Goal: Task Accomplishment & Management: Manage account settings

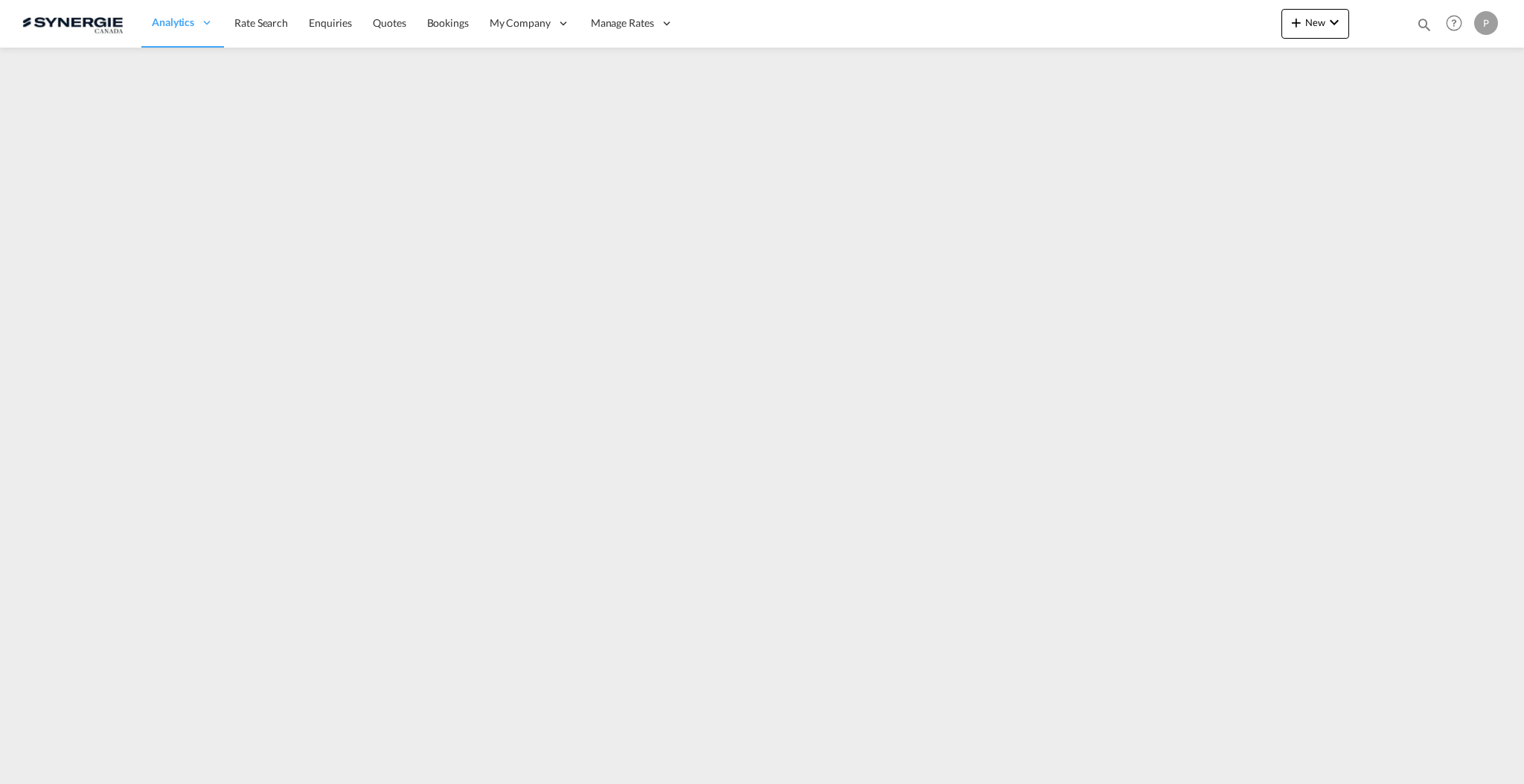
click at [1427, 24] on md-icon "icon-magnify" at bounding box center [1424, 24] width 17 height 17
click at [1196, 25] on select "Bookings Quotes Enquiries" at bounding box center [1187, 24] width 71 height 27
select select "Quotes"
click at [1151, 11] on select "Bookings Quotes Enquiries" at bounding box center [1187, 24] width 71 height 27
click at [1236, 31] on input at bounding box center [1312, 24] width 185 height 26
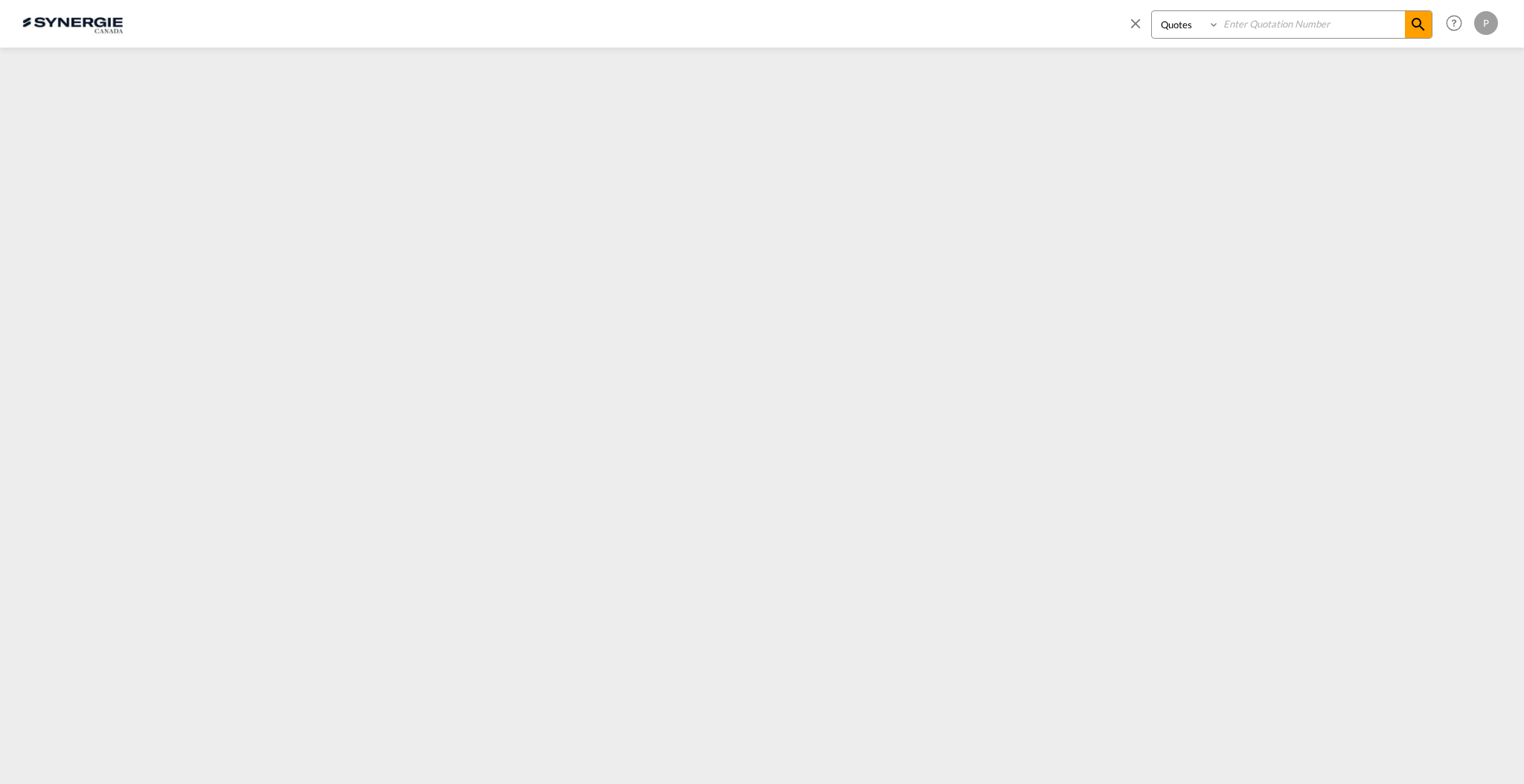
click at [1264, 27] on input at bounding box center [1312, 24] width 185 height 26
click at [1301, 32] on input at bounding box center [1312, 24] width 185 height 26
type input "14918"
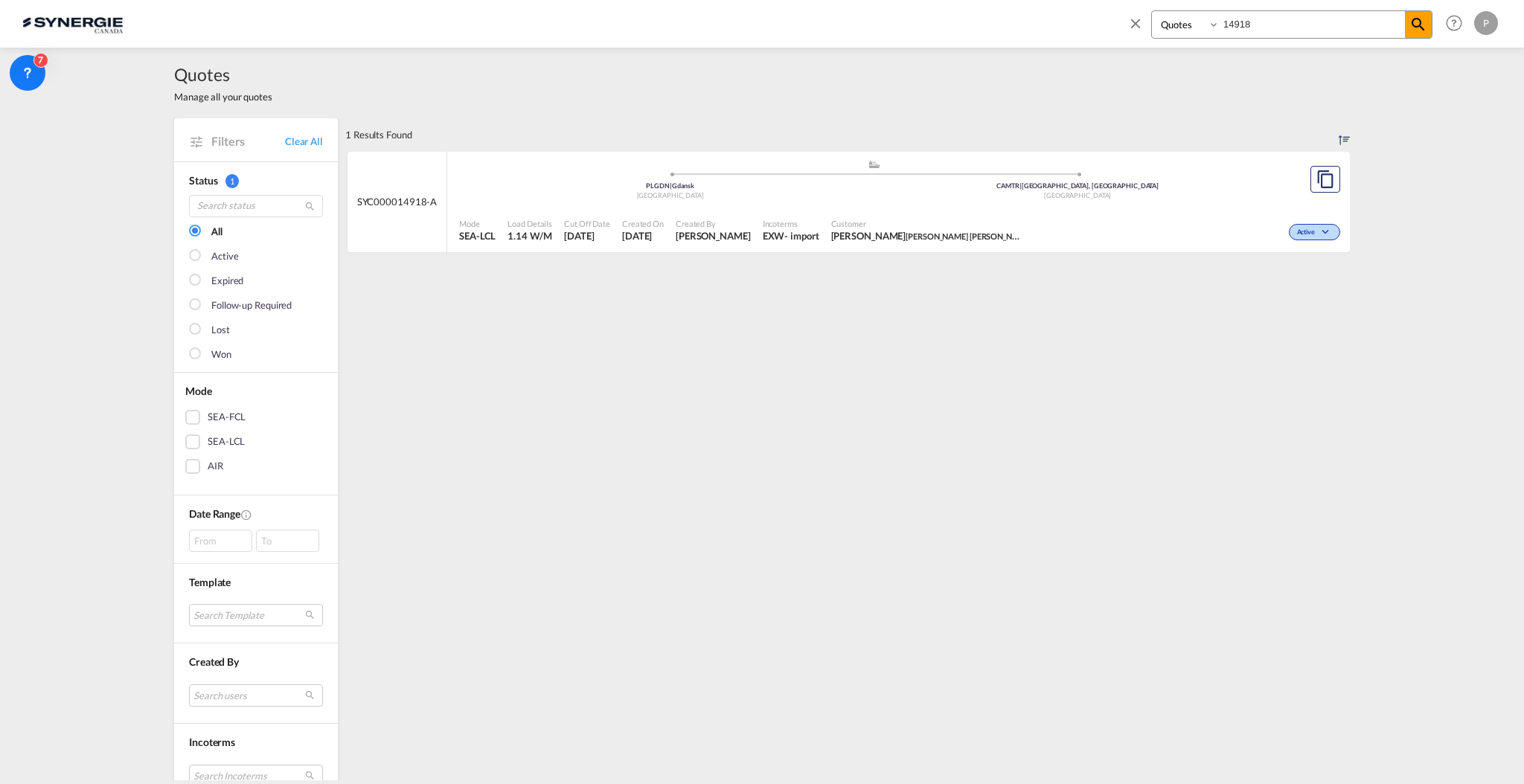
click at [871, 235] on span "Kayla Forget AEBI SCHMIDT" at bounding box center [927, 235] width 193 height 13
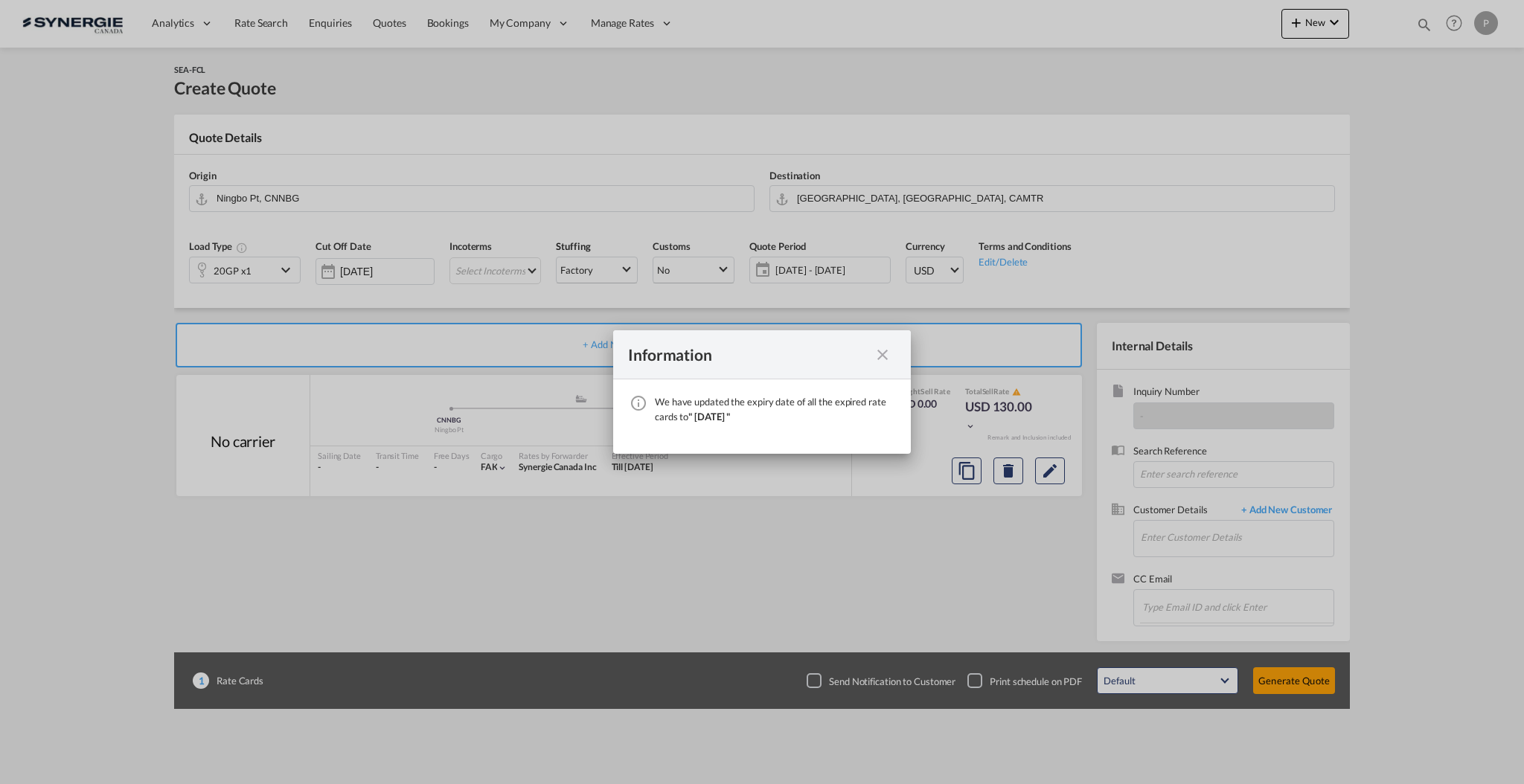
click at [890, 350] on md-icon "icon-close fg-AAA8AD cursor" at bounding box center [882, 354] width 18 height 18
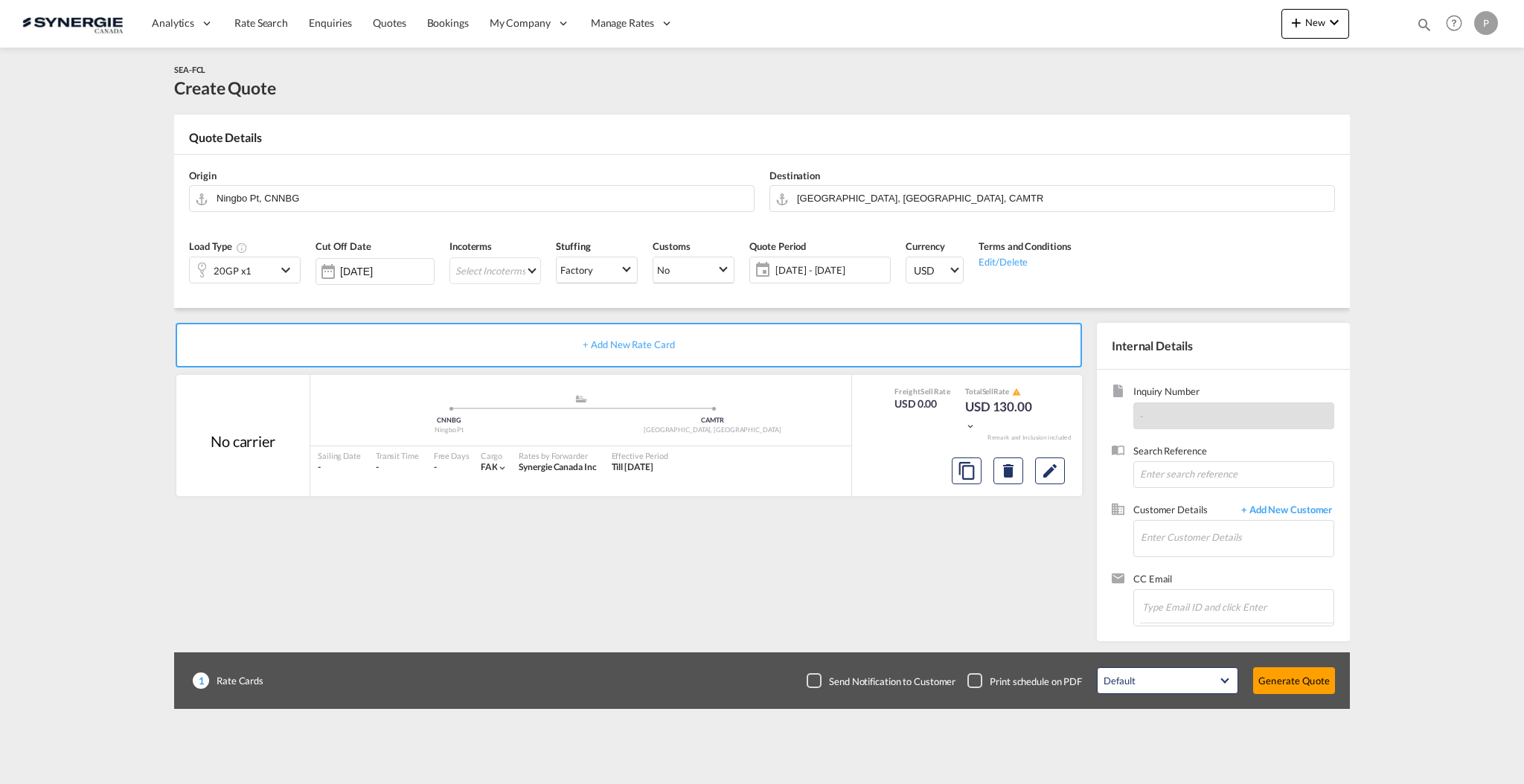
click at [1427, 21] on md-icon "icon-magnify" at bounding box center [1424, 24] width 17 height 17
click at [1290, 24] on input at bounding box center [1312, 24] width 185 height 26
click at [1166, 30] on select "Bookings Quotes Enquiries" at bounding box center [1187, 24] width 71 height 27
select select "Quotes"
click at [1151, 11] on select "Bookings Quotes Enquiries" at bounding box center [1187, 24] width 71 height 27
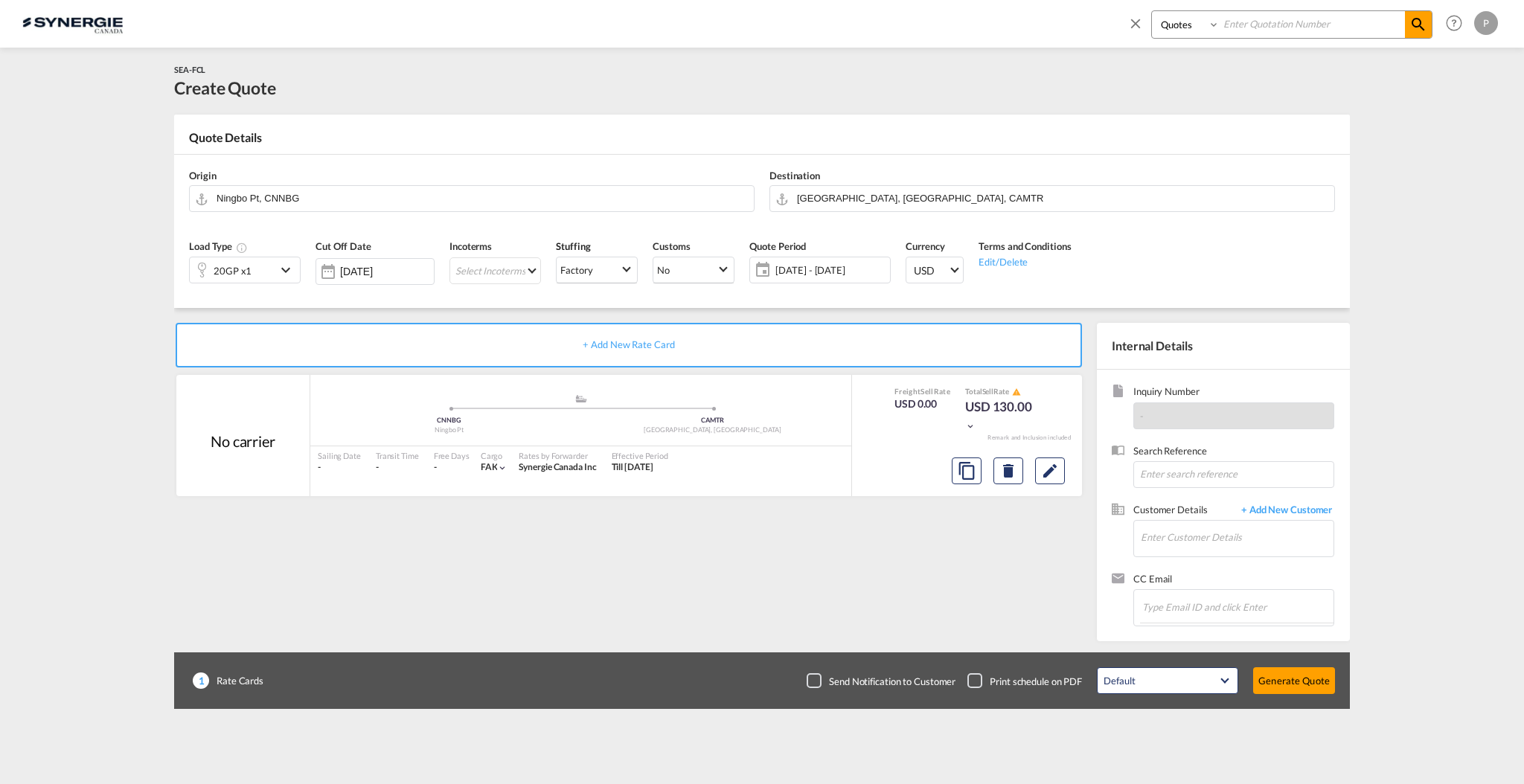
click at [1232, 25] on input at bounding box center [1312, 24] width 185 height 26
paste input "SYC000015082"
type input "SYC000015082"
click at [1425, 20] on md-icon "icon-magnify" at bounding box center [1418, 24] width 18 height 18
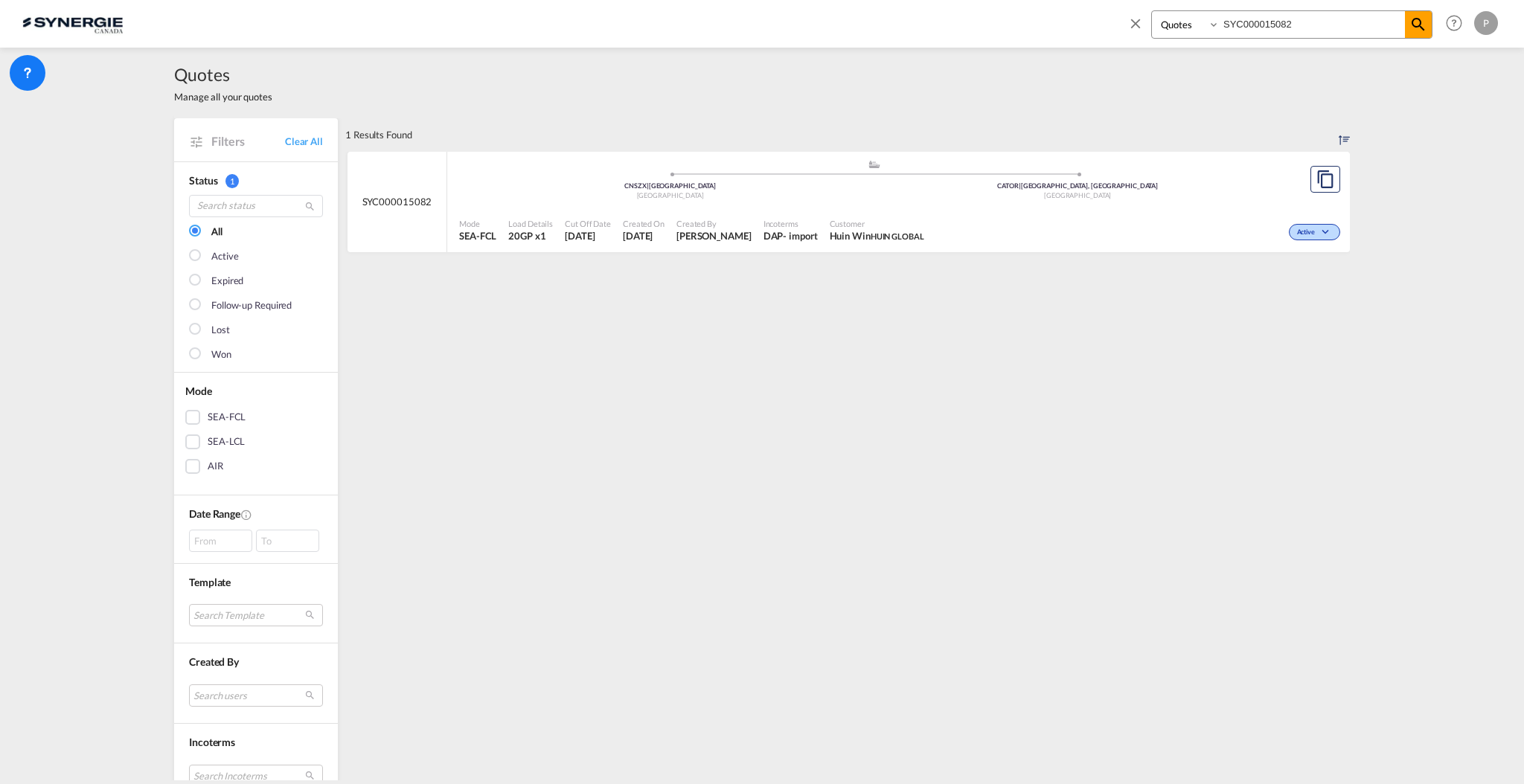
click at [985, 212] on div "Active" at bounding box center [1136, 230] width 414 height 37
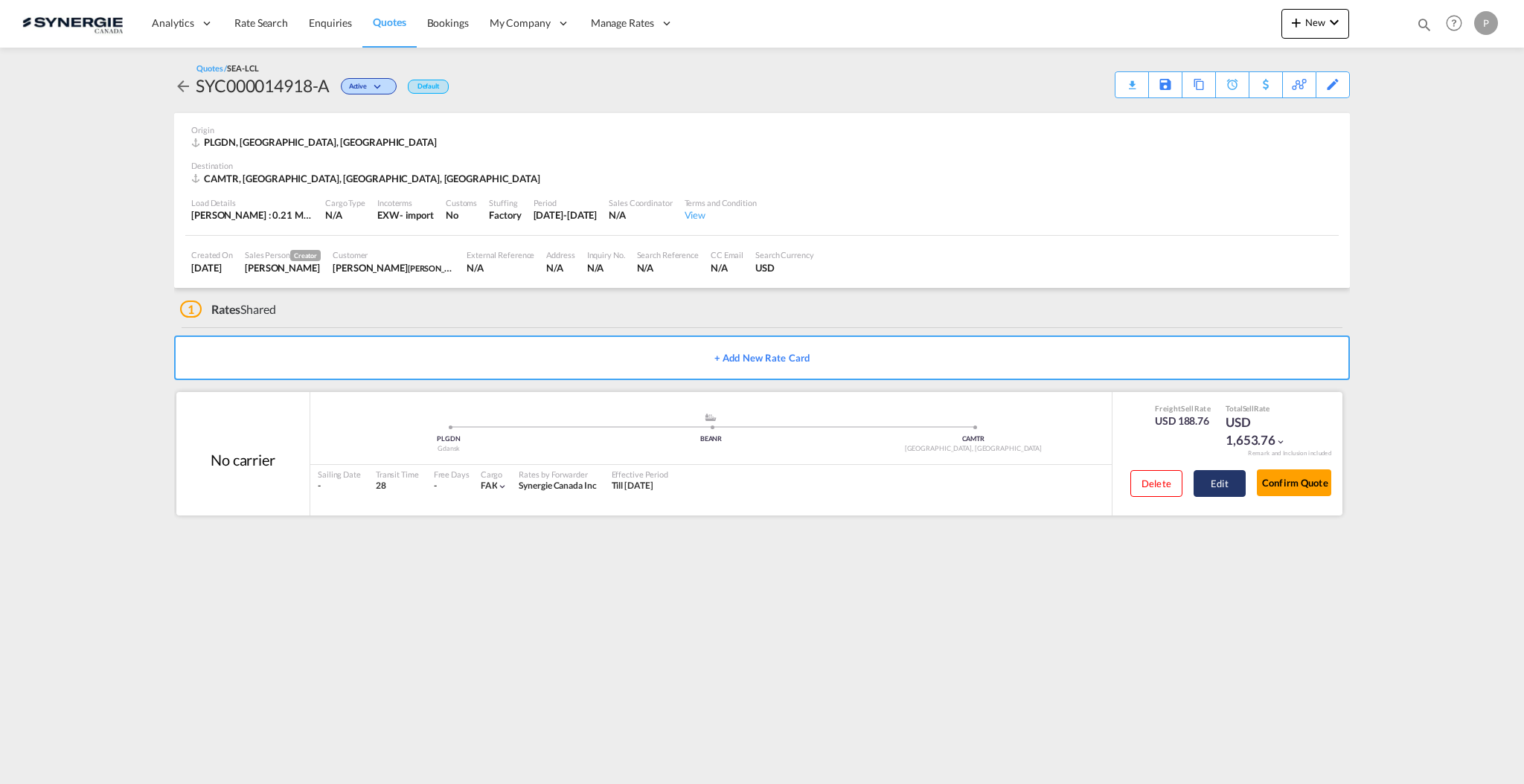
click at [1215, 471] on button "Edit" at bounding box center [1219, 483] width 52 height 27
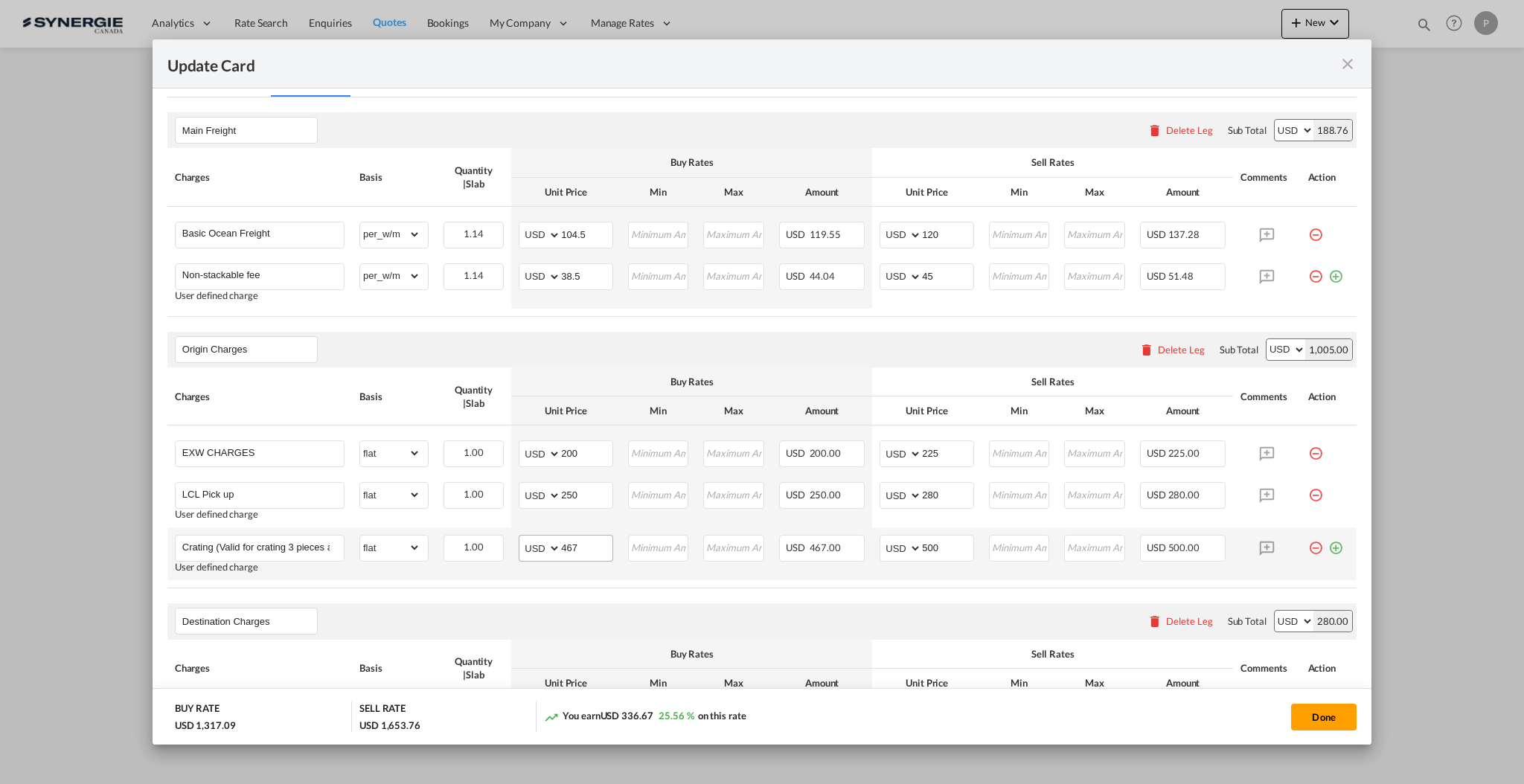
scroll to position [396, 0]
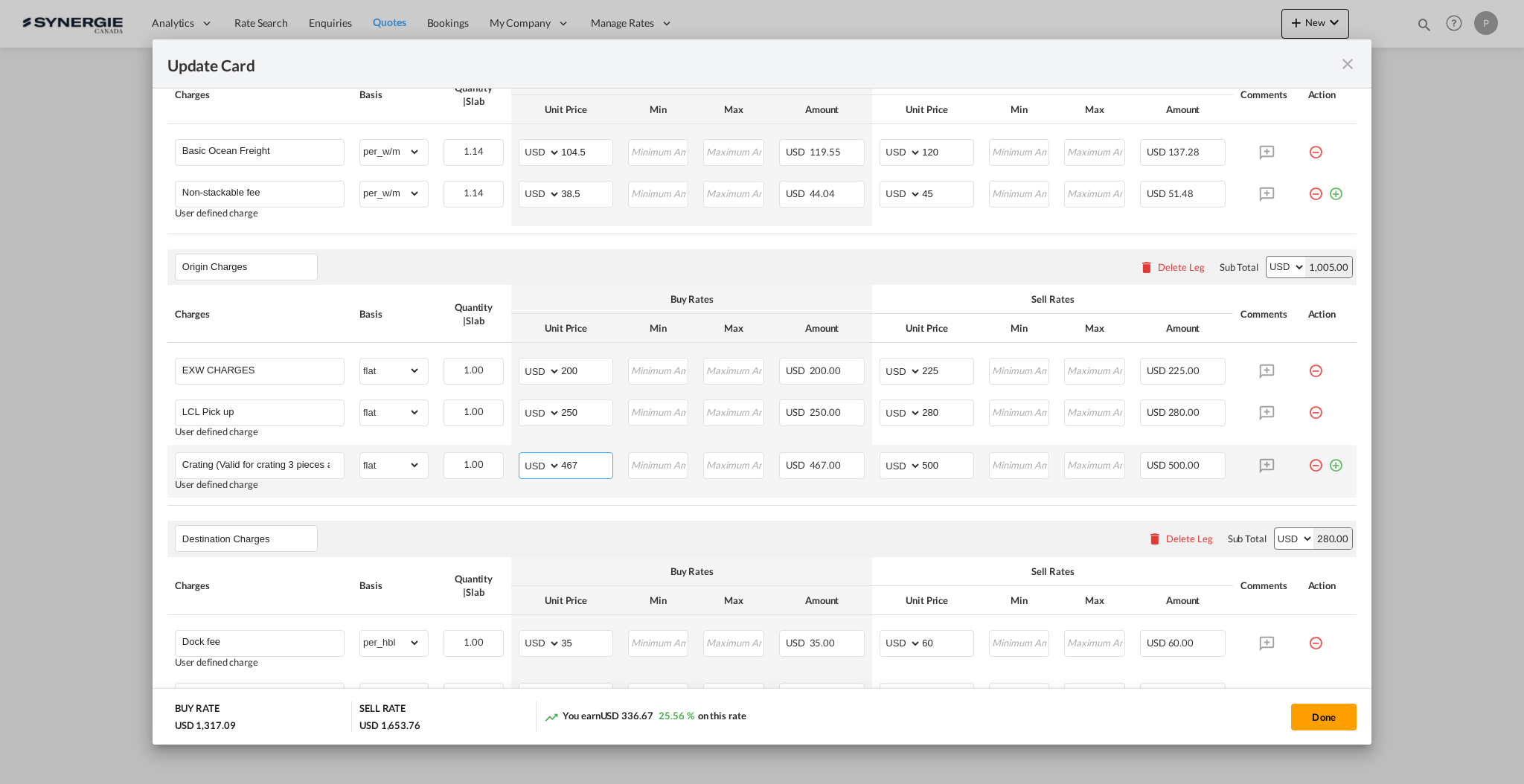
click at [601, 468] on input "467" at bounding box center [586, 464] width 51 height 22
click at [601, 467] on input "467" at bounding box center [586, 464] width 51 height 22
type input "600"
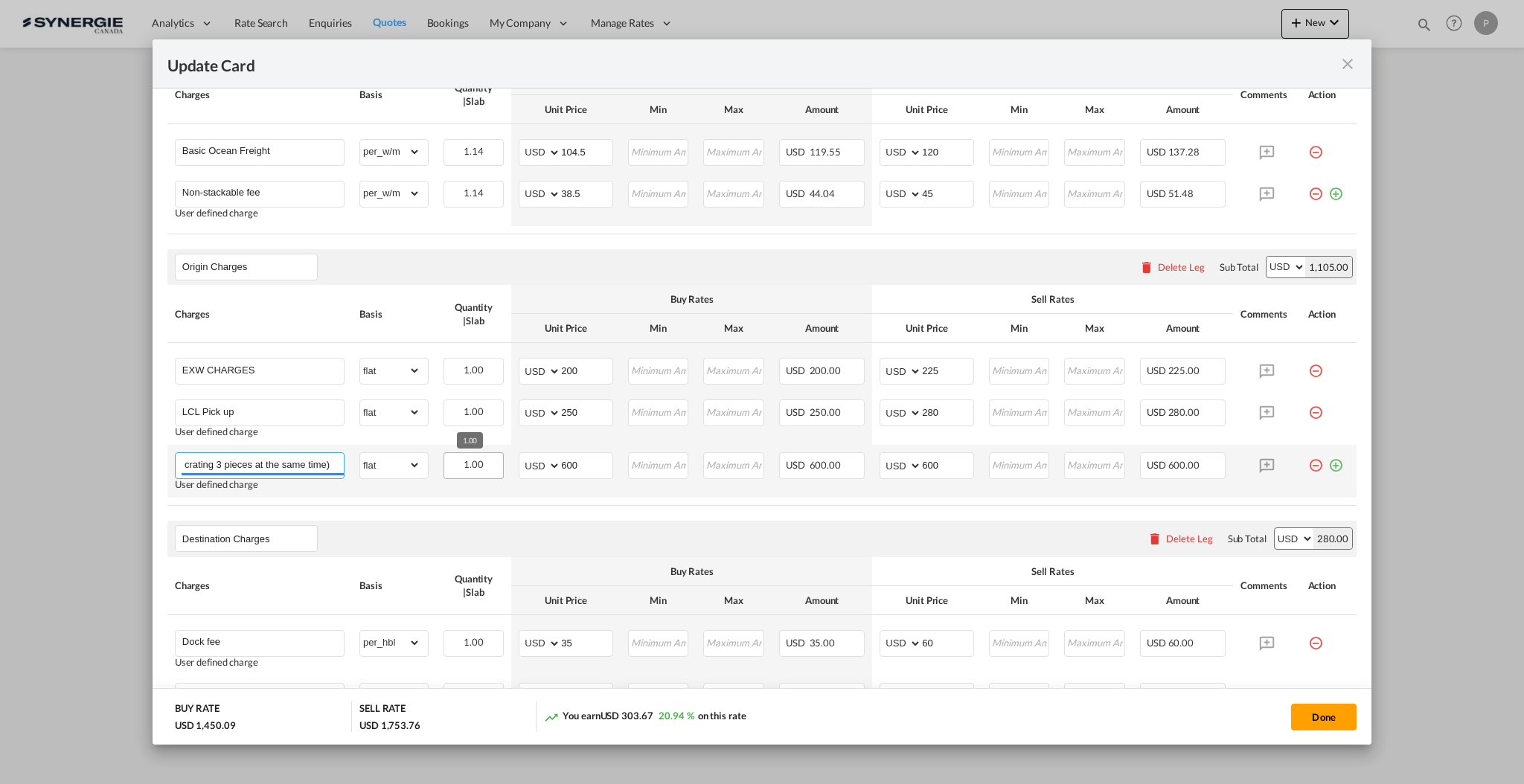
drag, startPoint x: 223, startPoint y: 463, endPoint x: 465, endPoint y: 469, distance: 242.1
click at [465, 469] on tr "Crating (Valid for crating 3 pieces at the same time) User defined charge Pleas…" at bounding box center [762, 471] width 1189 height 53
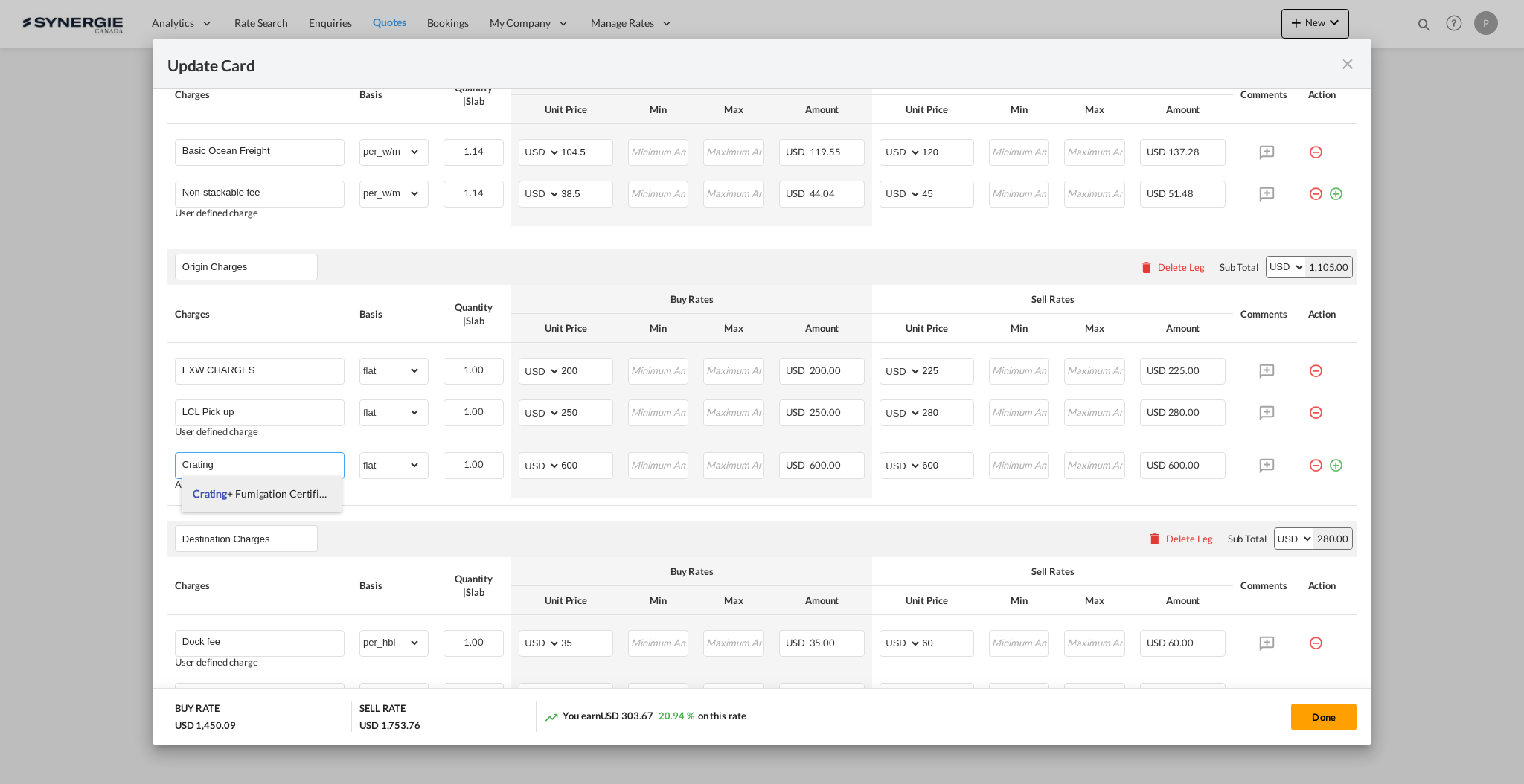
type input "Crating"
click at [610, 271] on div "Origin Charges Please enter leg name Leg Name Already Exists Delete Leg Sub Tot…" at bounding box center [762, 267] width 1189 height 35
click at [1330, 719] on button "Done" at bounding box center [1324, 717] width 66 height 27
type input "21 Oct 2025"
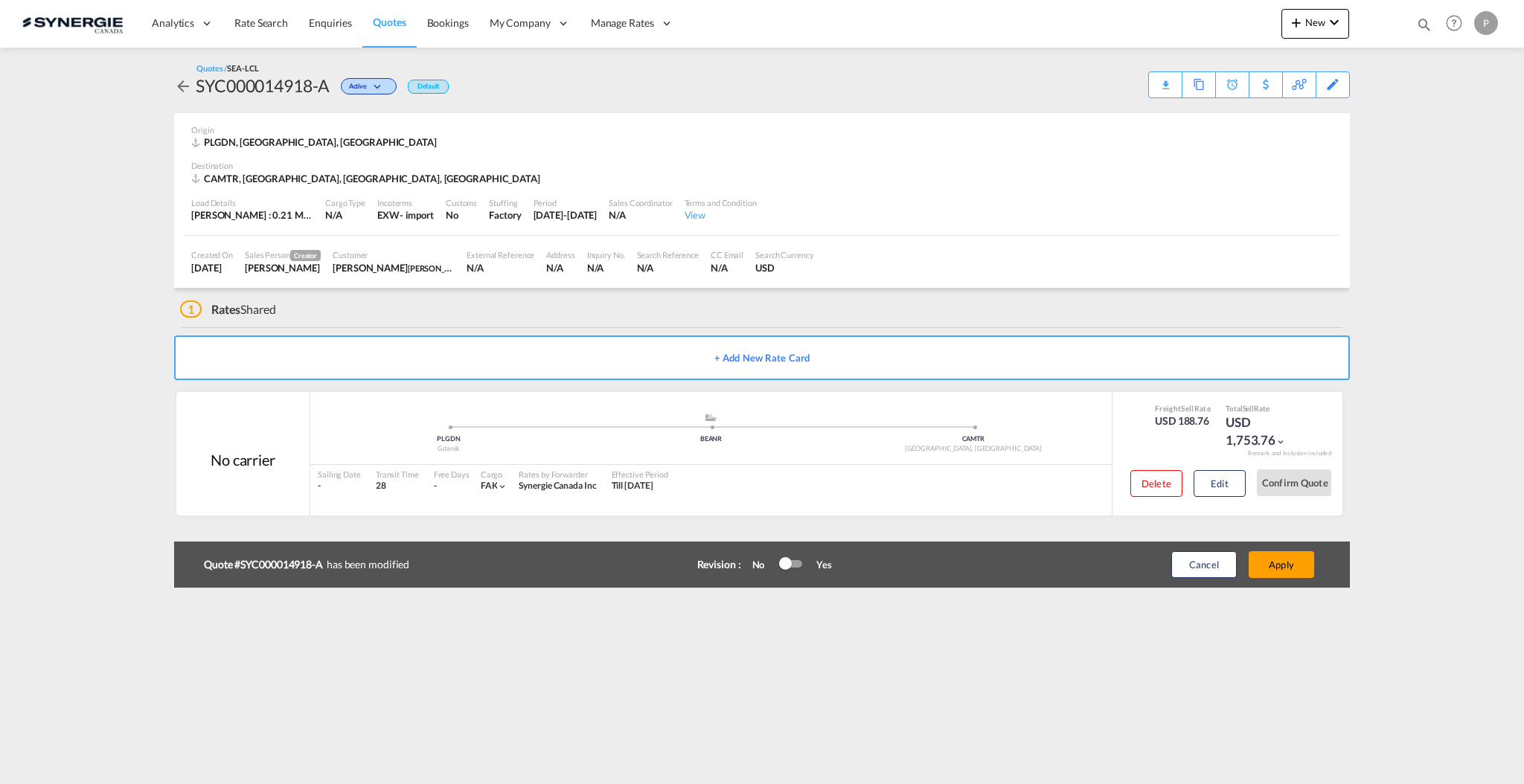
click at [792, 566] on div at bounding box center [791, 563] width 22 height 7
click at [1266, 563] on button "Apply" at bounding box center [1281, 565] width 66 height 27
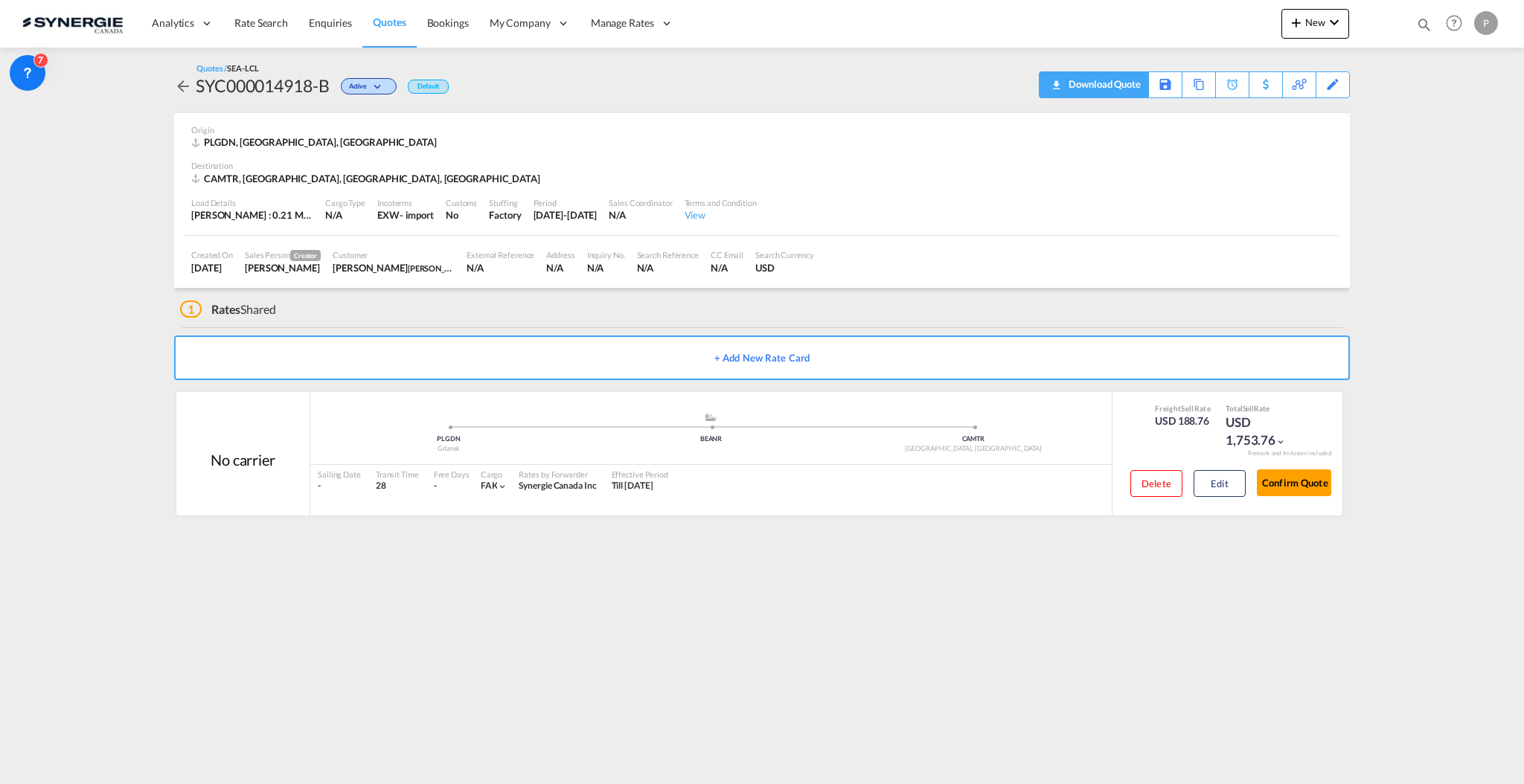
click at [1131, 93] on div "Download Quote" at bounding box center [1103, 84] width 76 height 24
click at [1331, 84] on div "Edit" at bounding box center [1333, 84] width 17 height 25
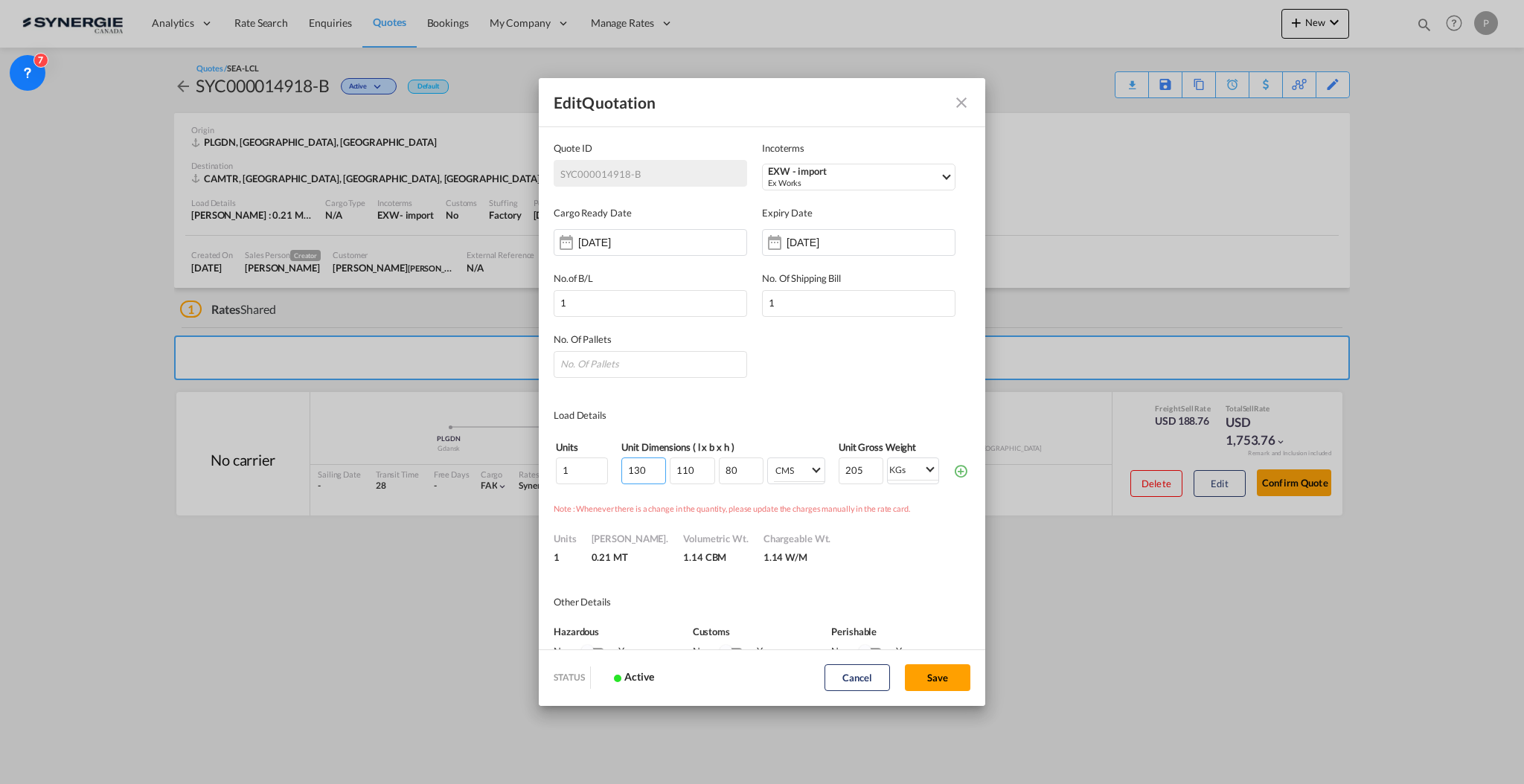
click at [638, 465] on input "130" at bounding box center [643, 471] width 45 height 27
type input "148"
type input "128"
type input "108"
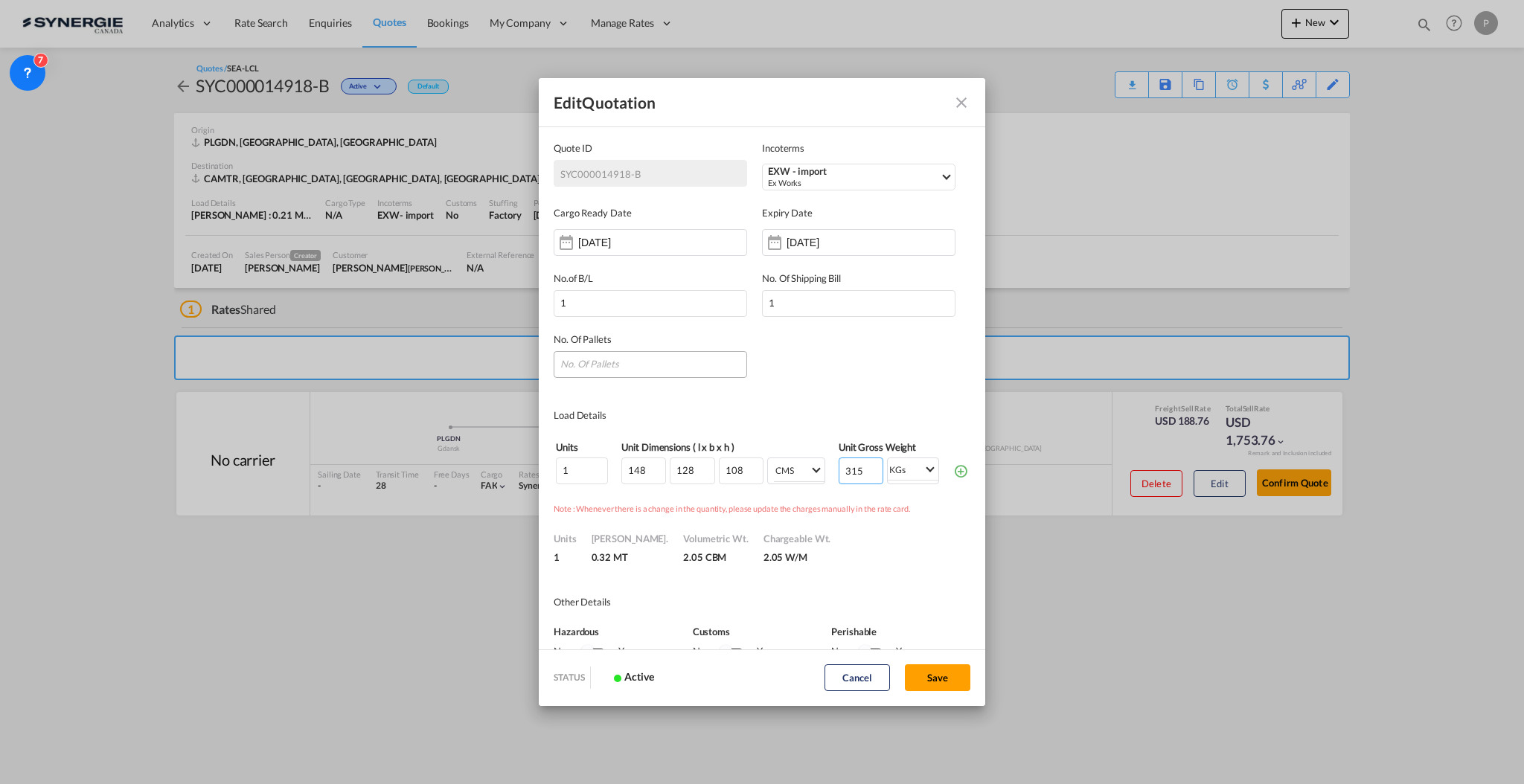
type input "315"
click at [657, 372] on input "Quote ID IncotermsSelect ..." at bounding box center [650, 364] width 193 height 27
type input "1"
click at [805, 383] on md-dialog-content "Quote ID SYC000014918-B Incoterms EXW - import Ex Works FCA - export Free Carri…" at bounding box center [762, 386] width 447 height 523
click at [923, 678] on button "Save" at bounding box center [937, 678] width 66 height 27
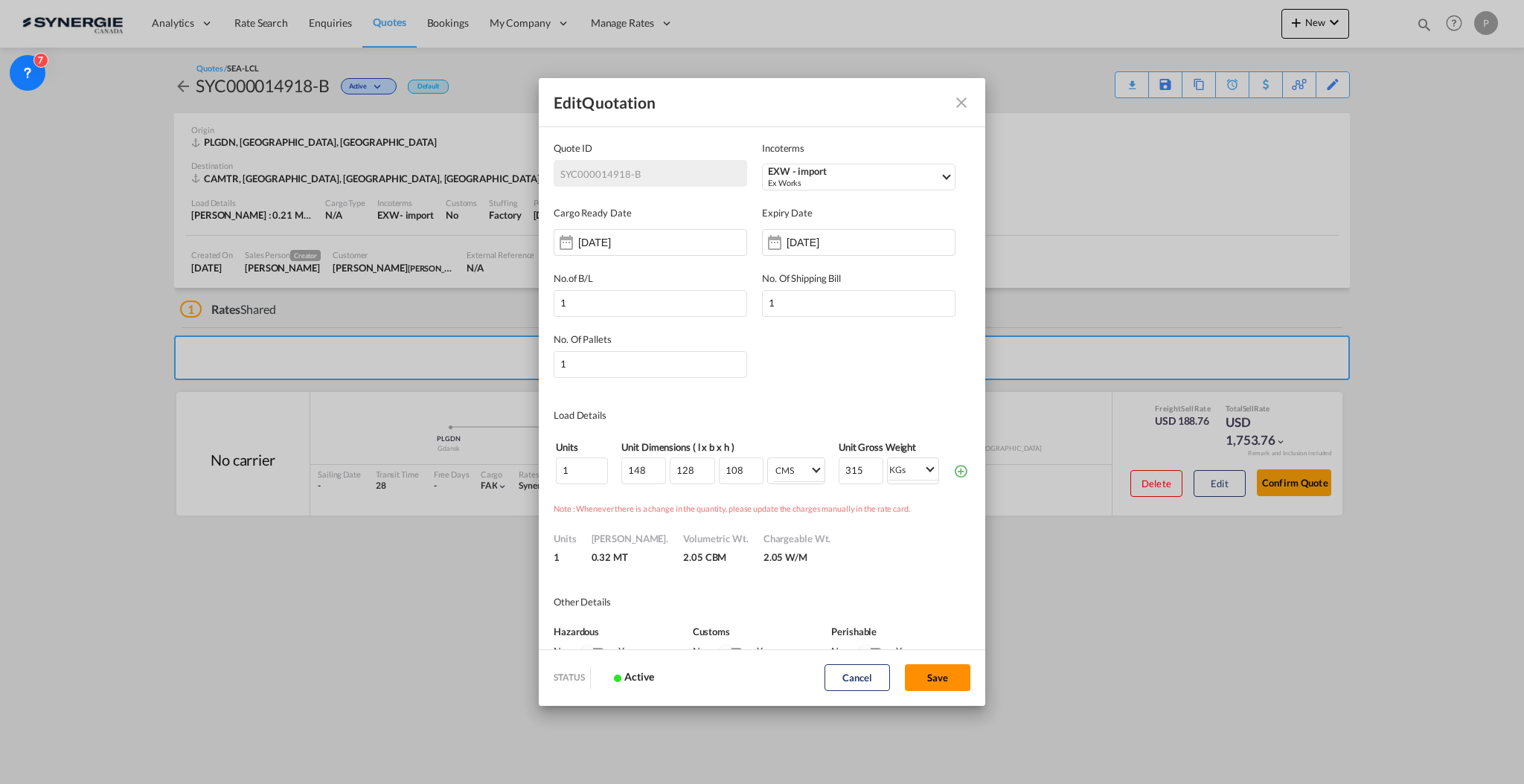
type input "21 Sep 2025"
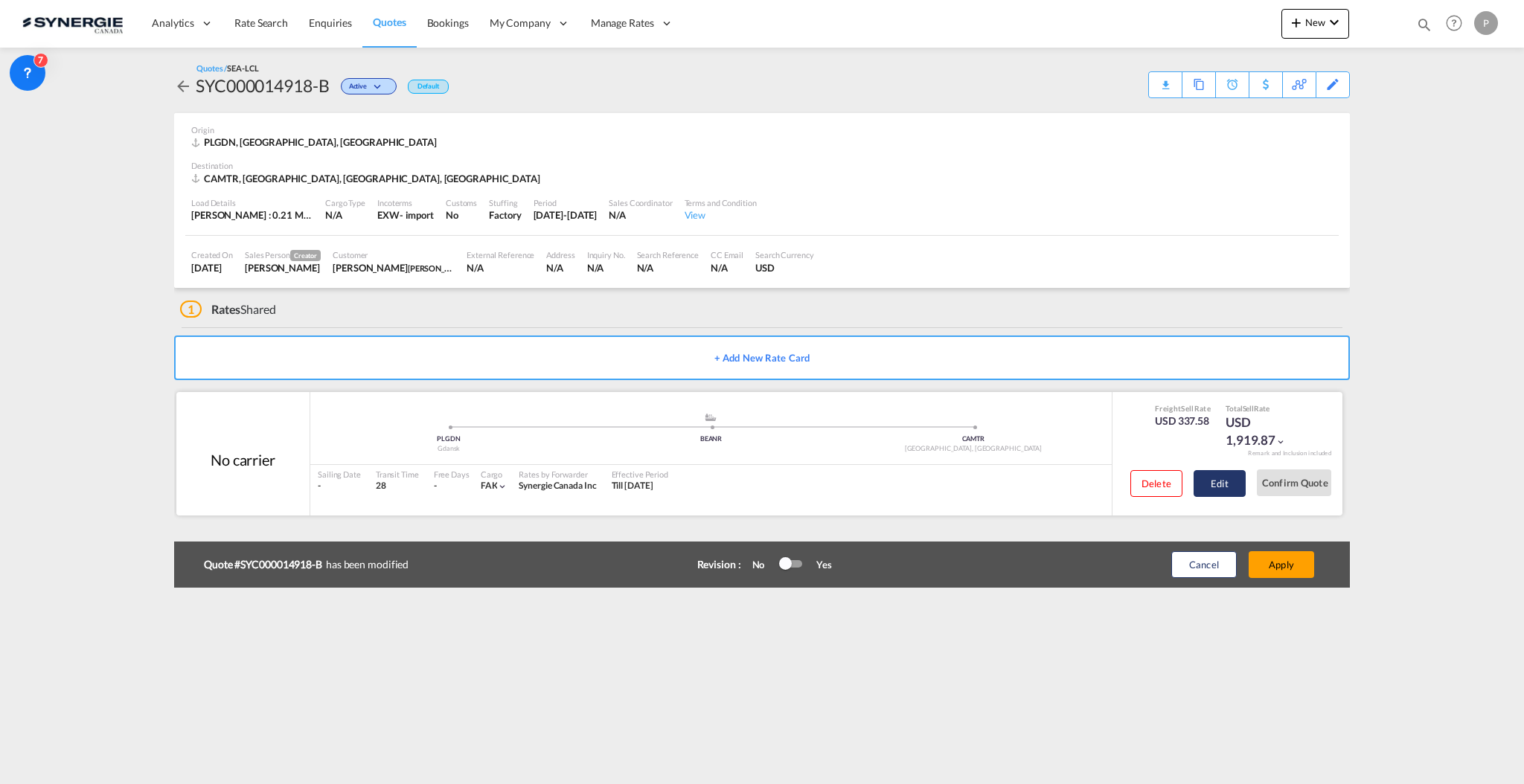
click at [1225, 477] on button "Edit" at bounding box center [1219, 483] width 52 height 27
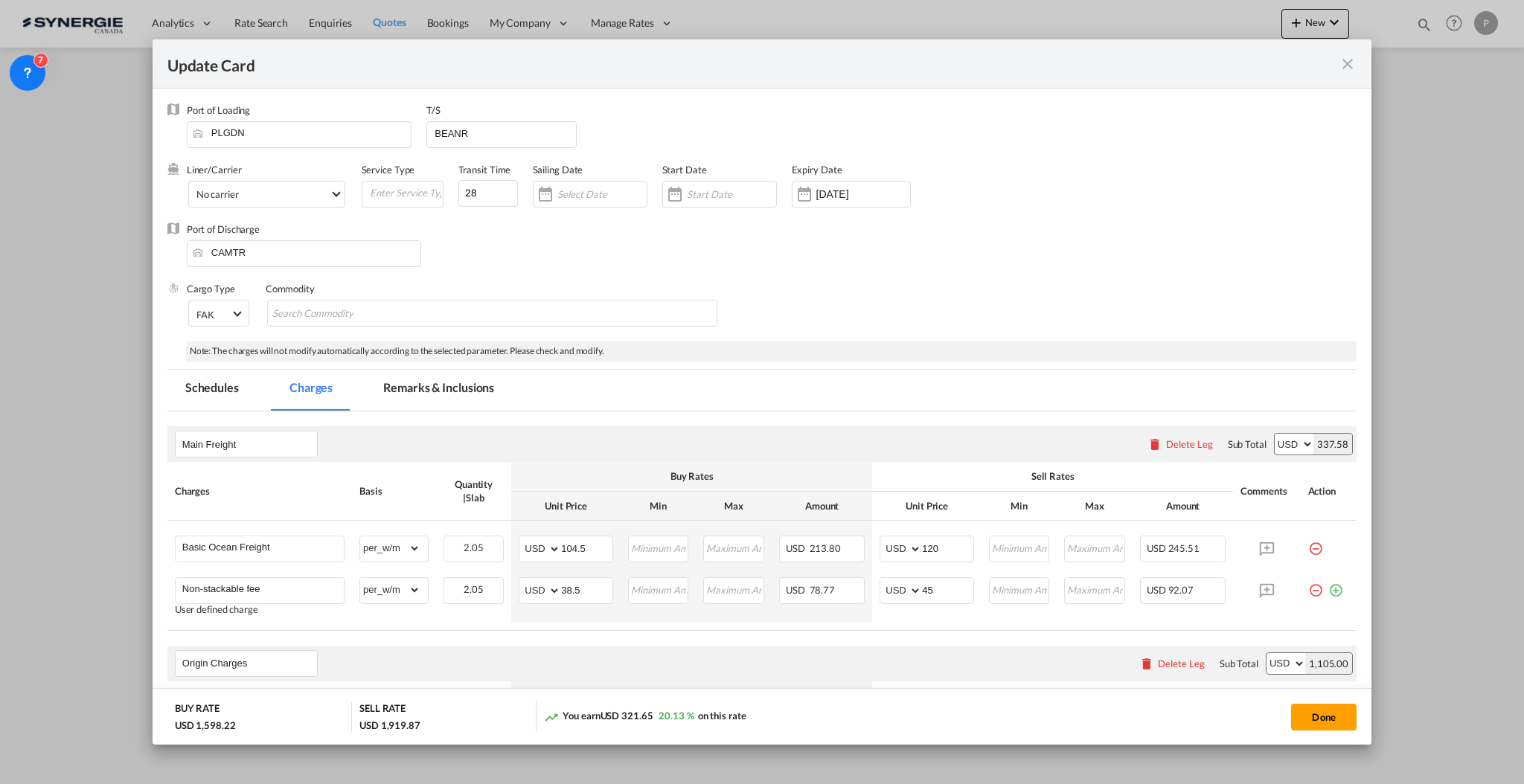
scroll to position [99, 0]
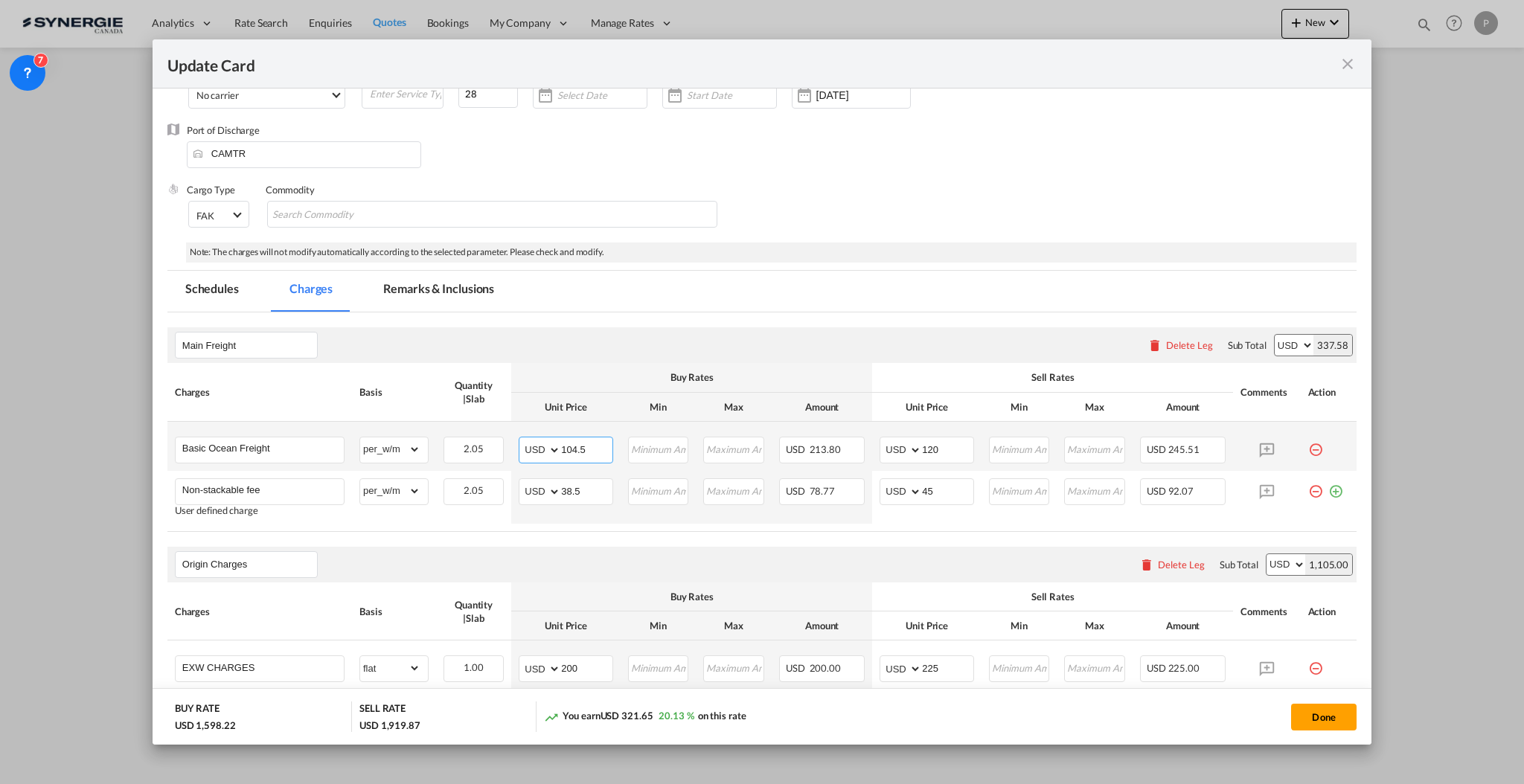
click at [575, 446] on input "104.5" at bounding box center [586, 448] width 51 height 22
type input "95"
click at [568, 489] on input "38.5" at bounding box center [586, 490] width 51 height 22
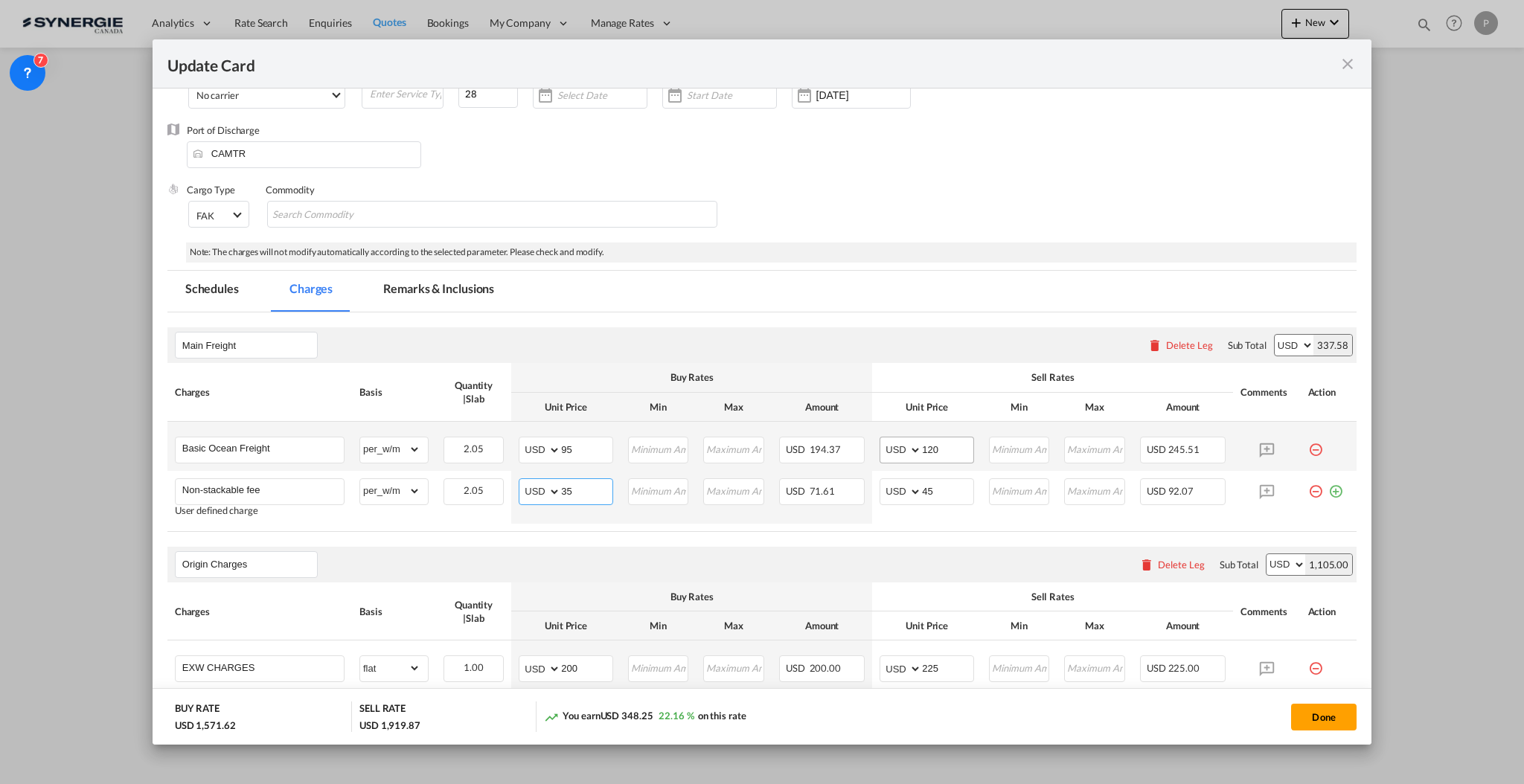
type input "35"
click at [912, 447] on select "AED AFN ALL AMD ANG AOA ARS AUD AWG AZN BAM BBD BDT BGN BHD BIF BMD BND BOB BRL…" at bounding box center [901, 450] width 39 height 21
click at [927, 445] on input "120" at bounding box center [947, 448] width 51 height 22
click at [923, 445] on input "120" at bounding box center [947, 448] width 51 height 22
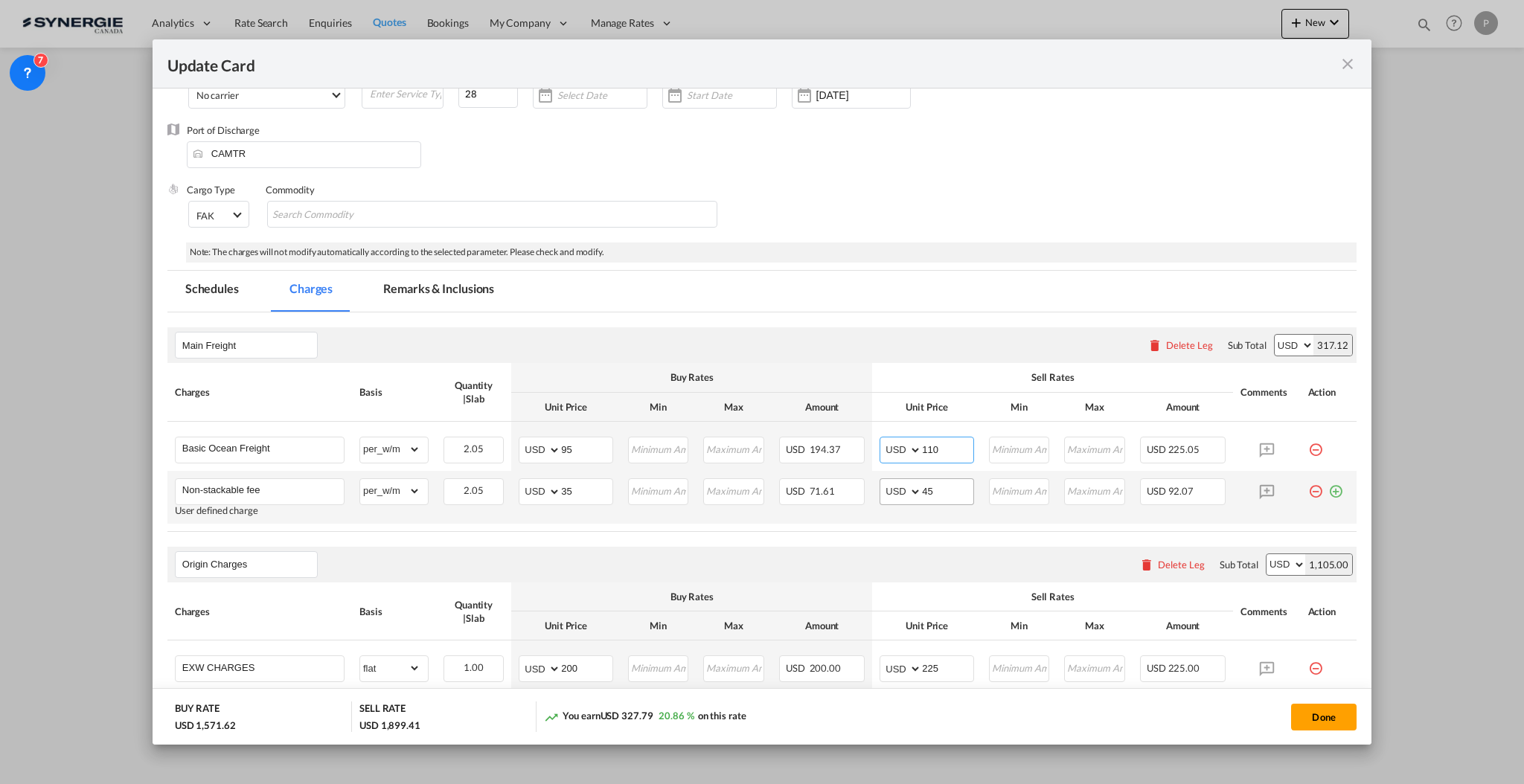
type input "110"
click at [922, 488] on input "45" at bounding box center [947, 490] width 51 height 22
click at [922, 487] on input "45" at bounding box center [947, 490] width 51 height 22
type input "40"
click at [931, 353] on div "Main Freight Please enter leg name Leg Name Already Exists Delete Leg Sub Total…" at bounding box center [762, 345] width 1189 height 35
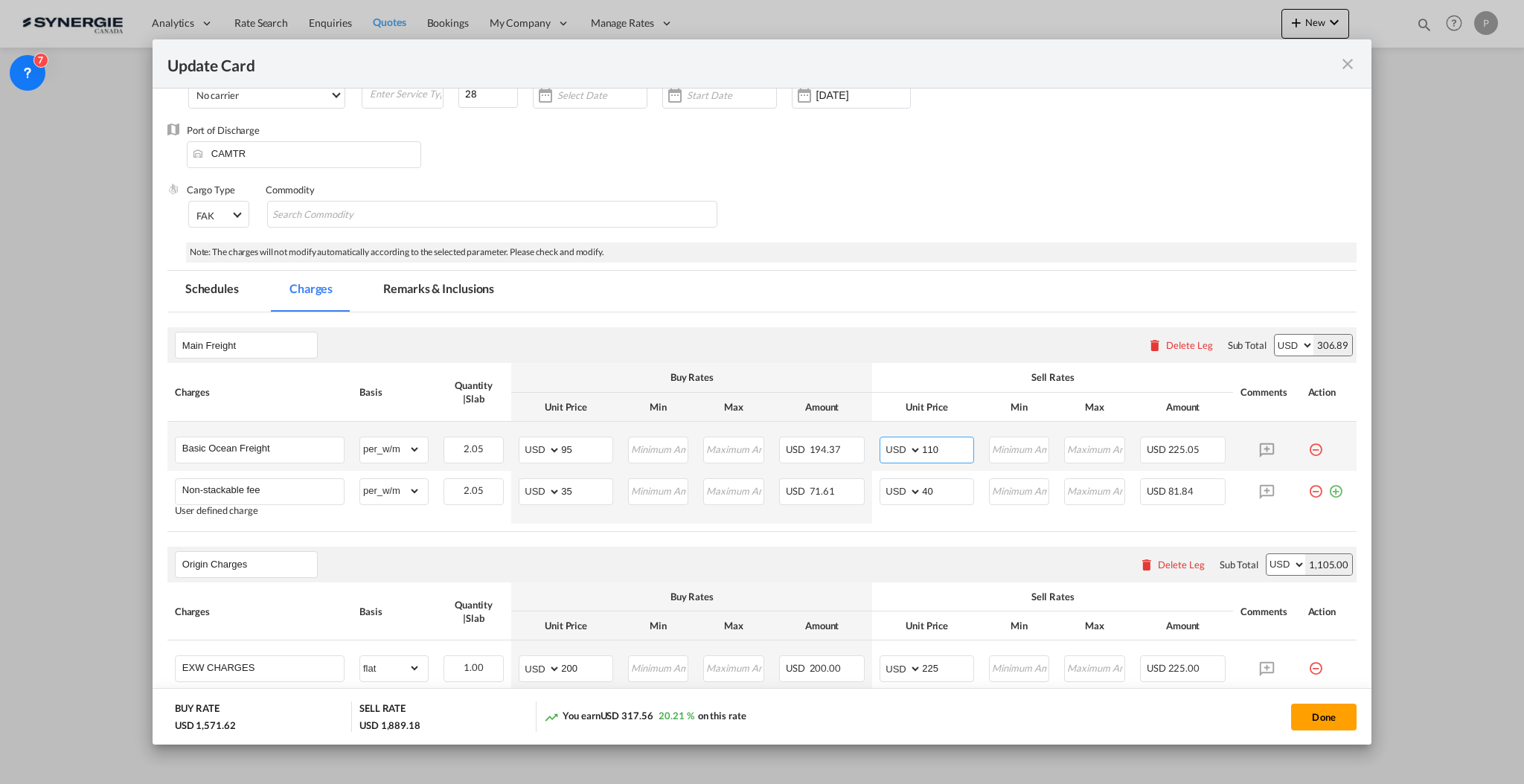
click at [924, 448] on input "110" at bounding box center [947, 448] width 51 height 22
click at [924, 447] on input "110" at bounding box center [947, 448] width 51 height 22
type input "105"
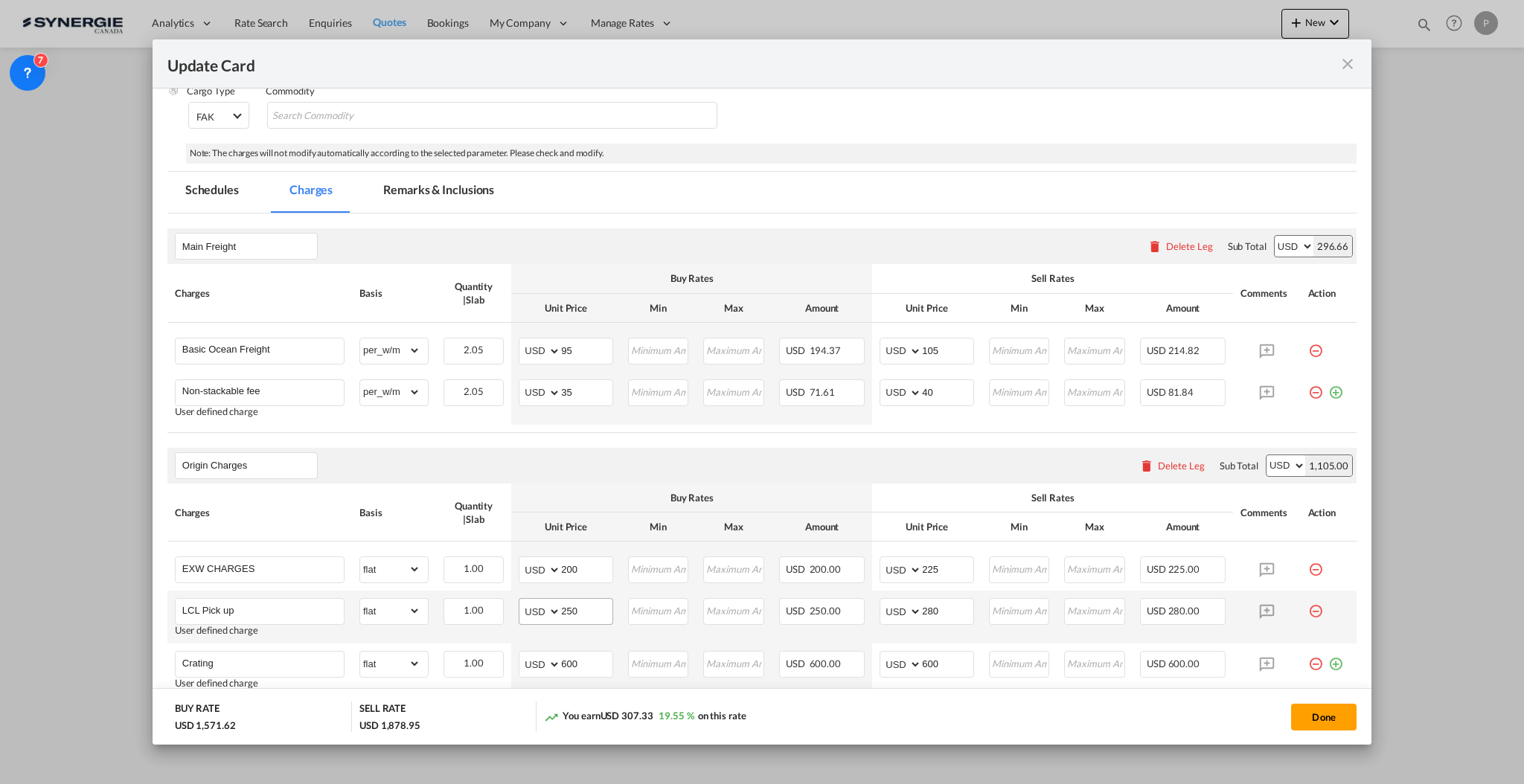
scroll to position [297, 0]
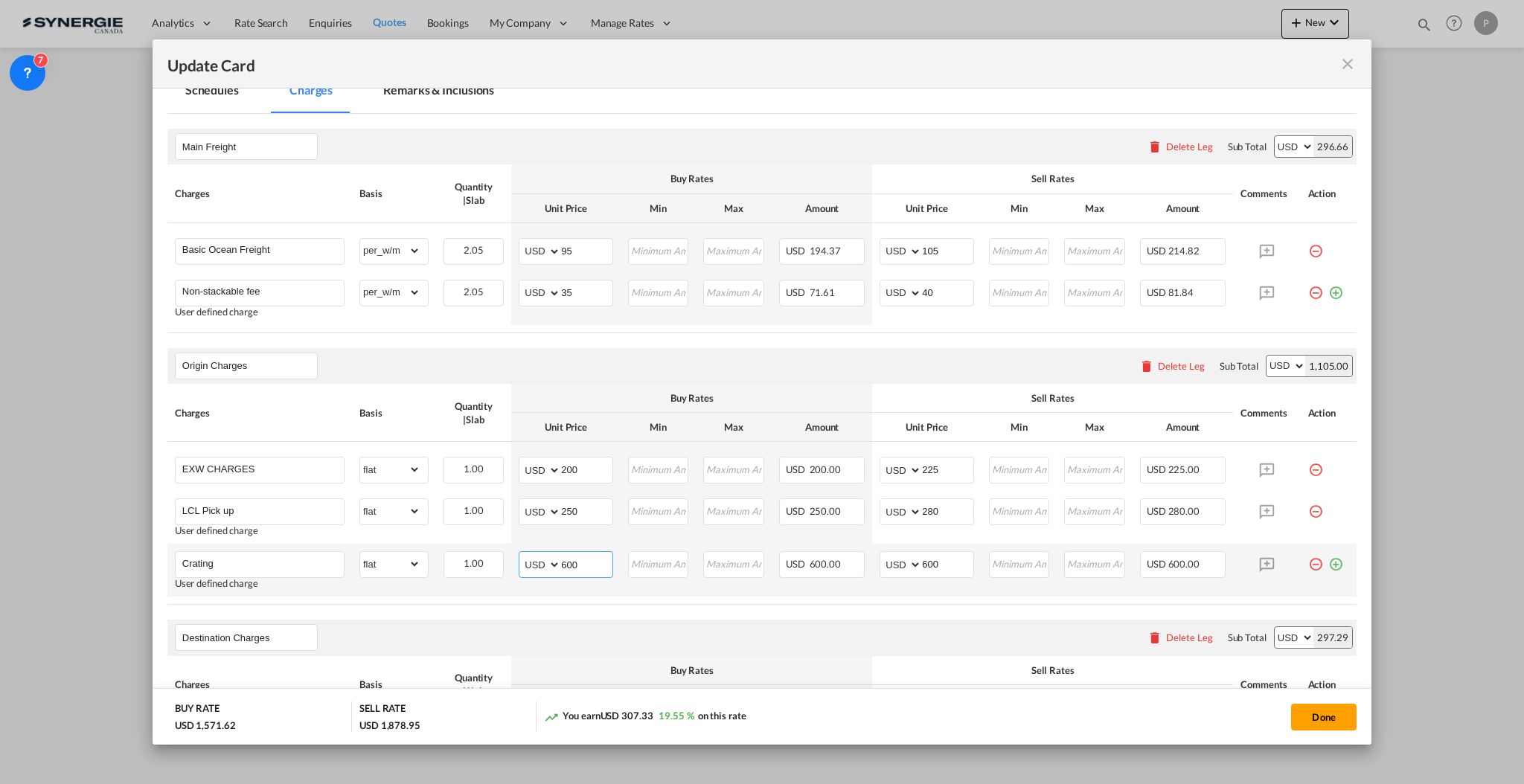
click at [574, 563] on input "600" at bounding box center [586, 563] width 51 height 22
type input "8"
type input "575"
click at [579, 509] on input "250" at bounding box center [586, 510] width 51 height 22
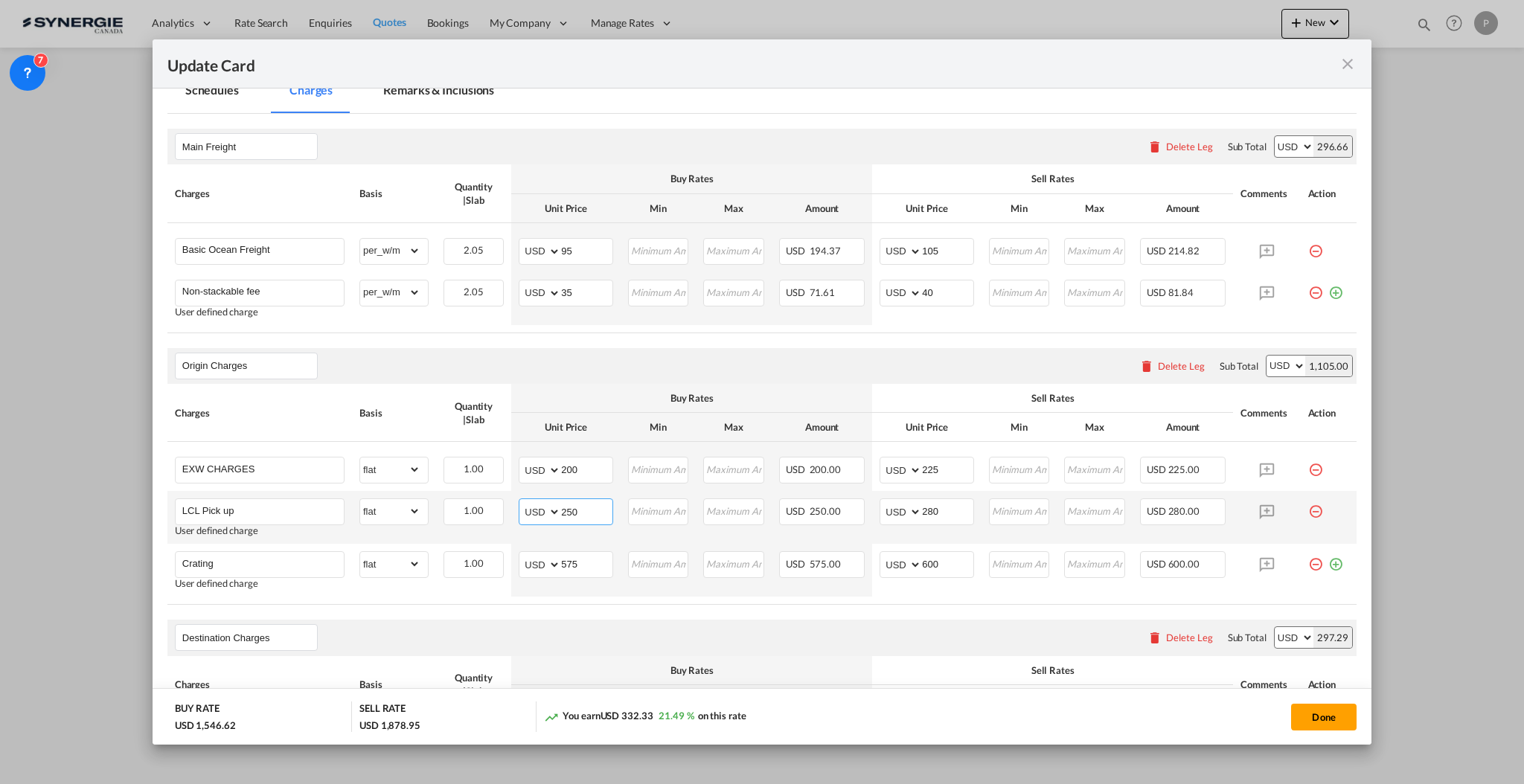
click at [579, 509] on input "250" at bounding box center [586, 510] width 51 height 22
type input "300"
click at [922, 513] on input "280" at bounding box center [947, 510] width 51 height 22
type input "325"
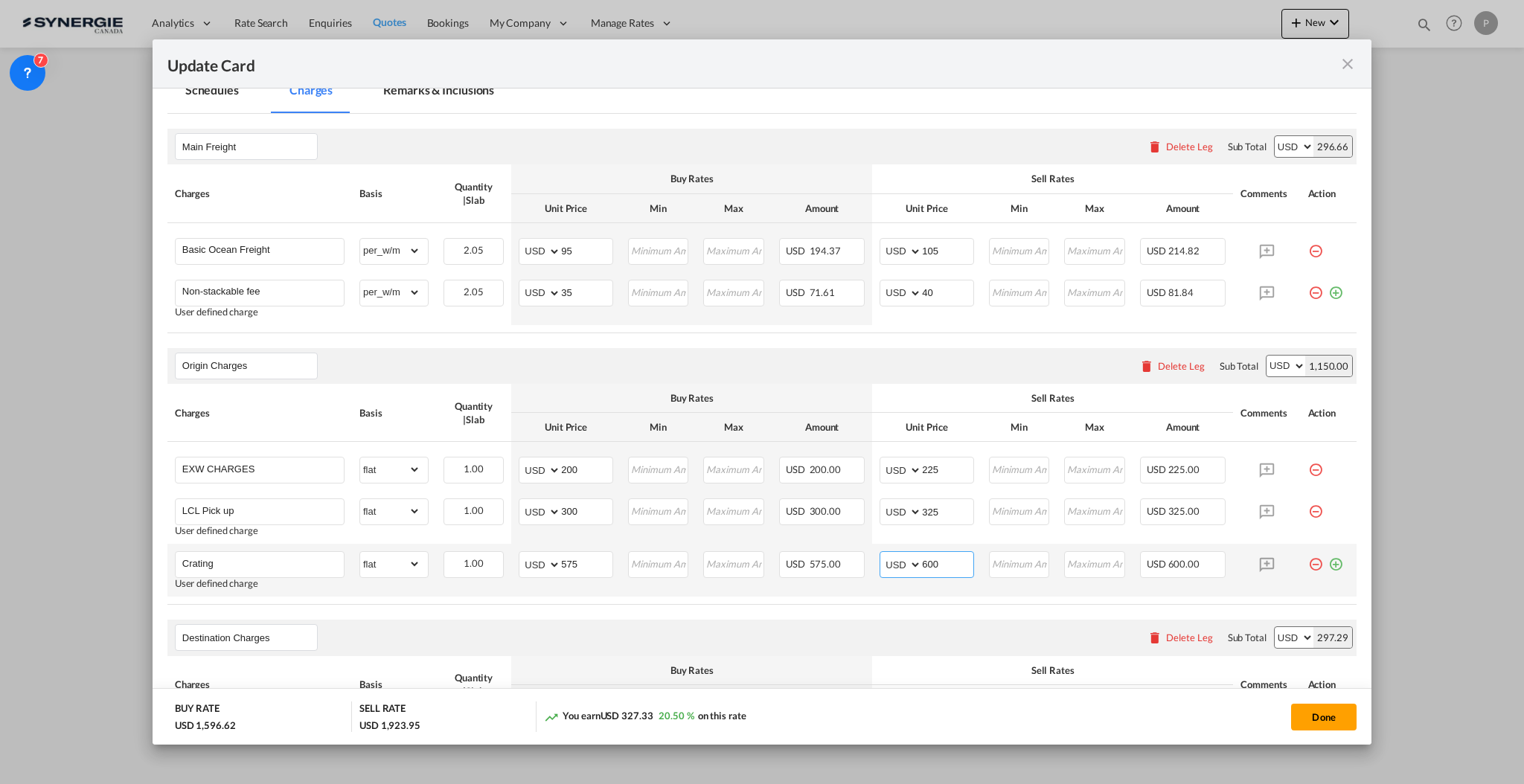
click at [922, 565] on input "600" at bounding box center [947, 563] width 51 height 22
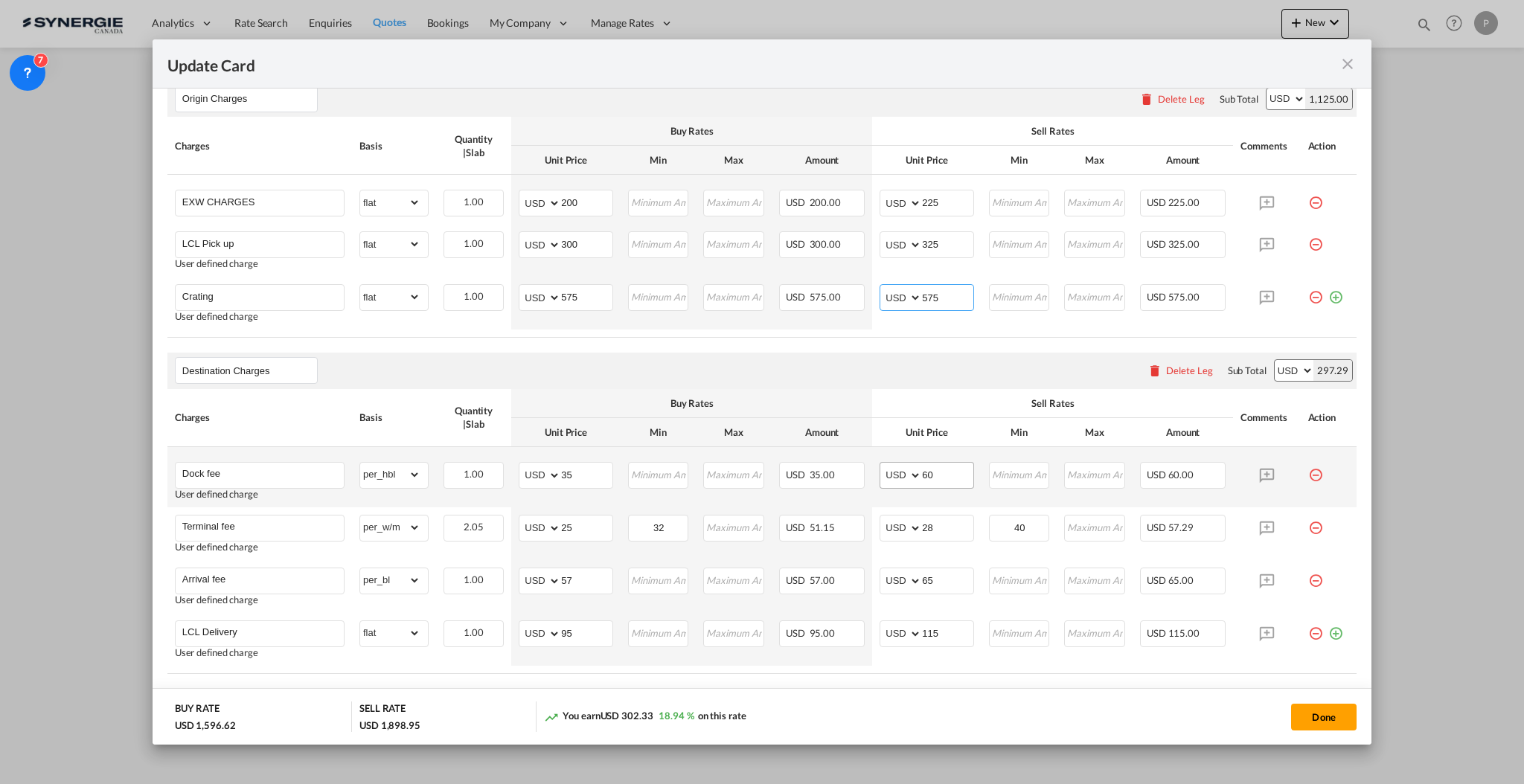
scroll to position [595, 0]
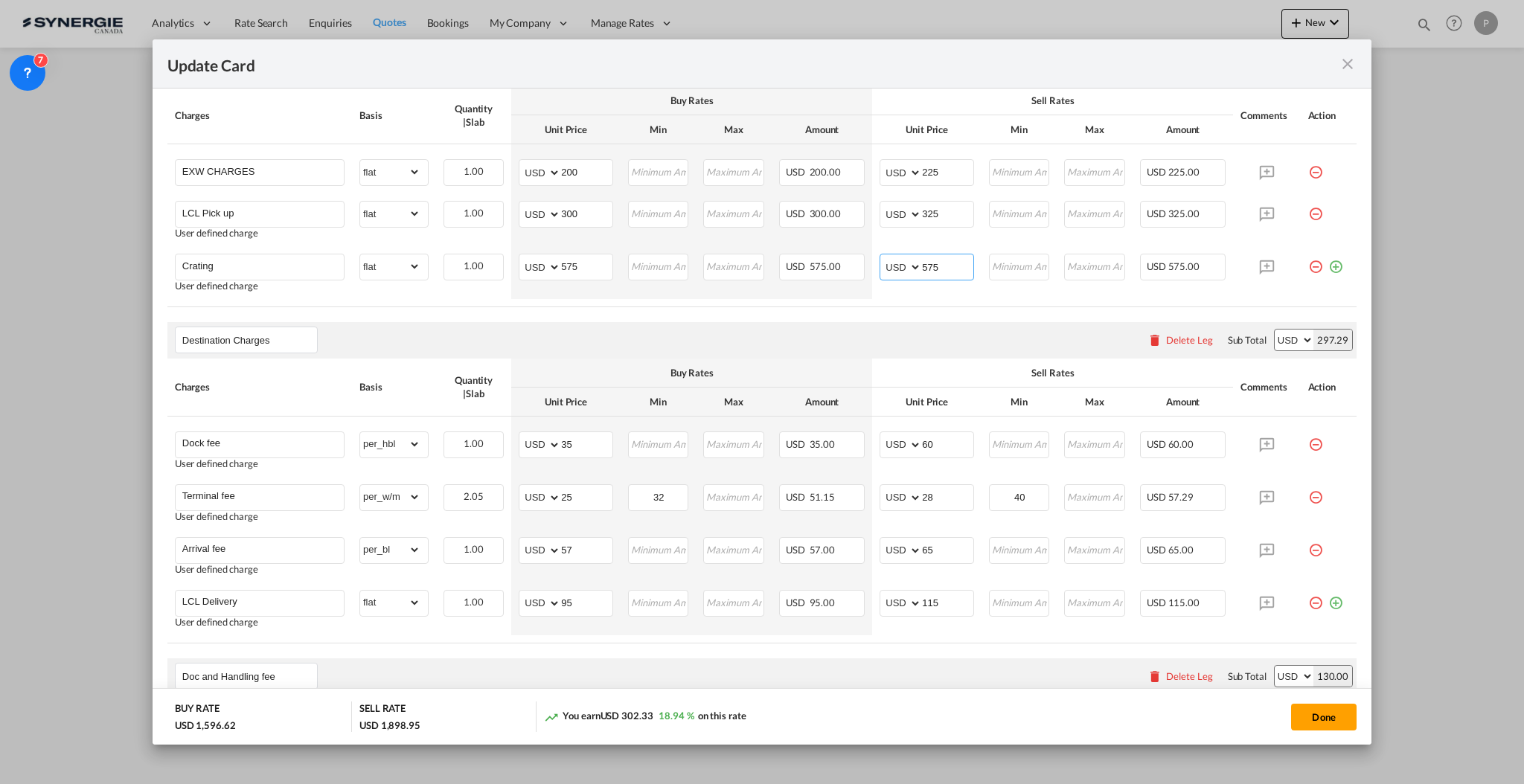
type input "575"
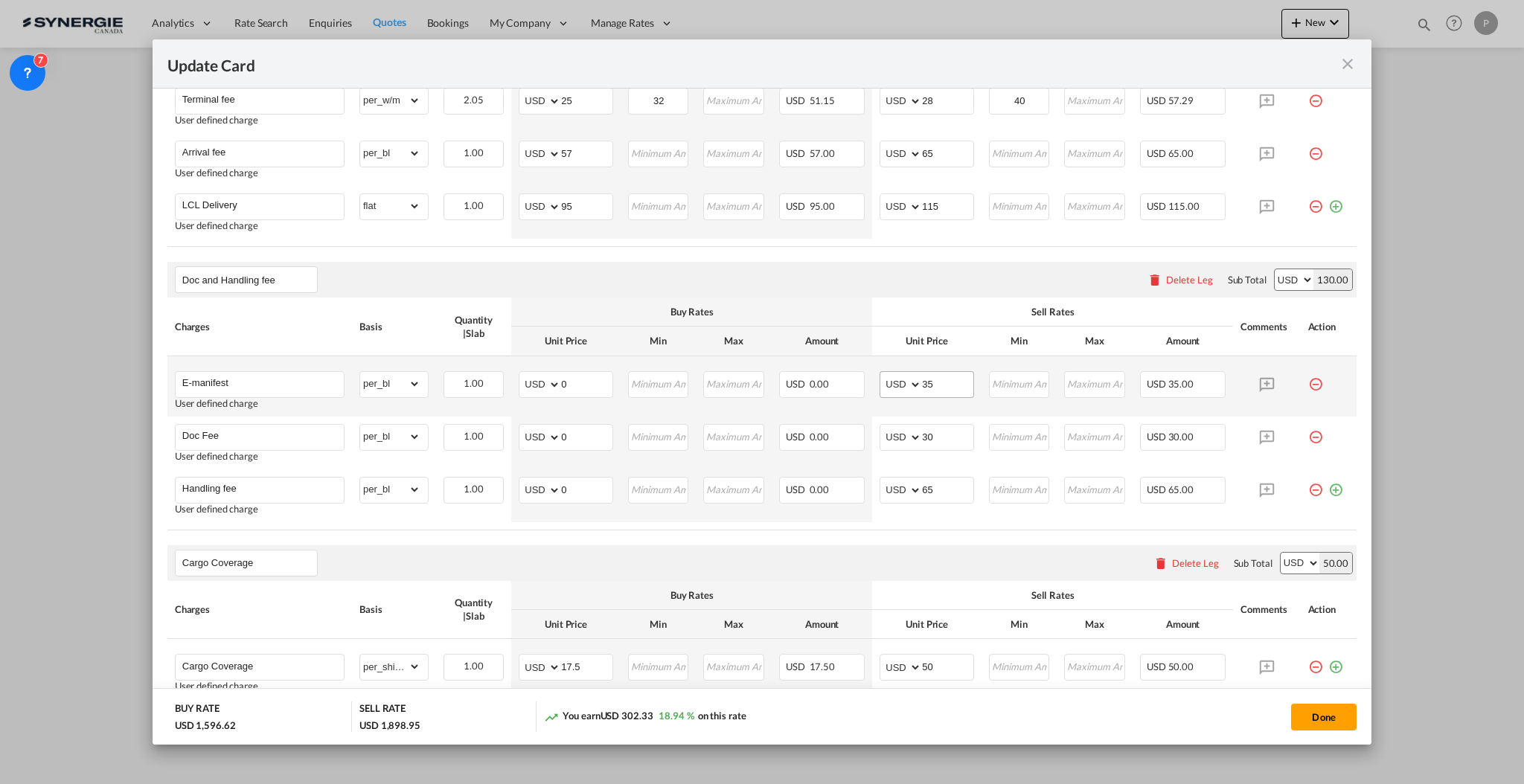
scroll to position [1090, 0]
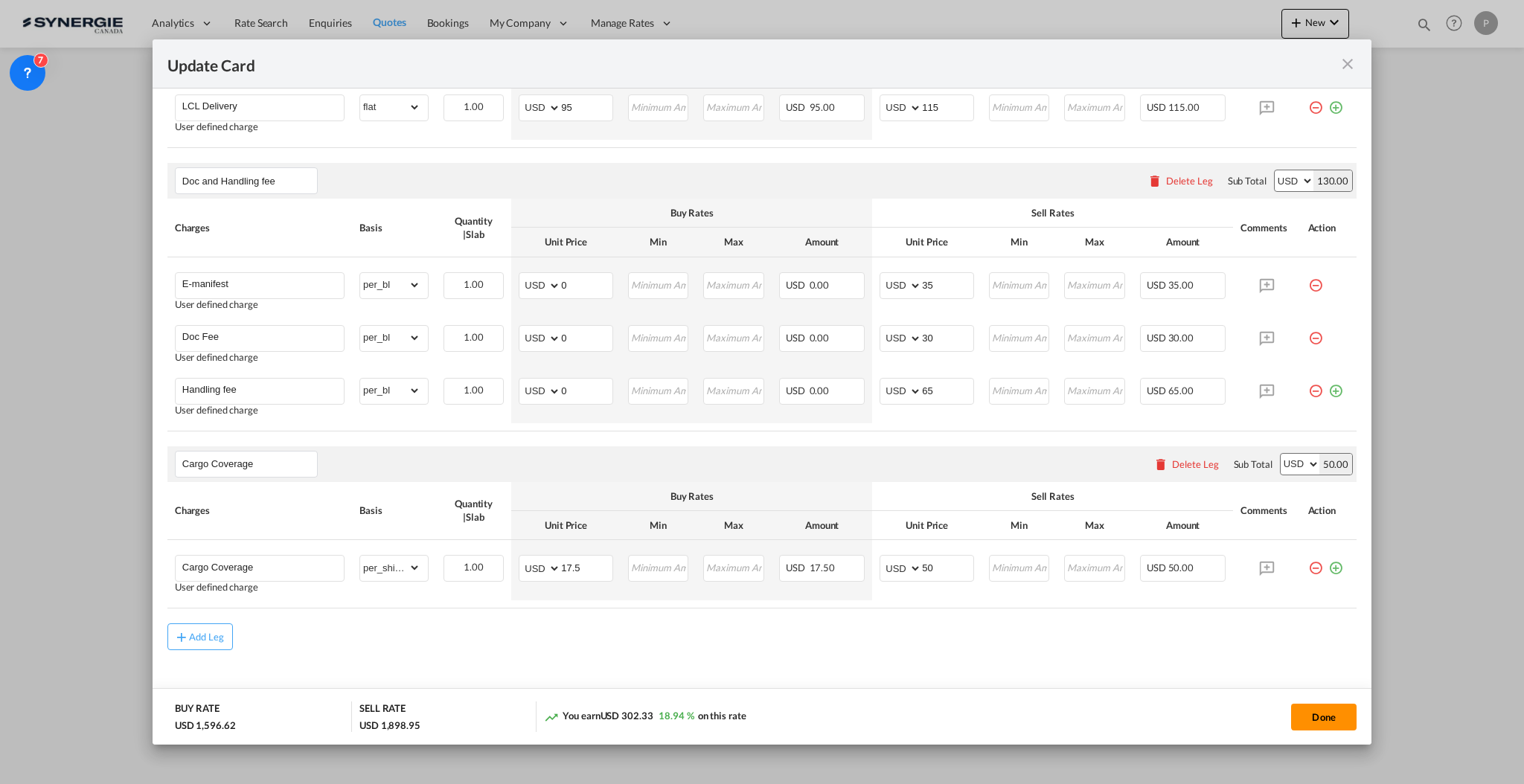
drag, startPoint x: 1314, startPoint y: 723, endPoint x: 1301, endPoint y: 704, distance: 23.0
click at [1314, 722] on button "Done" at bounding box center [1324, 717] width 66 height 27
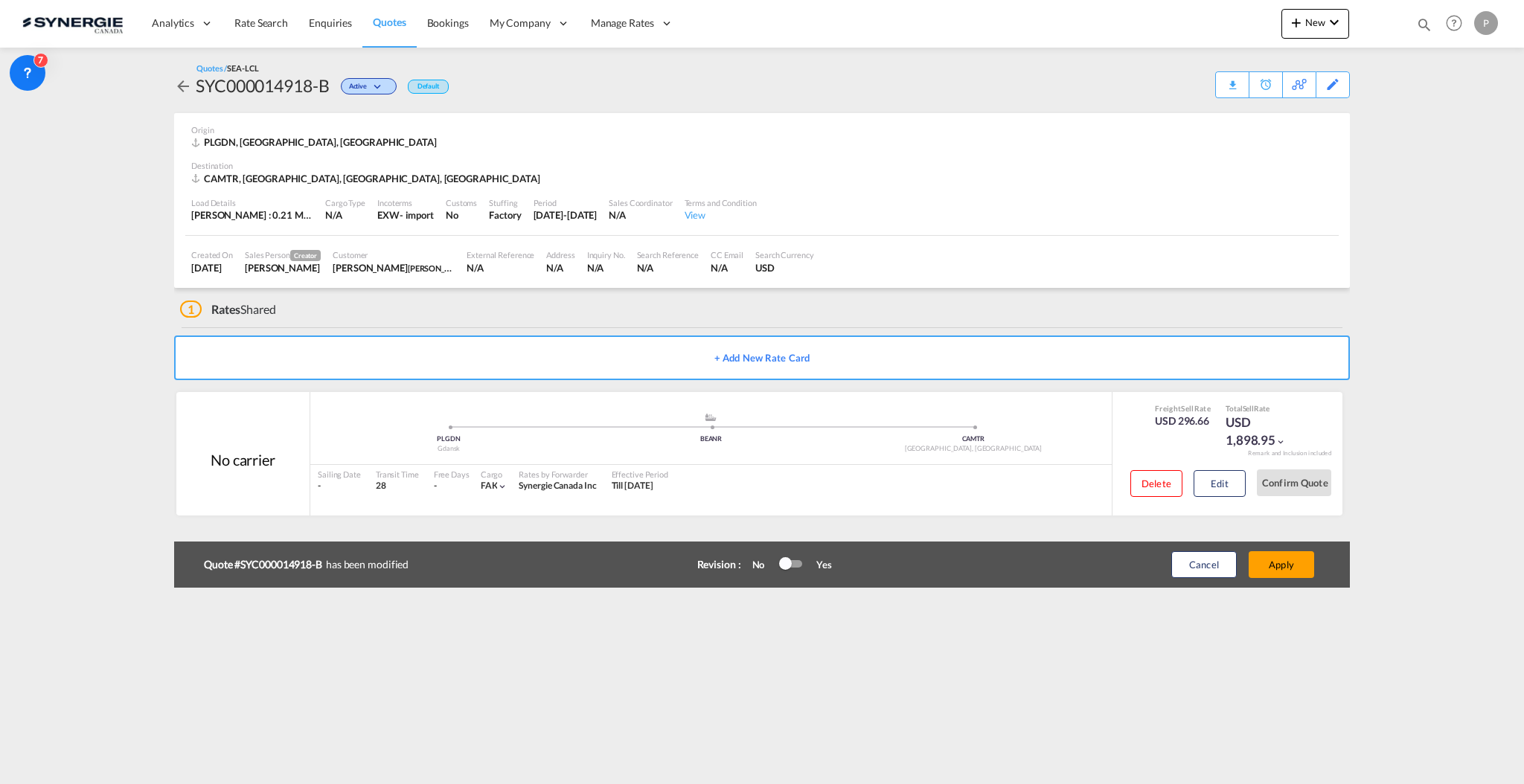
type input "21 Oct 2025"
click at [1304, 563] on button "Apply" at bounding box center [1281, 565] width 66 height 27
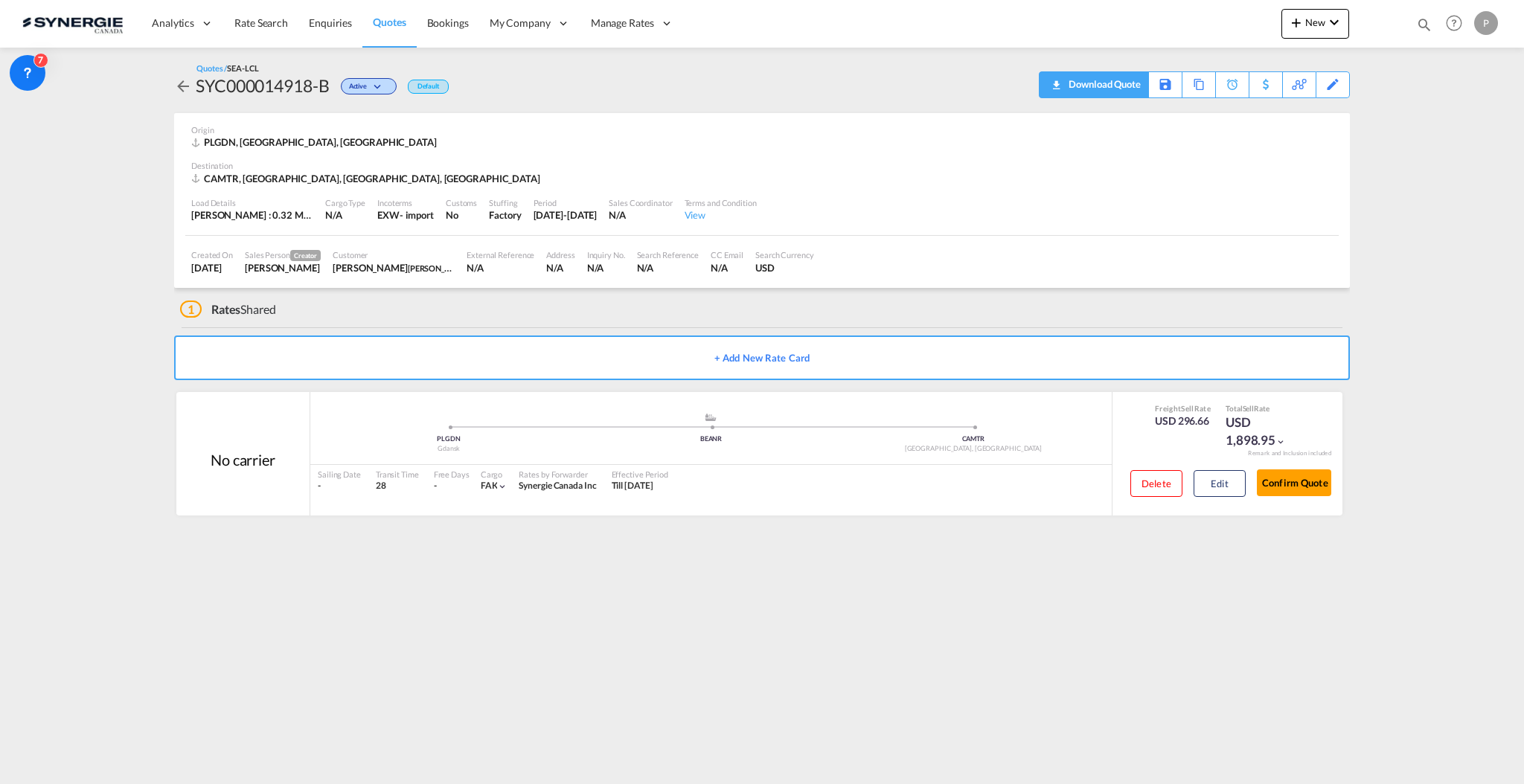
click at [1116, 84] on div "Download Quote" at bounding box center [1103, 84] width 76 height 24
click at [1424, 24] on md-icon "icon-magnify" at bounding box center [1424, 24] width 17 height 17
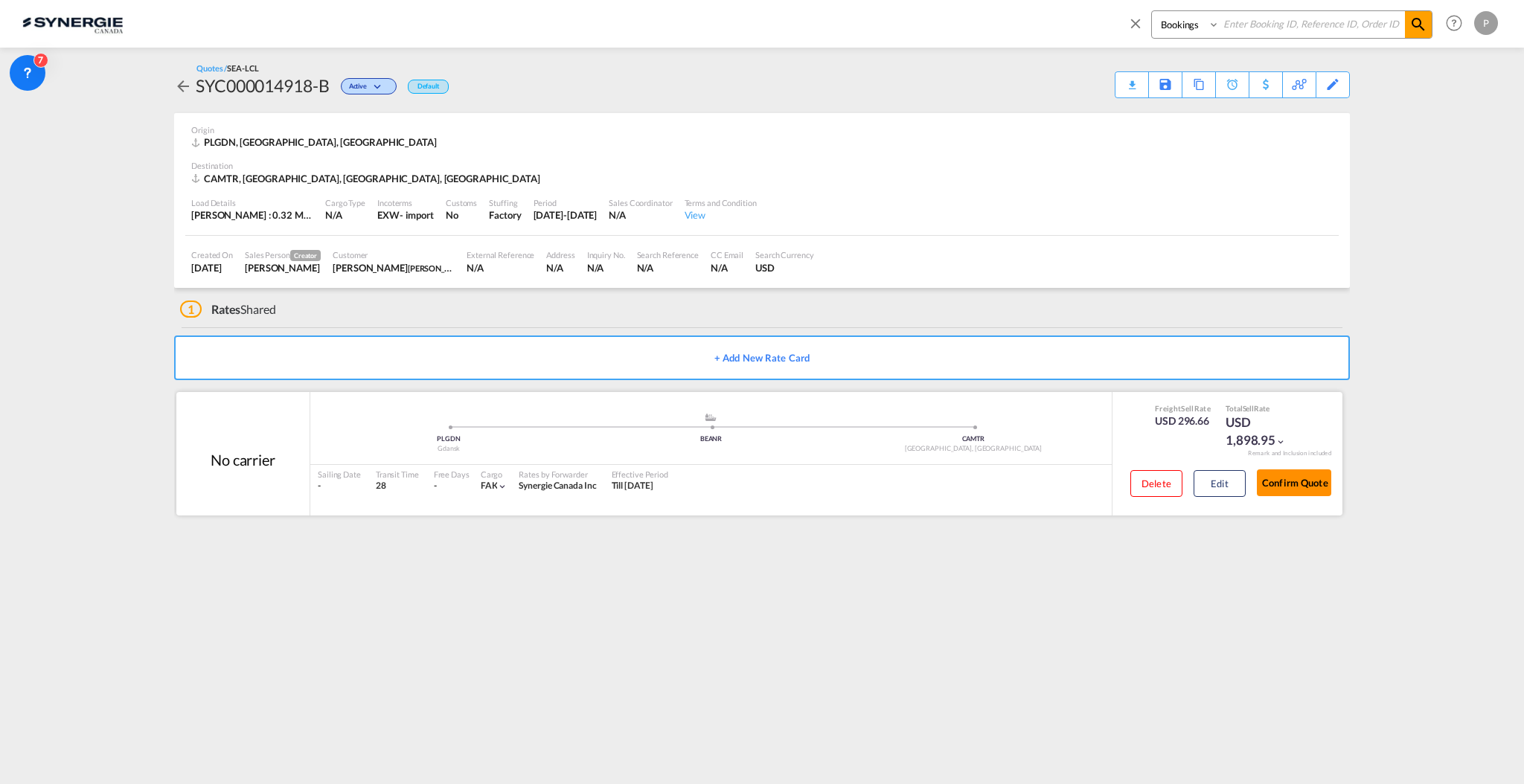
click at [1281, 485] on button "Confirm Quote" at bounding box center [1294, 483] width 74 height 27
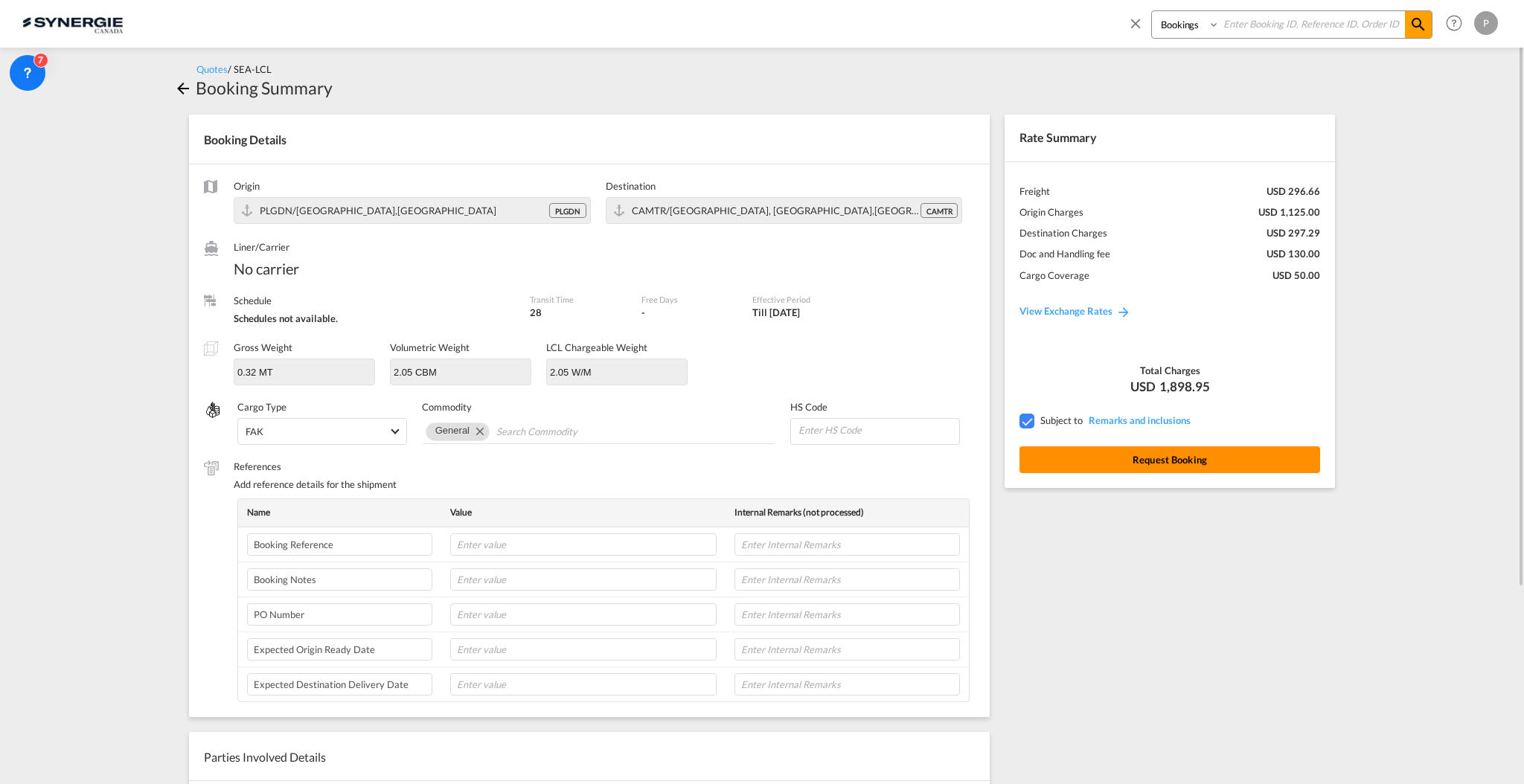
click at [1182, 460] on button "Request Booking" at bounding box center [1170, 460] width 301 height 27
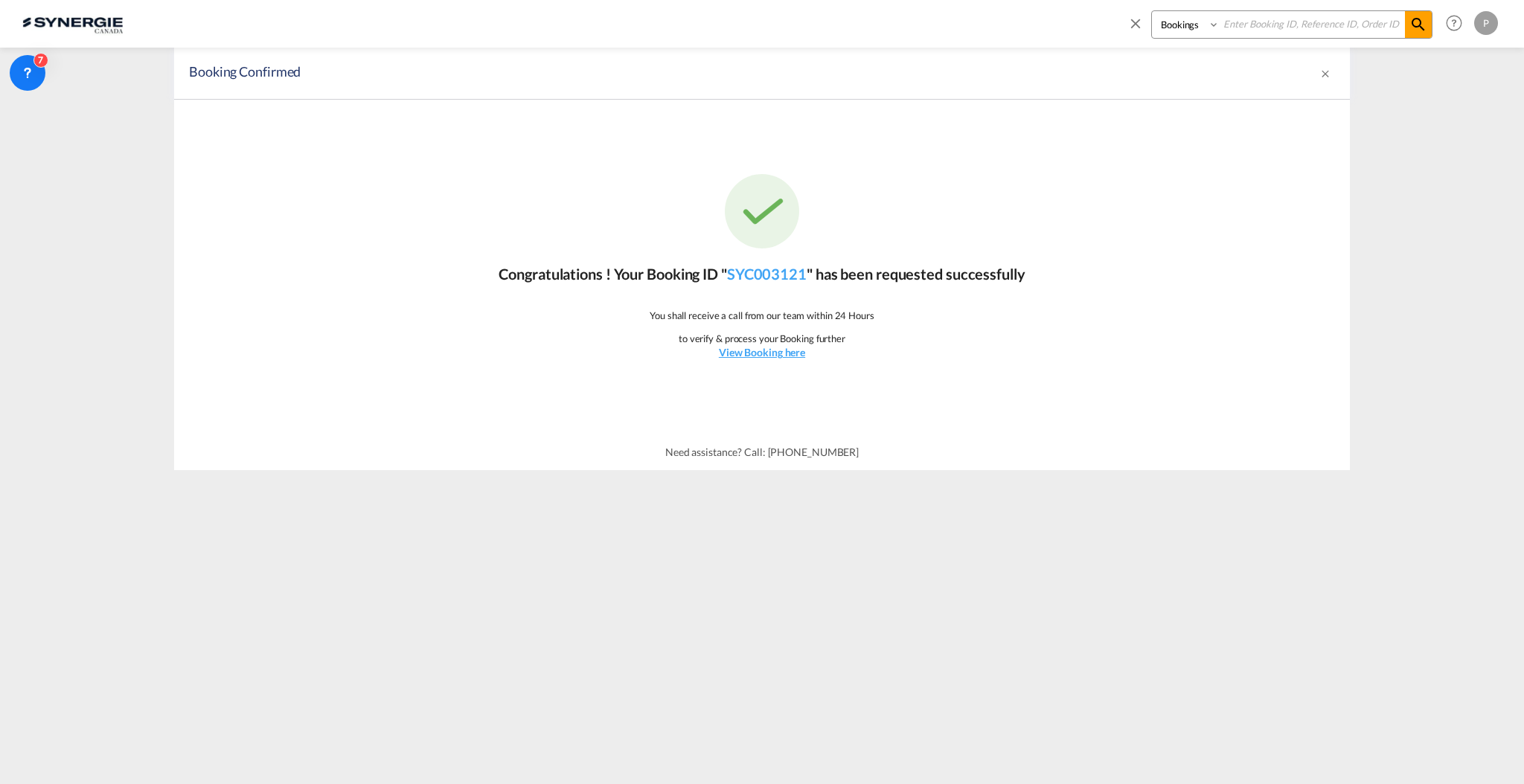
click at [1277, 21] on input at bounding box center [1312, 24] width 185 height 26
click at [1203, 23] on select "Bookings Quotes Enquiries" at bounding box center [1187, 24] width 71 height 27
select select "Quotes"
click at [1151, 11] on select "Bookings Quotes Enquiries" at bounding box center [1187, 24] width 71 height 27
click at [1256, 29] on input at bounding box center [1312, 24] width 185 height 26
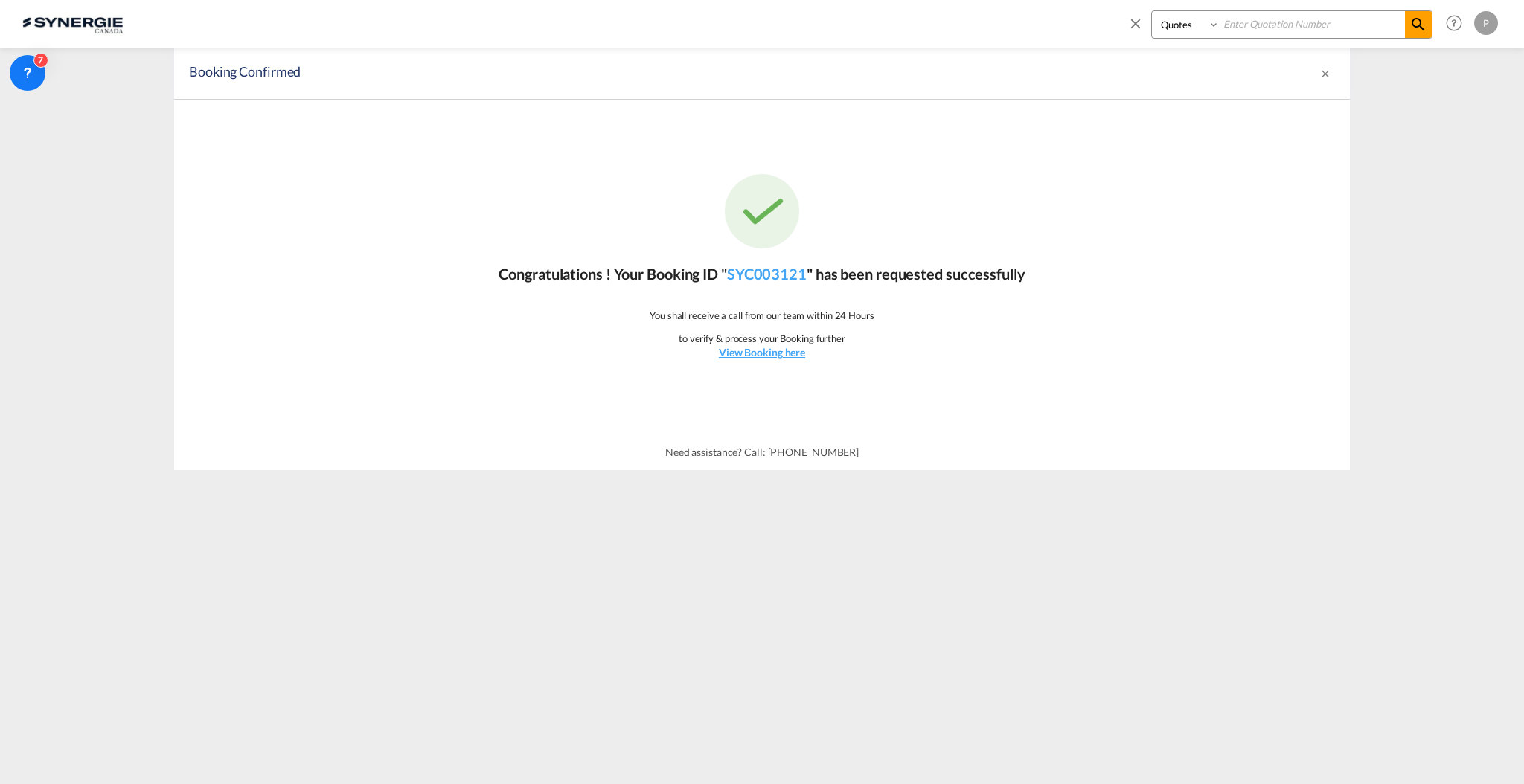
paste input "SYC000015340"
type input "SYC000015340"
click at [1412, 27] on md-icon "icon-magnify" at bounding box center [1418, 24] width 18 height 18
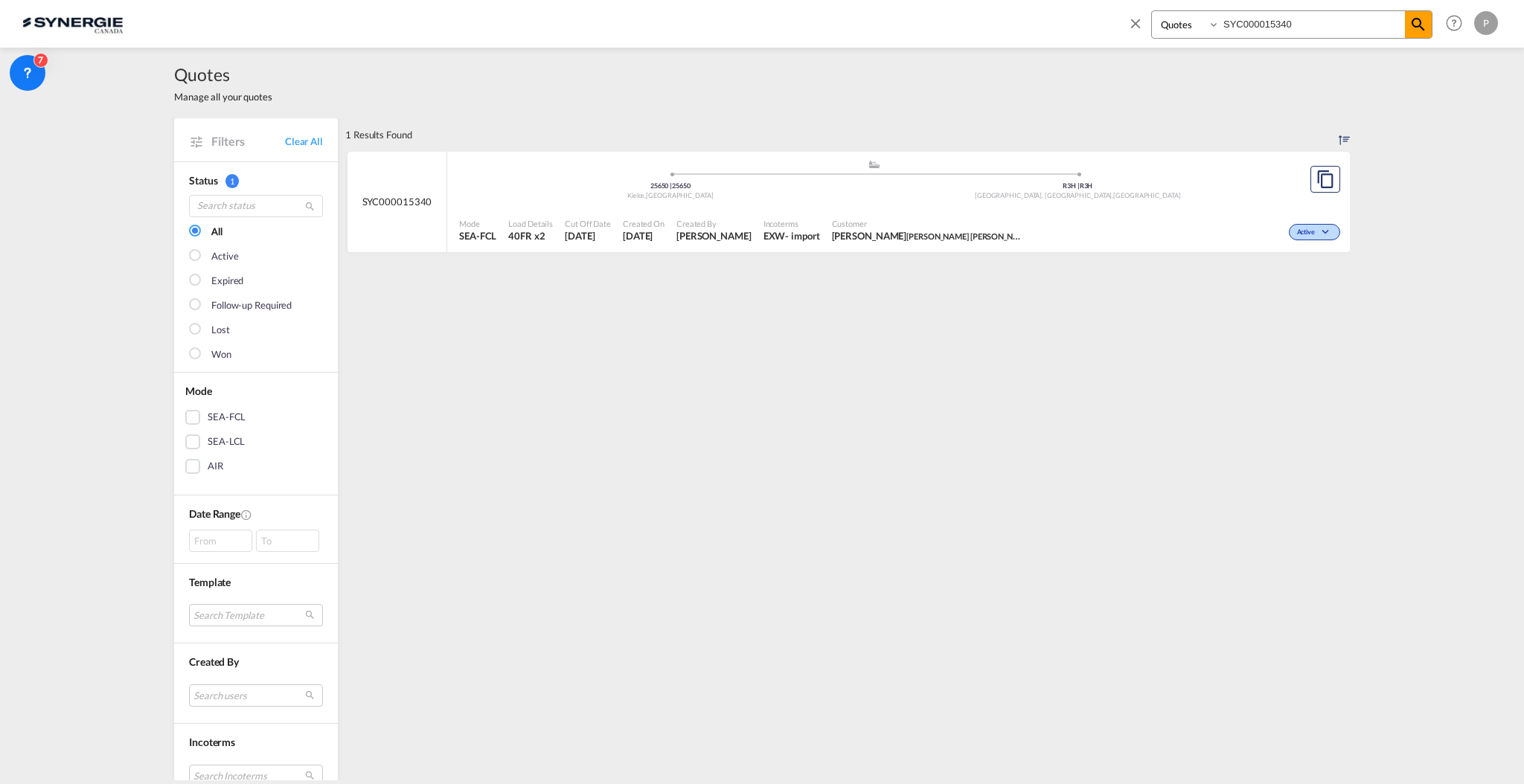
click at [826, 215] on div "Incoterms EXW - import" at bounding box center [792, 230] width 69 height 37
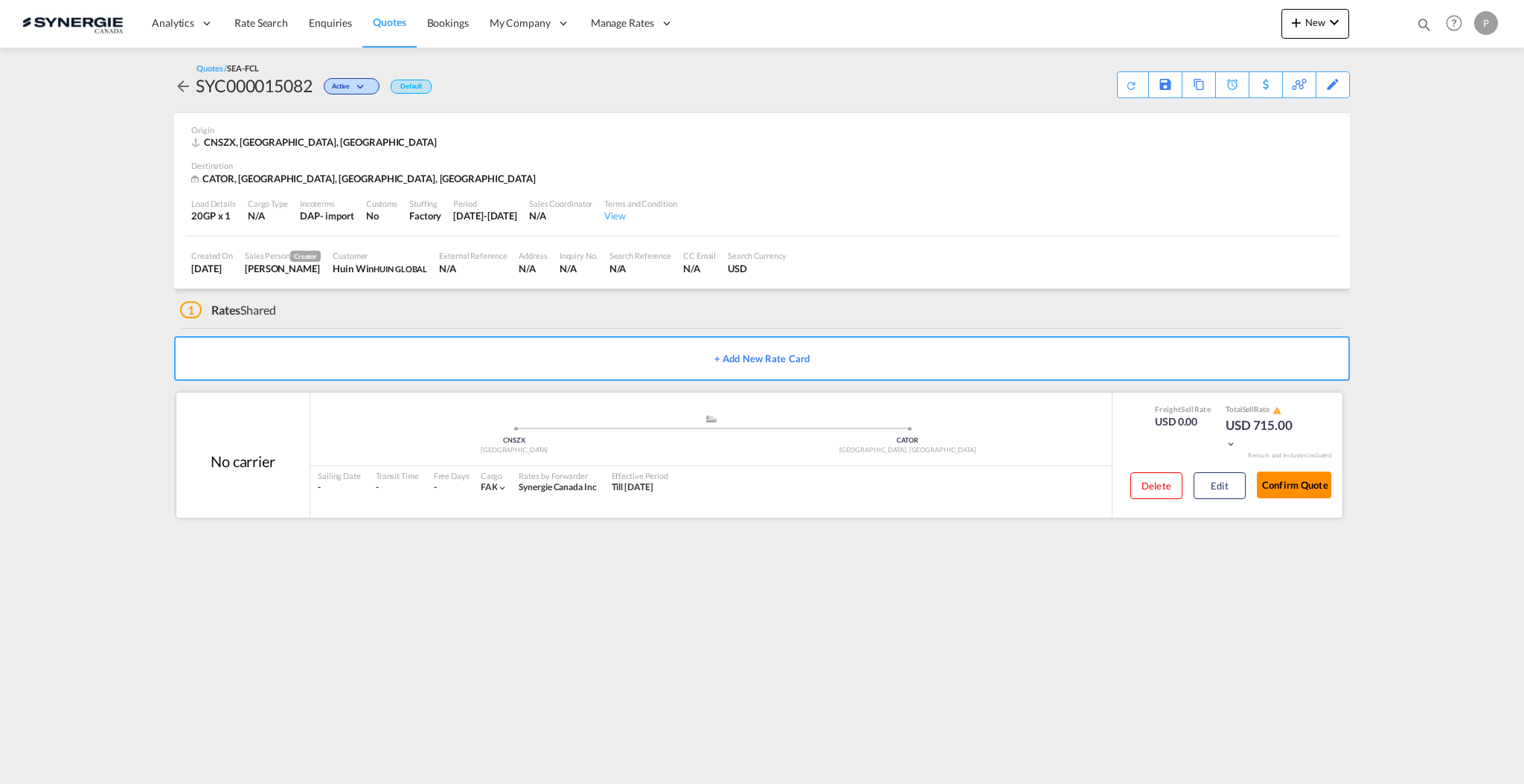
click at [1287, 476] on button "Confirm Quote" at bounding box center [1294, 485] width 74 height 27
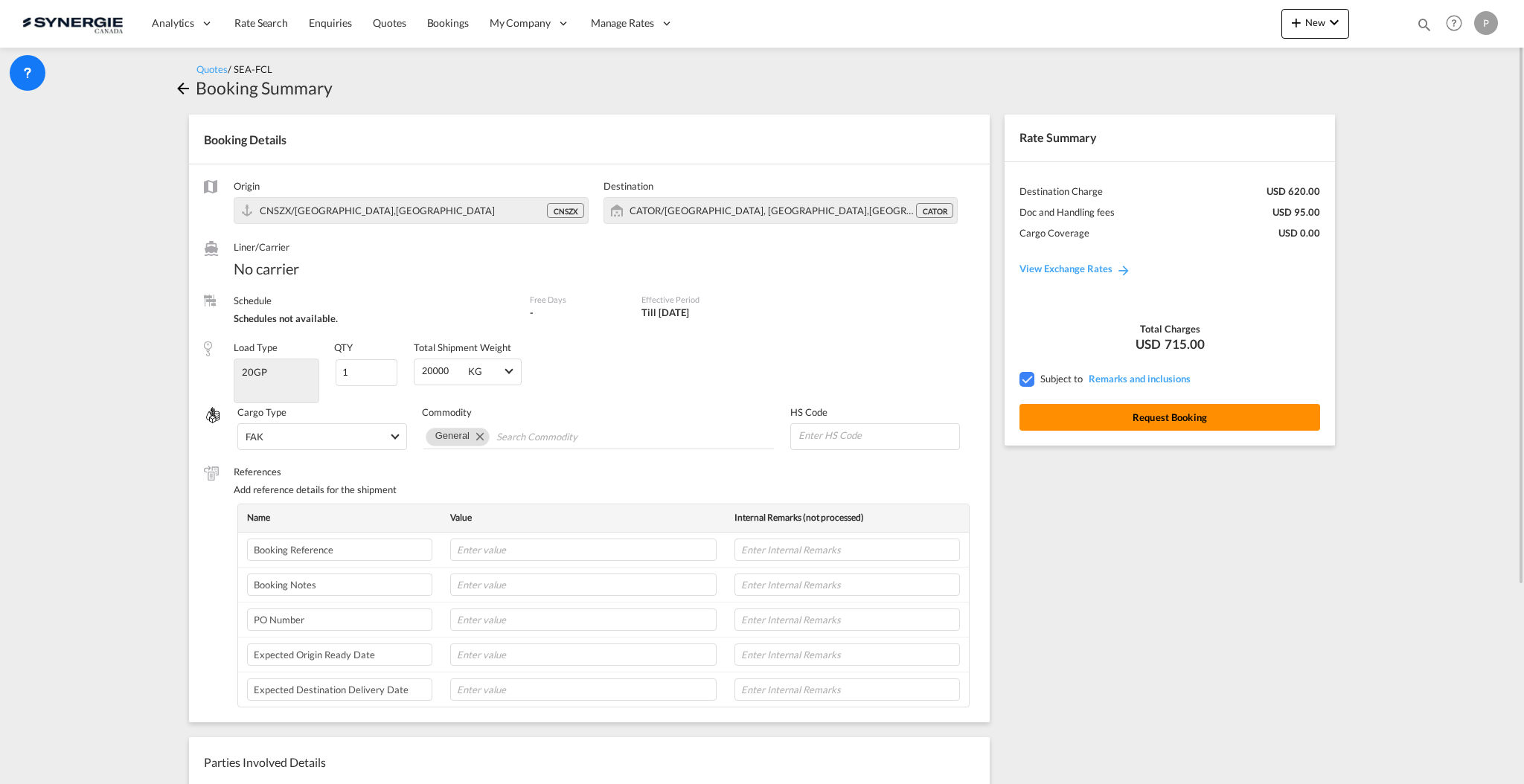
click at [1181, 413] on button "Request Booking" at bounding box center [1170, 417] width 301 height 27
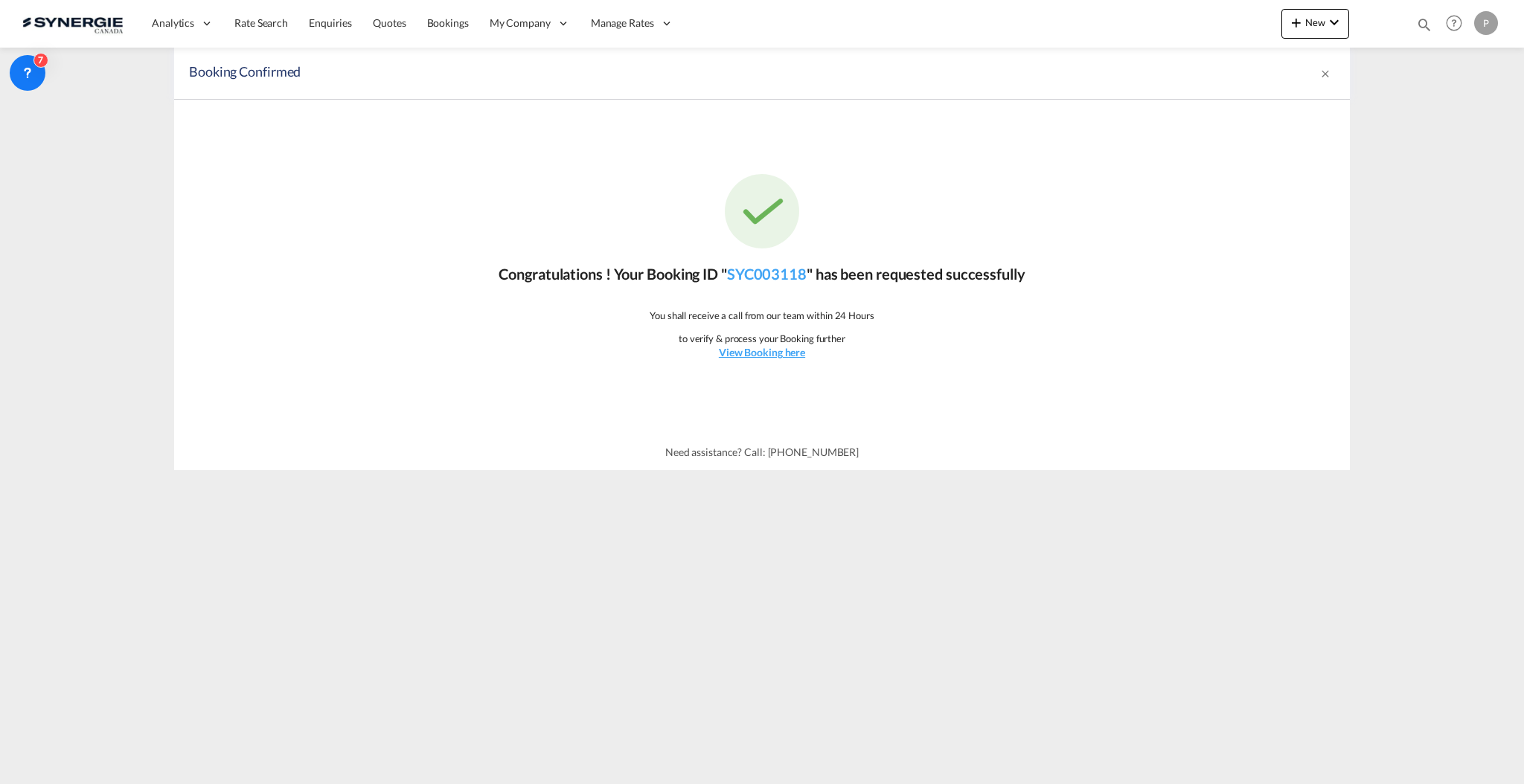
click at [1422, 28] on md-icon "icon-magnify" at bounding box center [1424, 24] width 17 height 17
click at [1185, 29] on select "Bookings Quotes Enquiries" at bounding box center [1187, 24] width 71 height 27
select select "Quotes"
click at [1151, 11] on select "Bookings Quotes Enquiries" at bounding box center [1187, 24] width 71 height 27
click at [1269, 32] on input at bounding box center [1312, 24] width 185 height 26
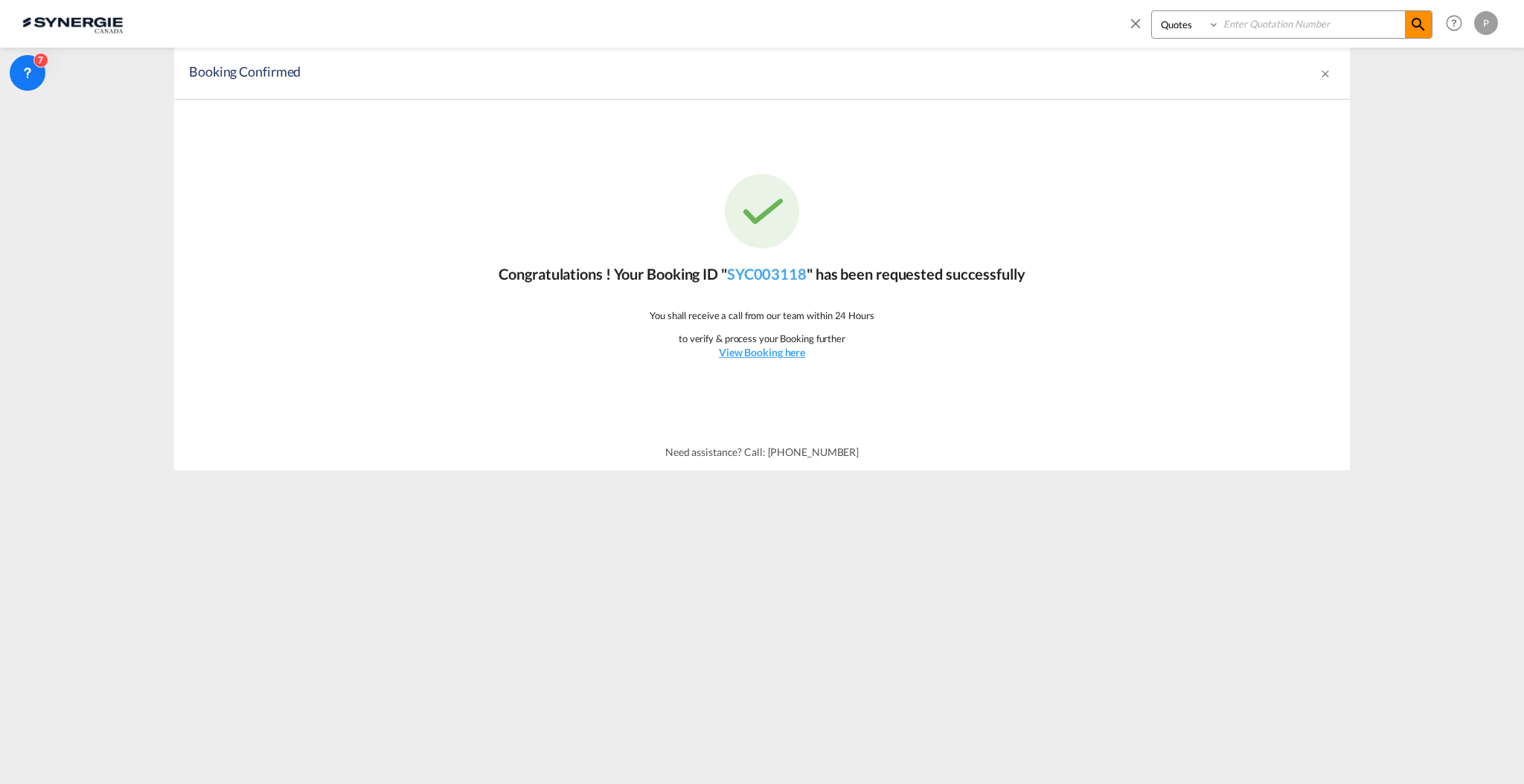
paste input "SYC000015311"
type input "SYC000015311"
click at [1421, 23] on md-icon "icon-magnify" at bounding box center [1418, 24] width 18 height 18
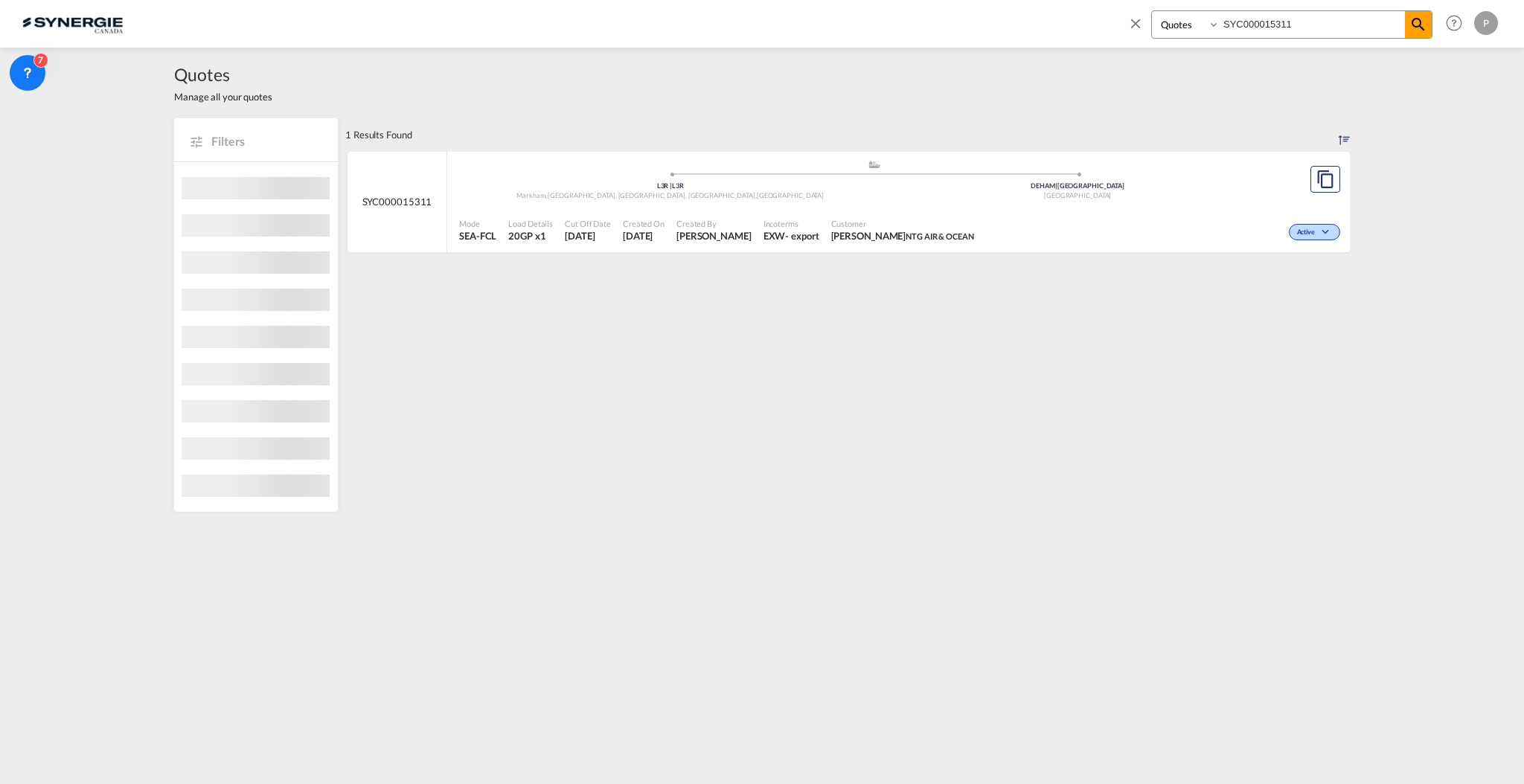
click at [1019, 211] on div "Mode SEA-FCL Load Details 20GP x1 Cut Off Date 7 Oct 2025 Created On 7 Oct 2025…" at bounding box center [899, 230] width 903 height 45
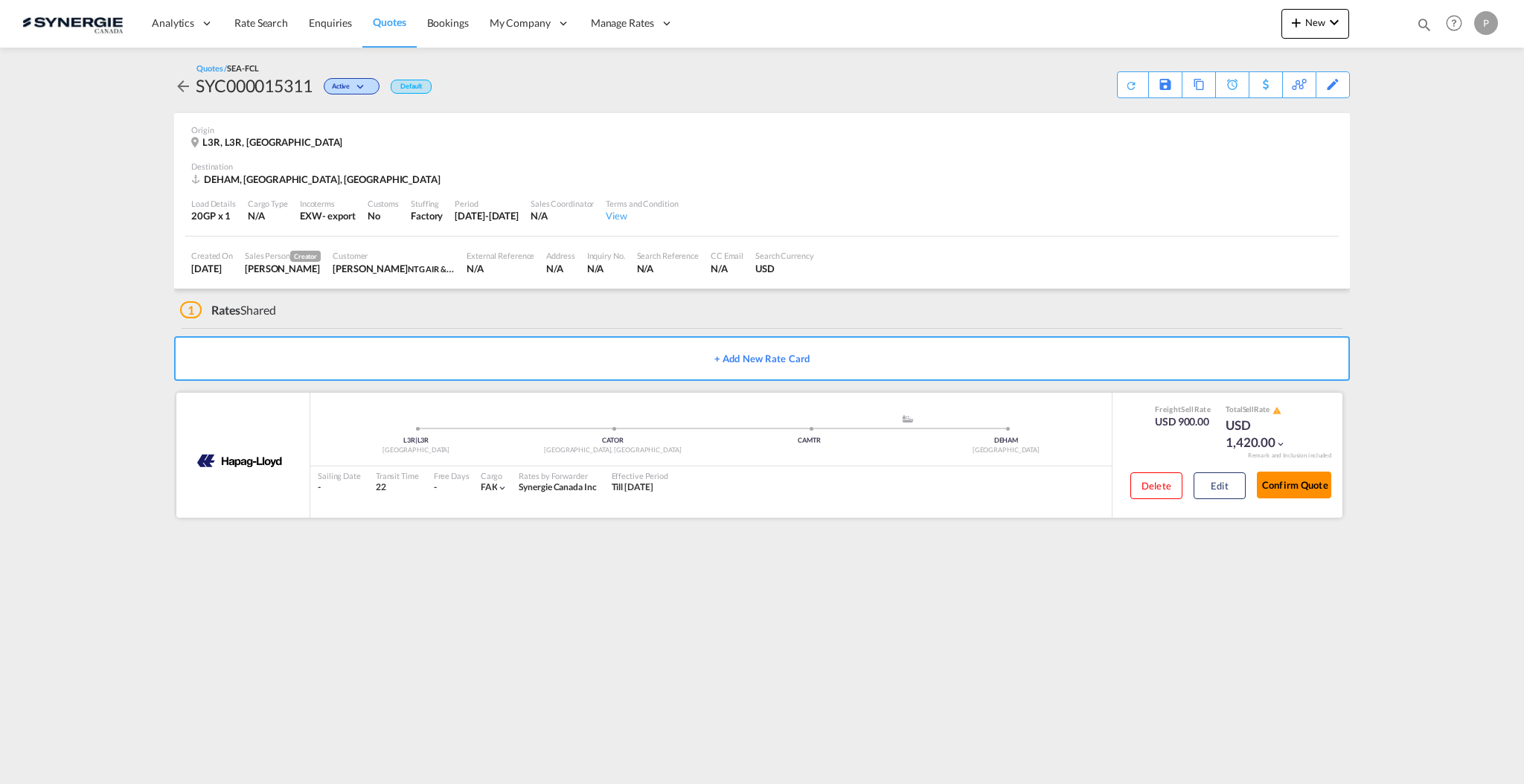
click at [1283, 485] on button "Confirm Quote" at bounding box center [1294, 485] width 74 height 27
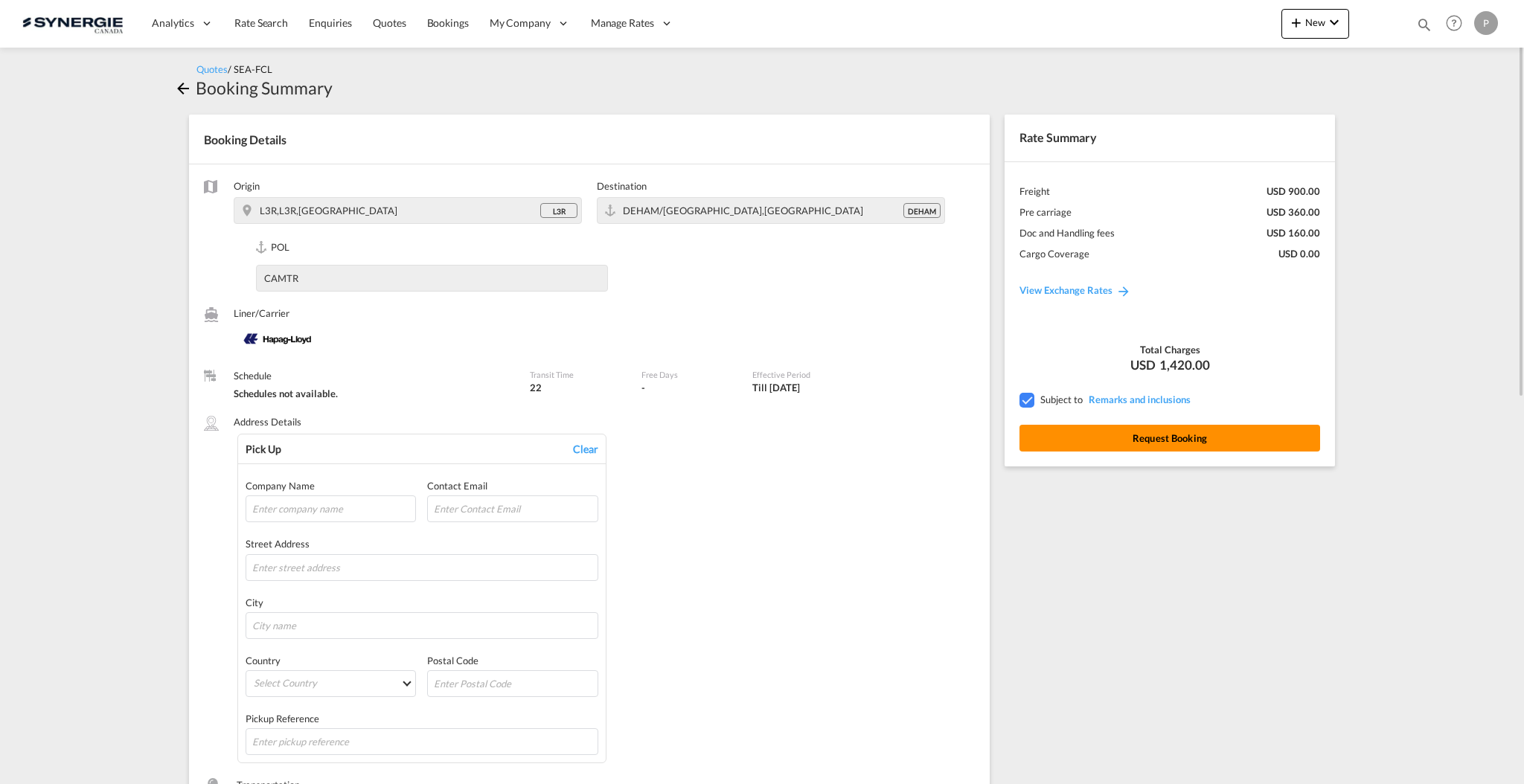
click at [1188, 433] on button "Request Booking" at bounding box center [1170, 438] width 301 height 27
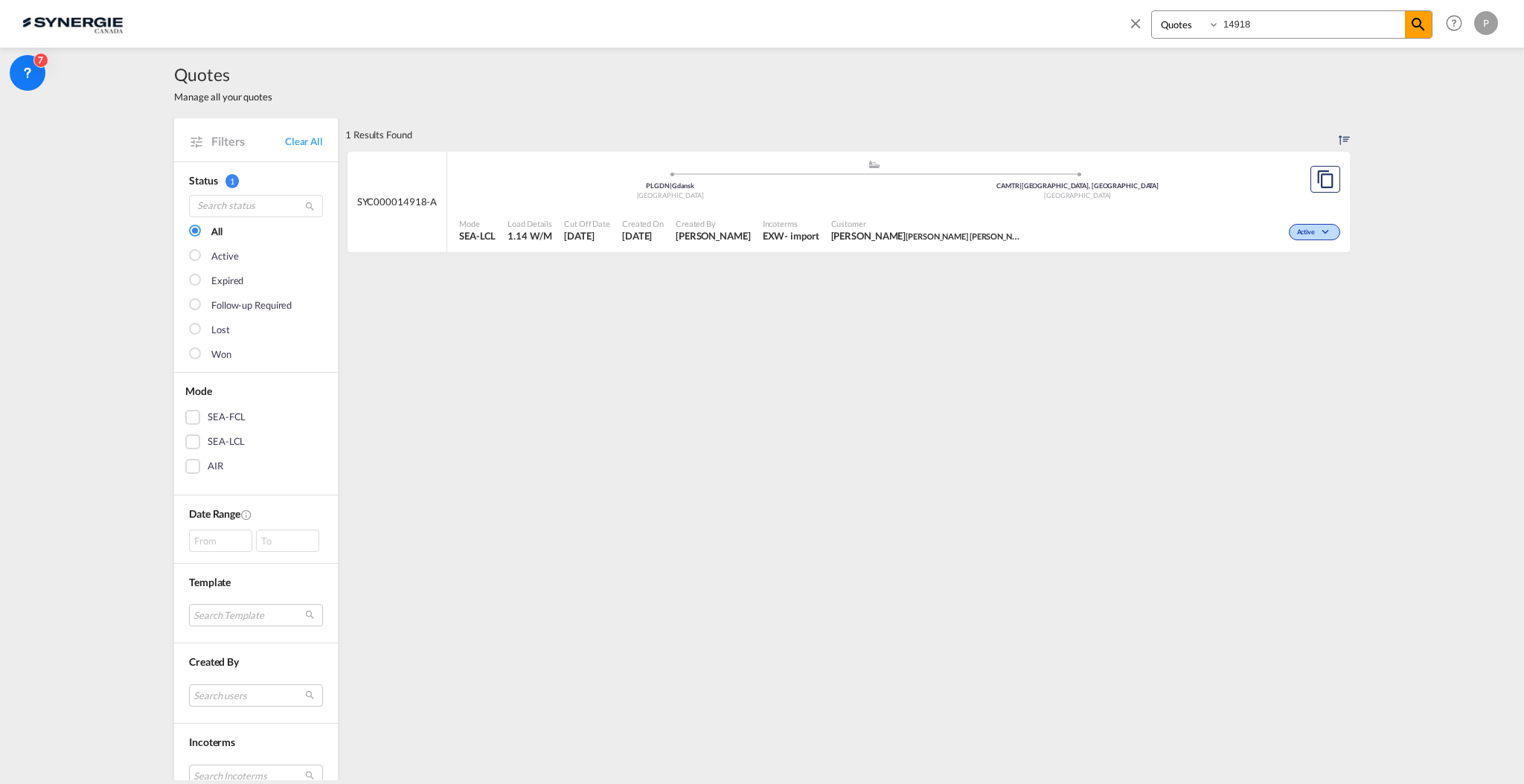
select select "Quotes"
click at [1282, 21] on input "14918" at bounding box center [1312, 24] width 185 height 26
type input "15310"
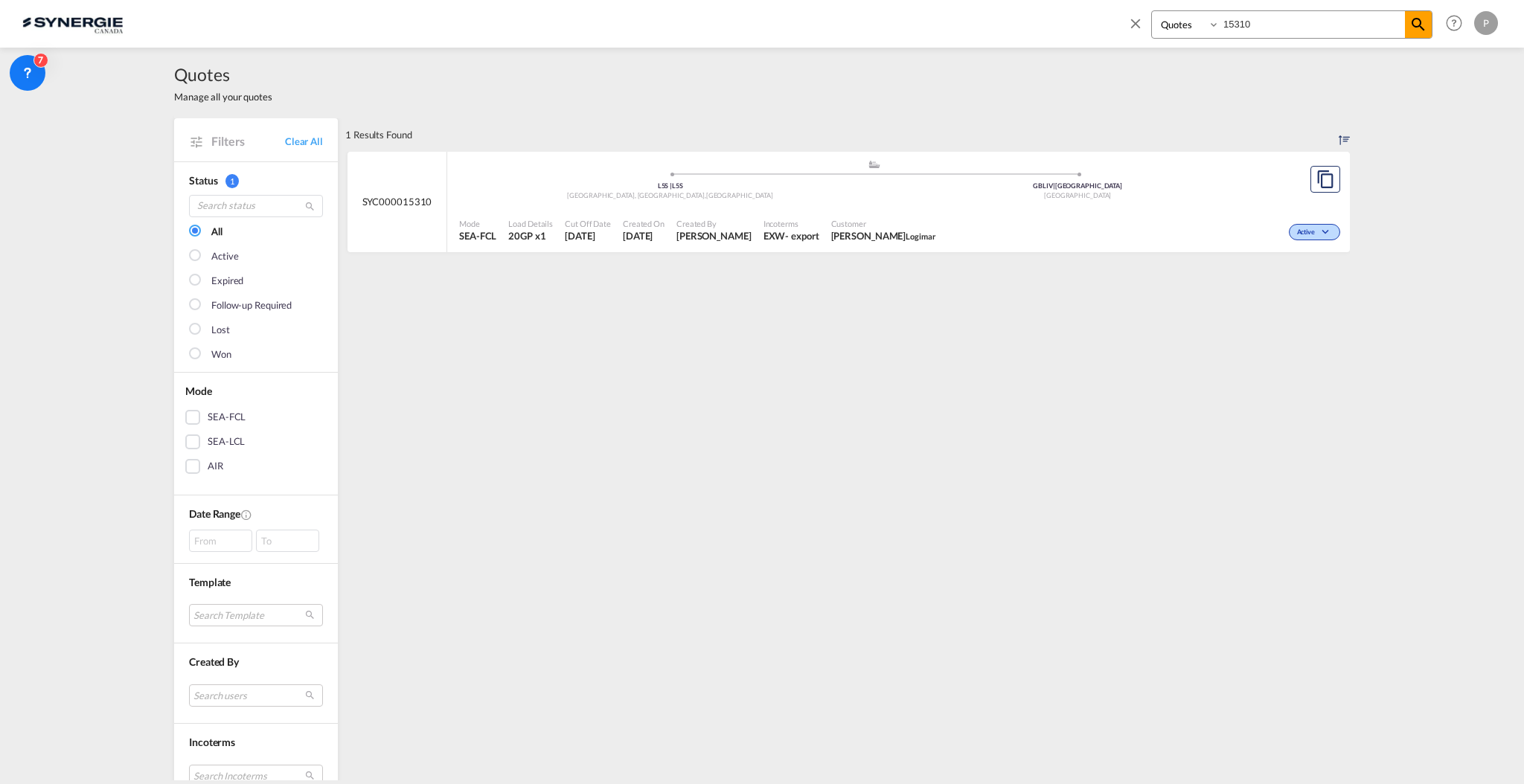
click at [1163, 218] on div "Active" at bounding box center [1143, 230] width 402 height 37
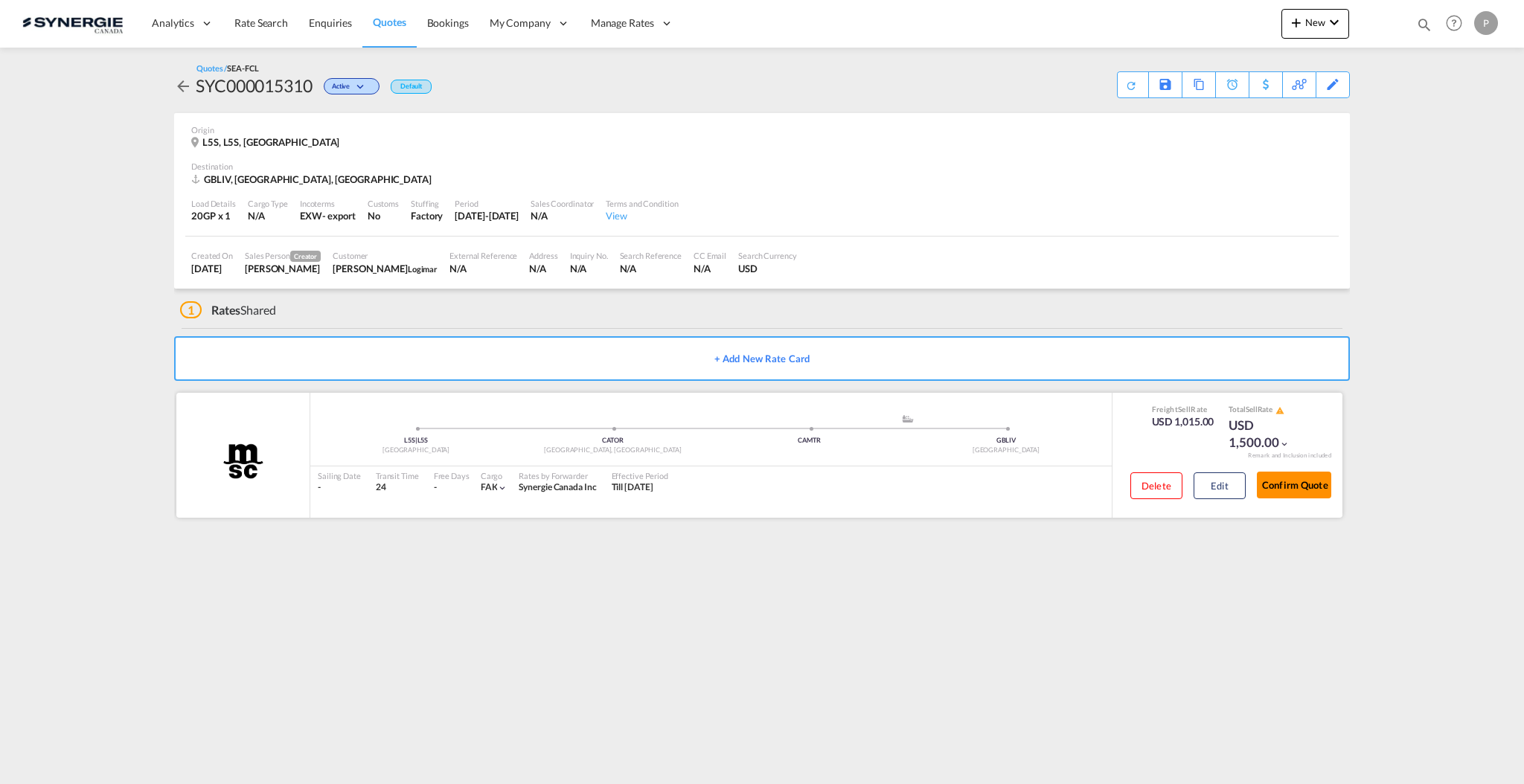
click at [1290, 487] on button "Confirm Quote" at bounding box center [1294, 485] width 74 height 27
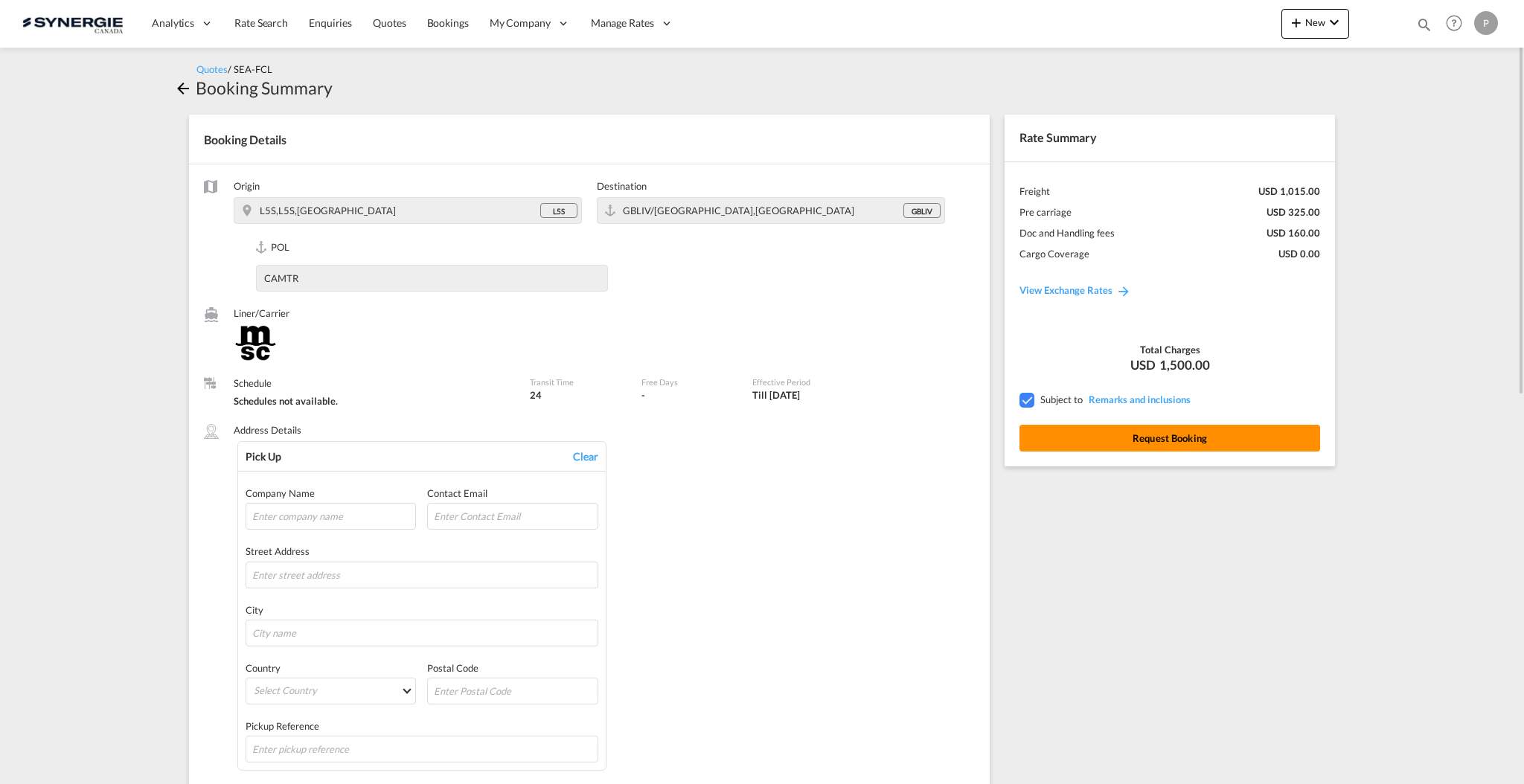
click at [1185, 436] on button "Request Booking" at bounding box center [1170, 438] width 301 height 27
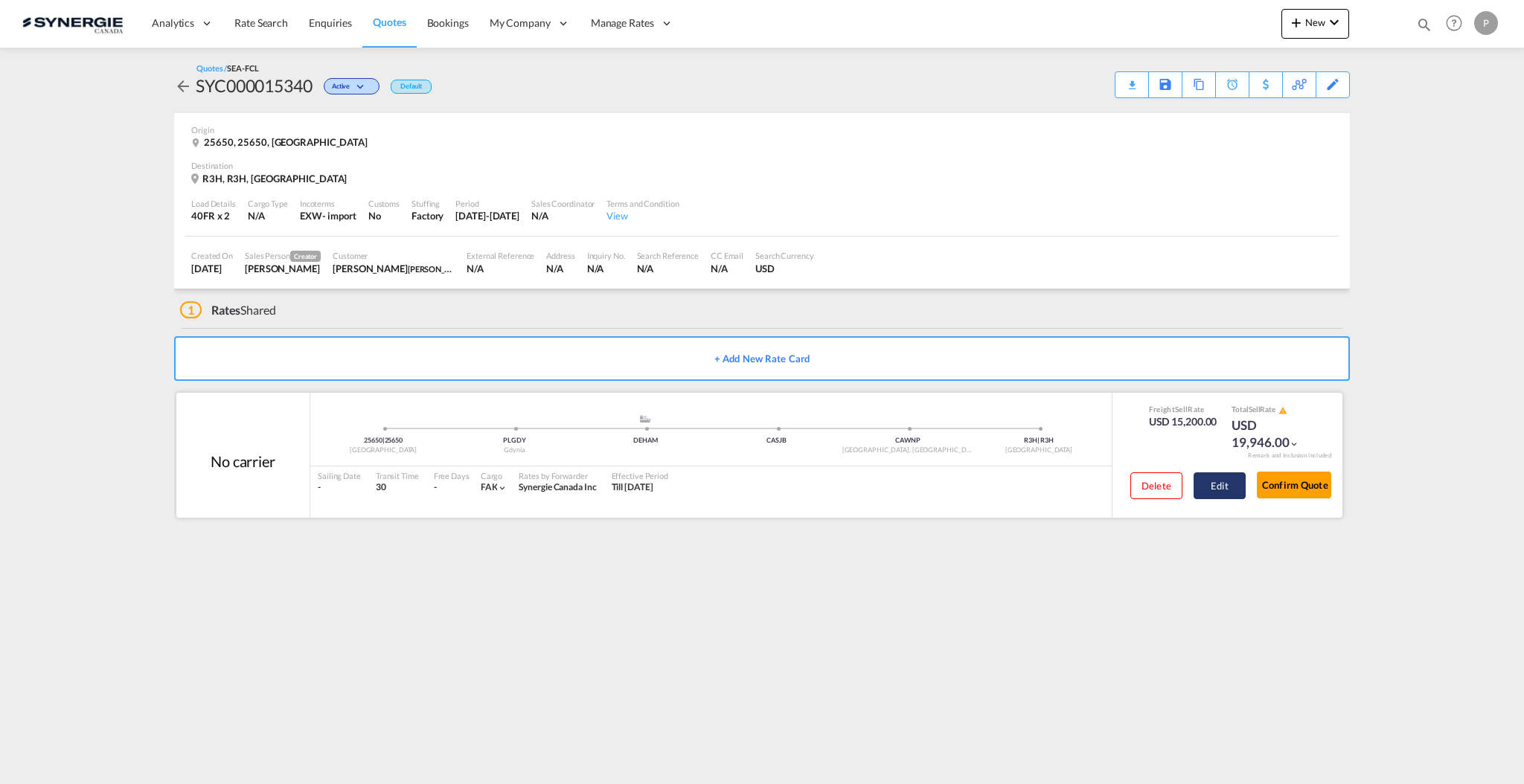
click at [1226, 489] on button "Edit" at bounding box center [1219, 486] width 52 height 27
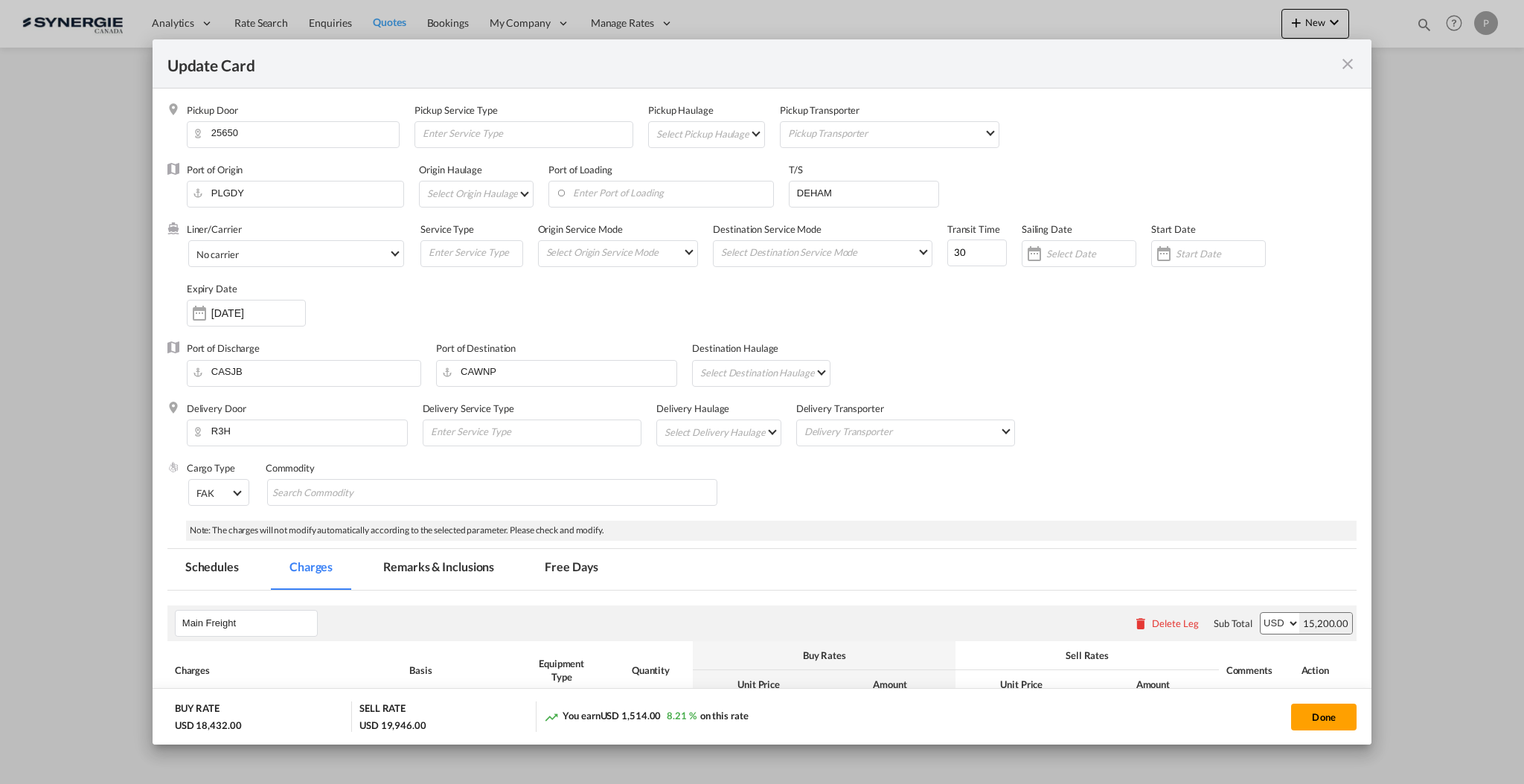
select select "per container"
select select "per B/L"
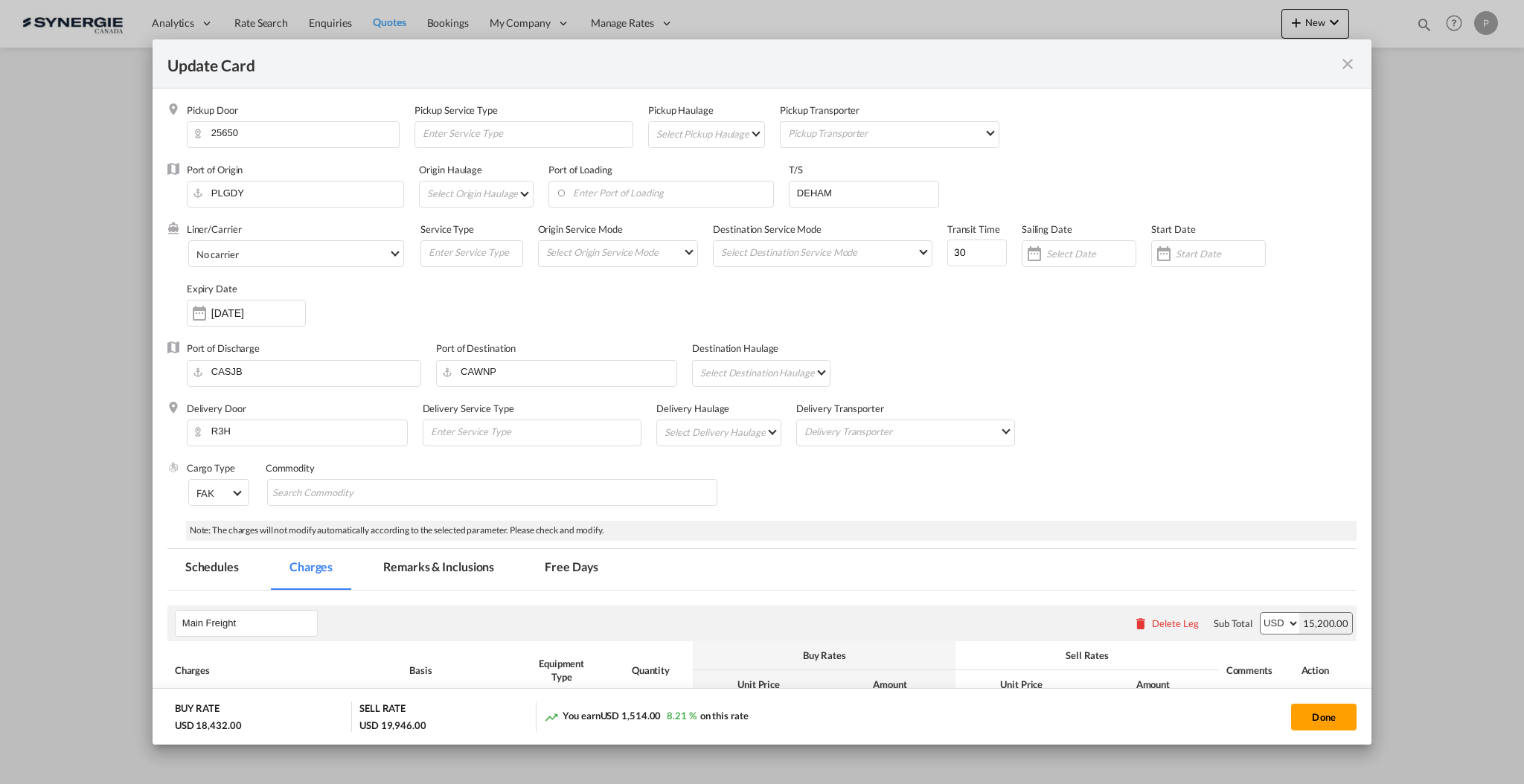
select select "per B/L"
select select "per shipment"
click at [451, 560] on md-tab-item "Remarks & Inclusions" at bounding box center [439, 569] width 147 height 41
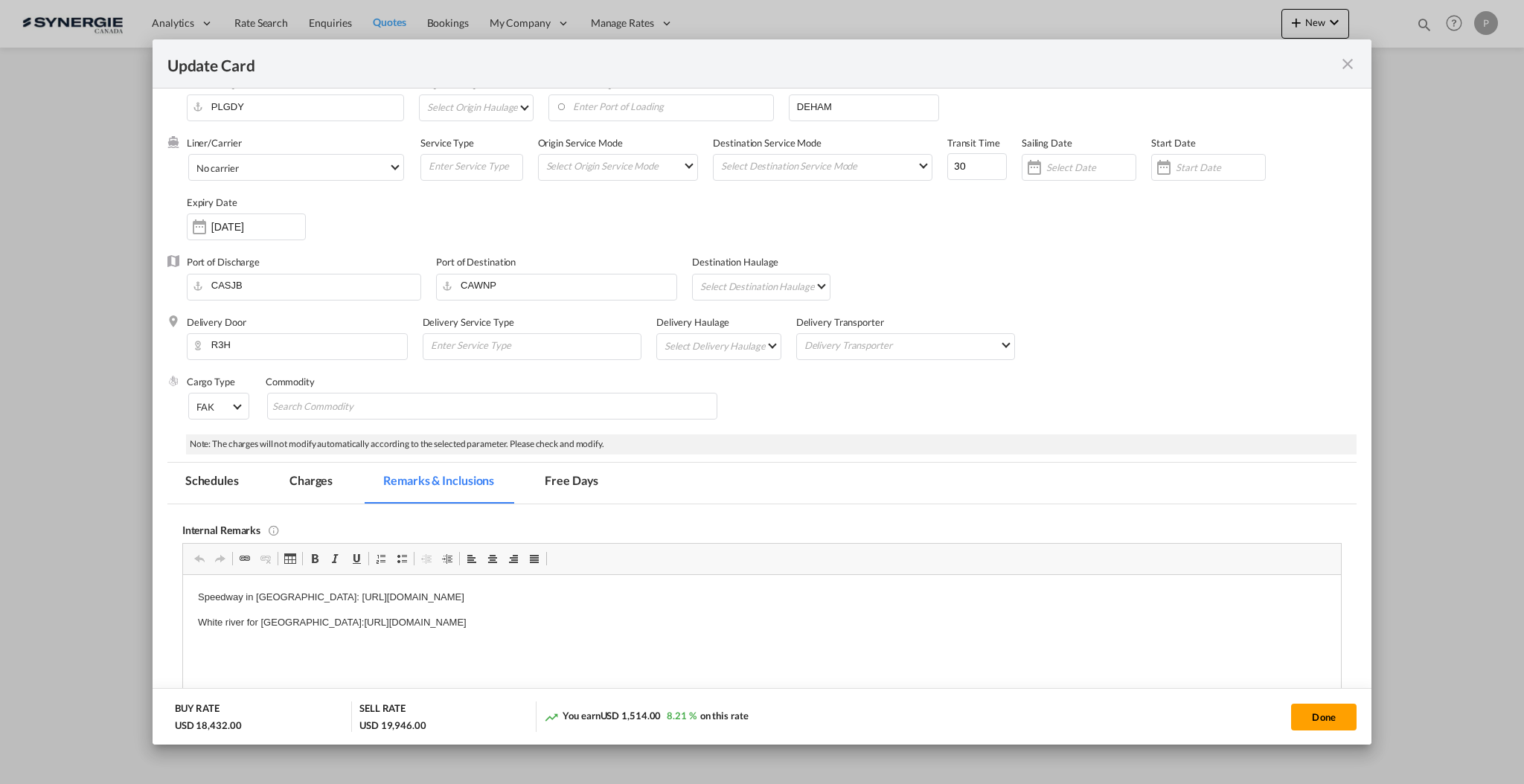
scroll to position [198, 0]
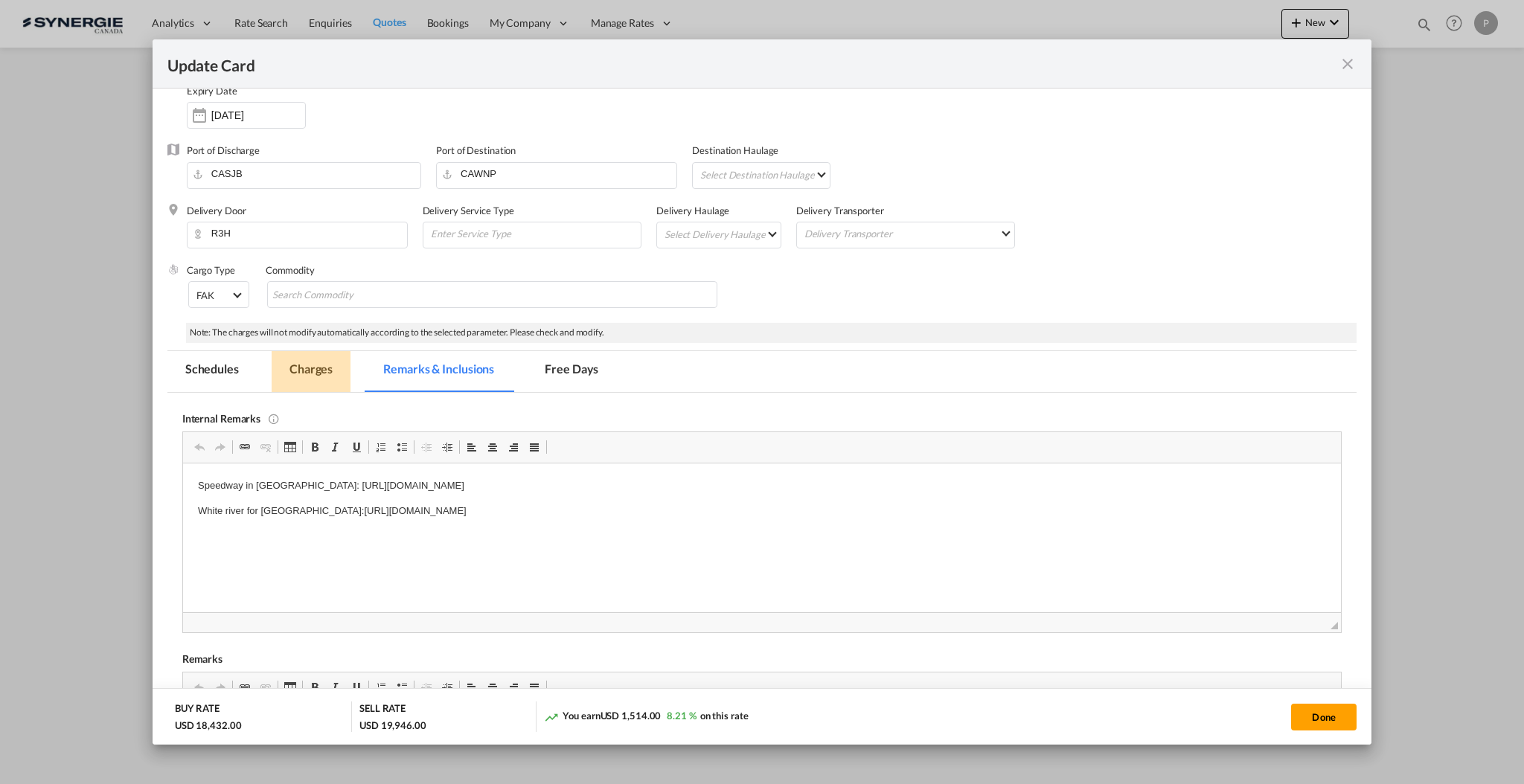
drag, startPoint x: 305, startPoint y: 366, endPoint x: 617, endPoint y: 380, distance: 312.3
click at [305, 366] on md-tab-item "Charges" at bounding box center [311, 371] width 79 height 41
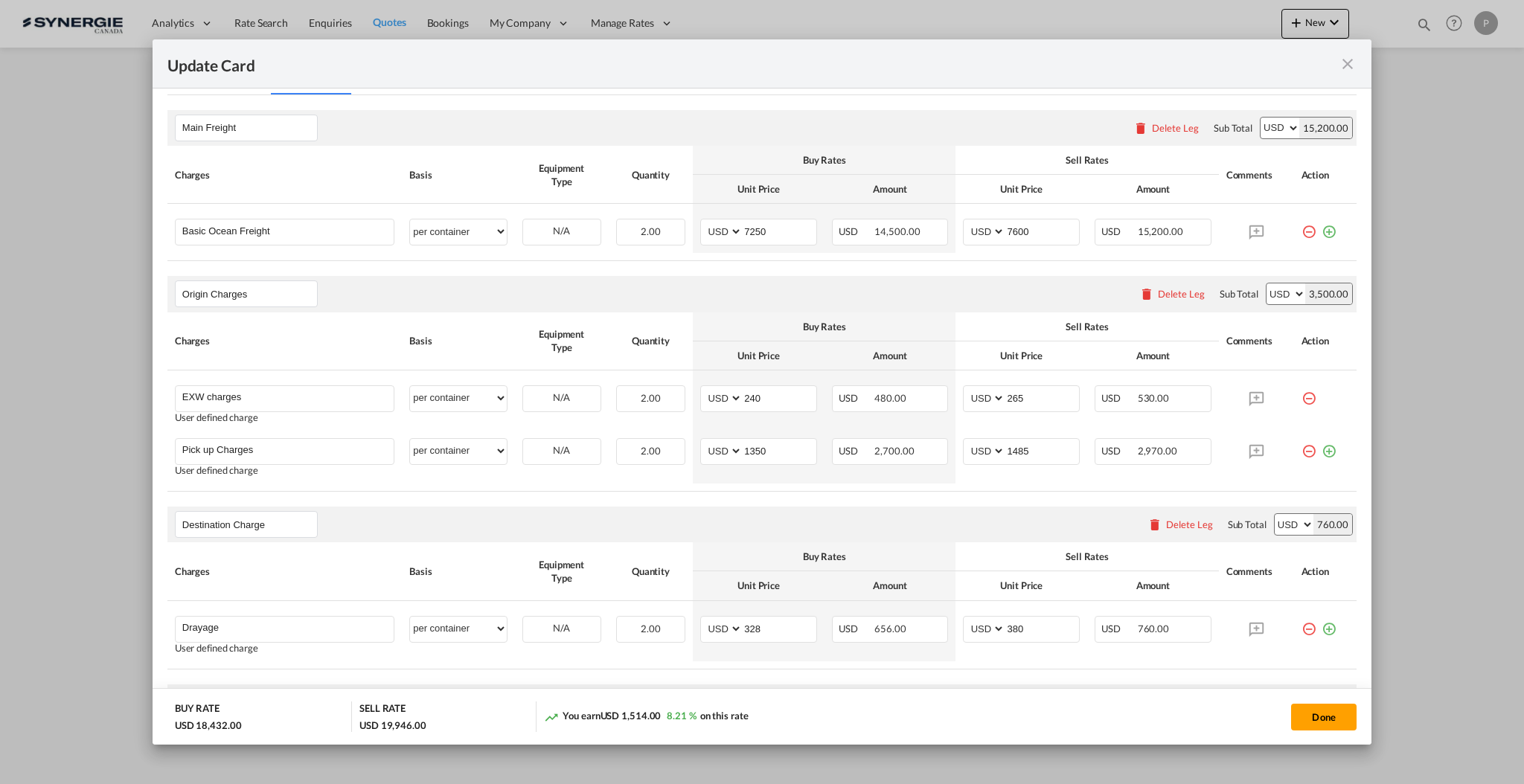
scroll to position [595, 0]
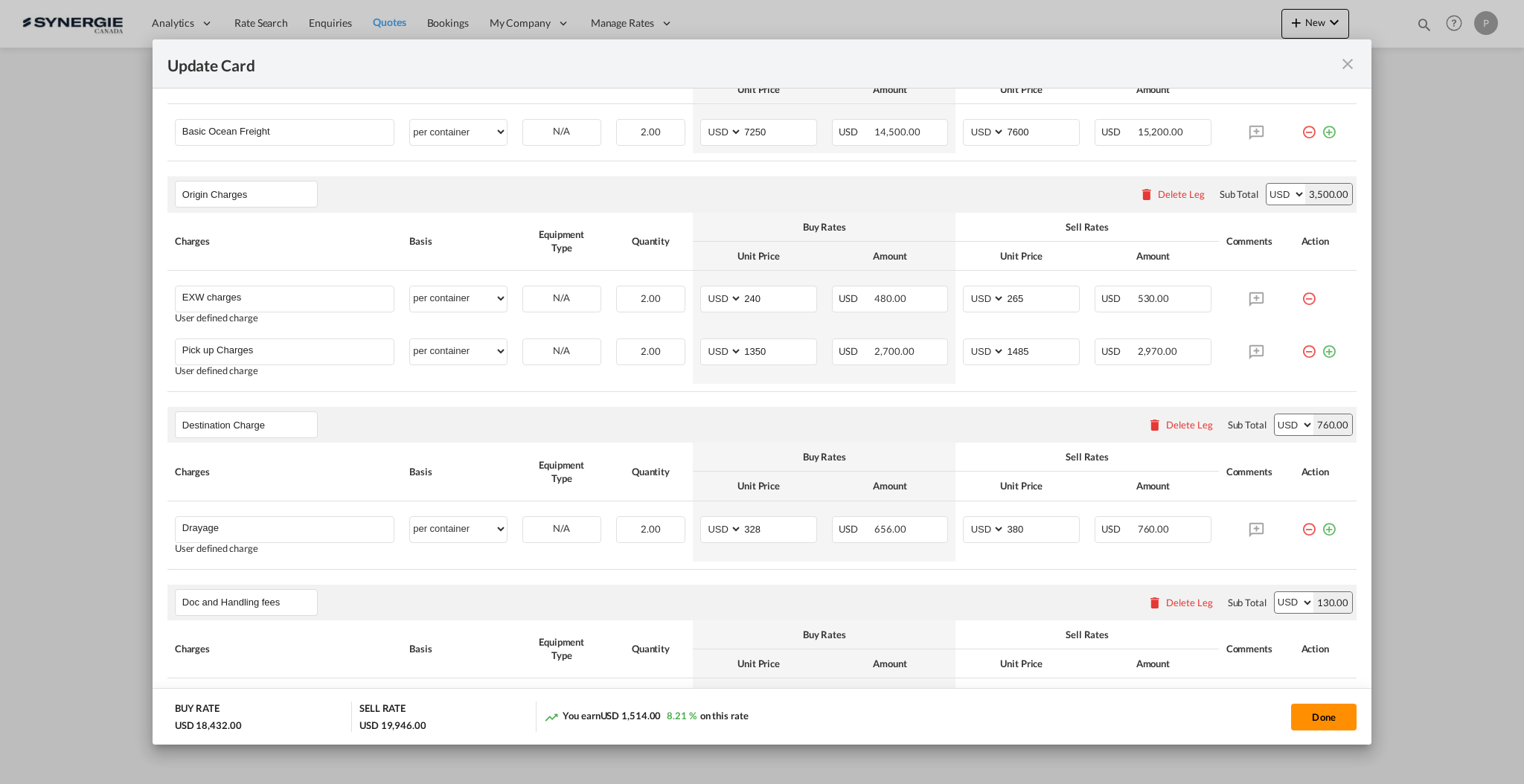
click at [1318, 722] on button "Done" at bounding box center [1324, 717] width 66 height 27
type input "[DATE]"
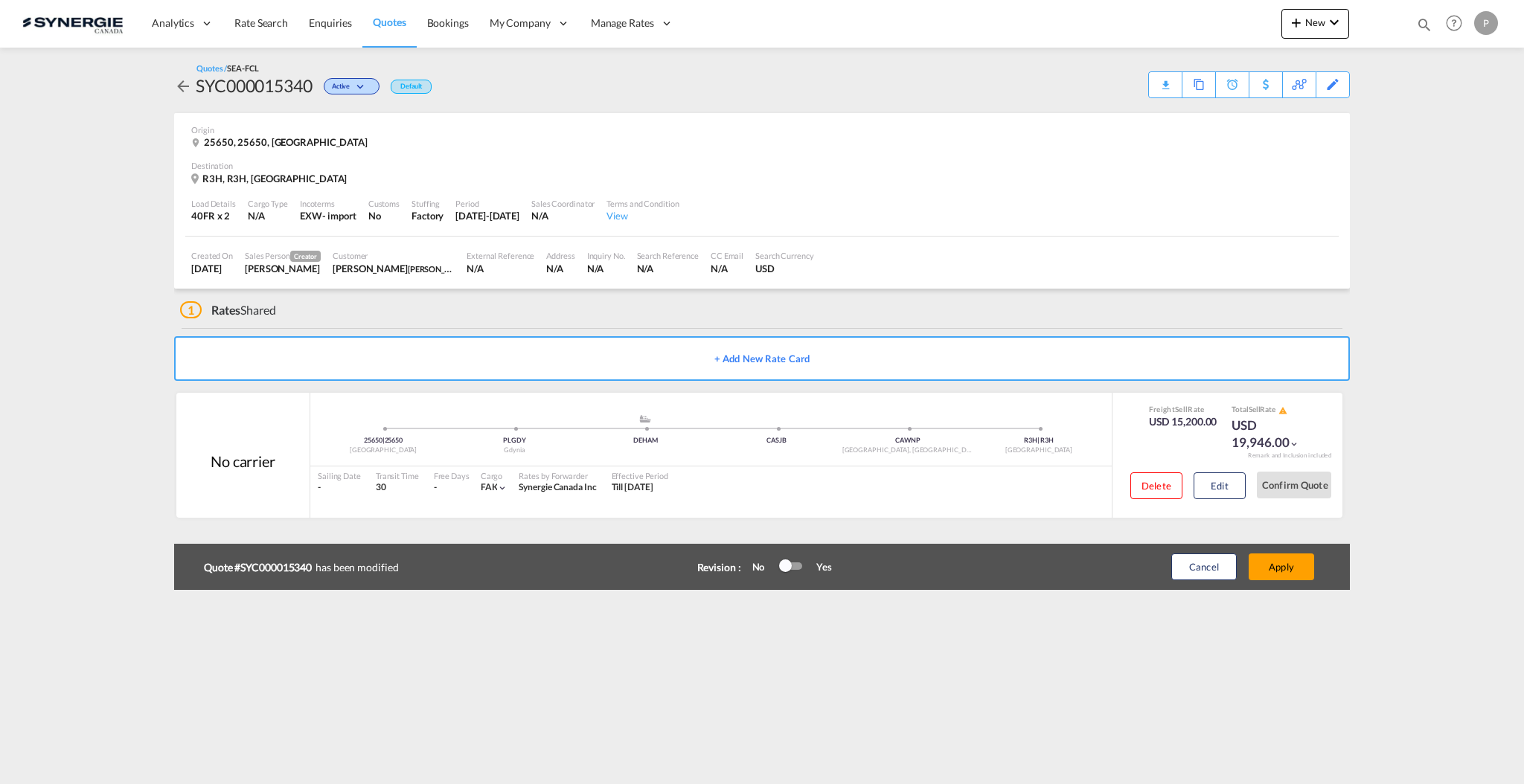
click at [794, 562] on div at bounding box center [791, 566] width 22 height 7
click at [792, 558] on div at bounding box center [790, 566] width 22 height 18
click at [796, 570] on div at bounding box center [790, 566] width 22 height 18
click at [1196, 556] on button "Cancel" at bounding box center [1204, 566] width 66 height 27
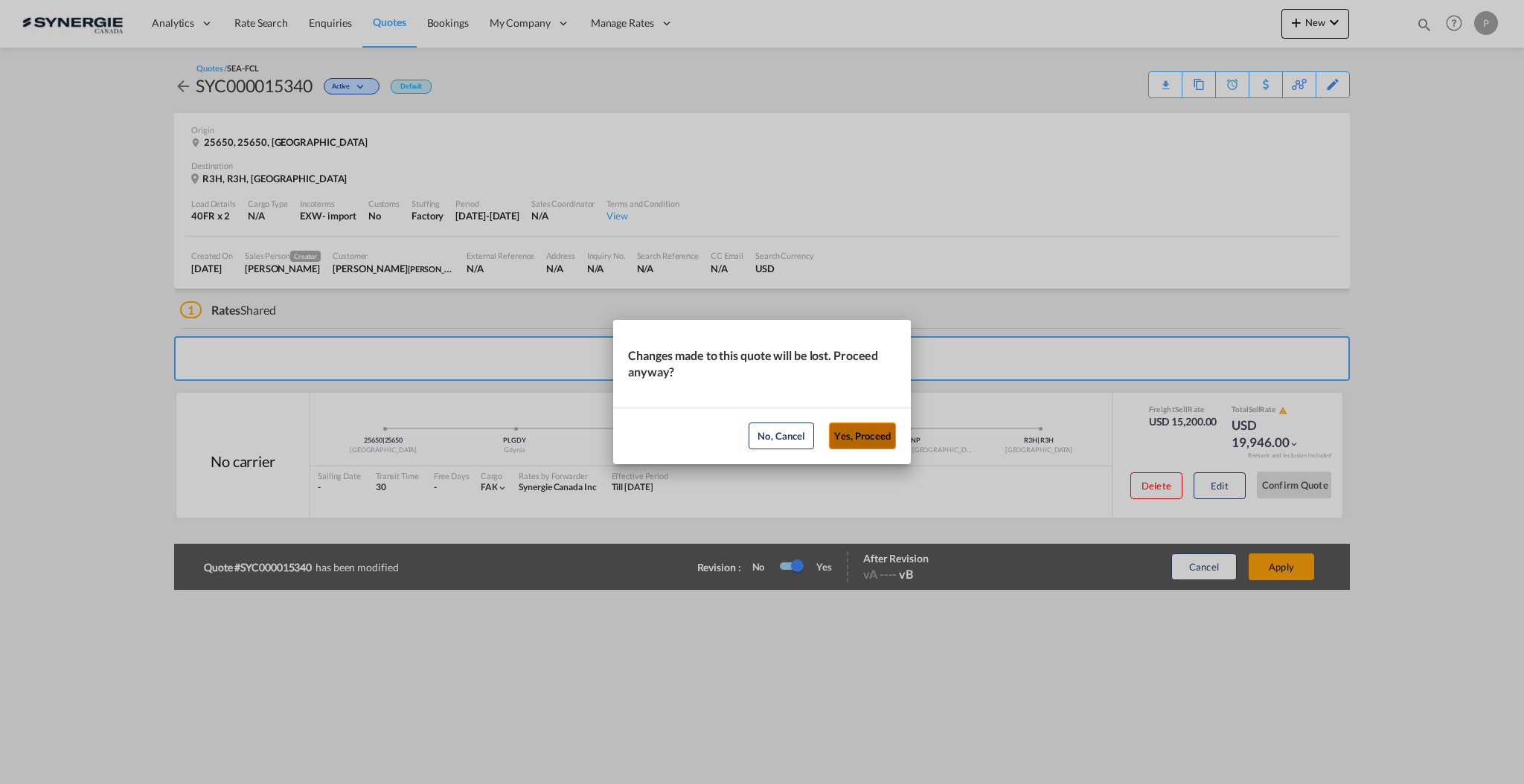
click at [834, 435] on button "Yes, Proceed" at bounding box center [862, 435] width 67 height 27
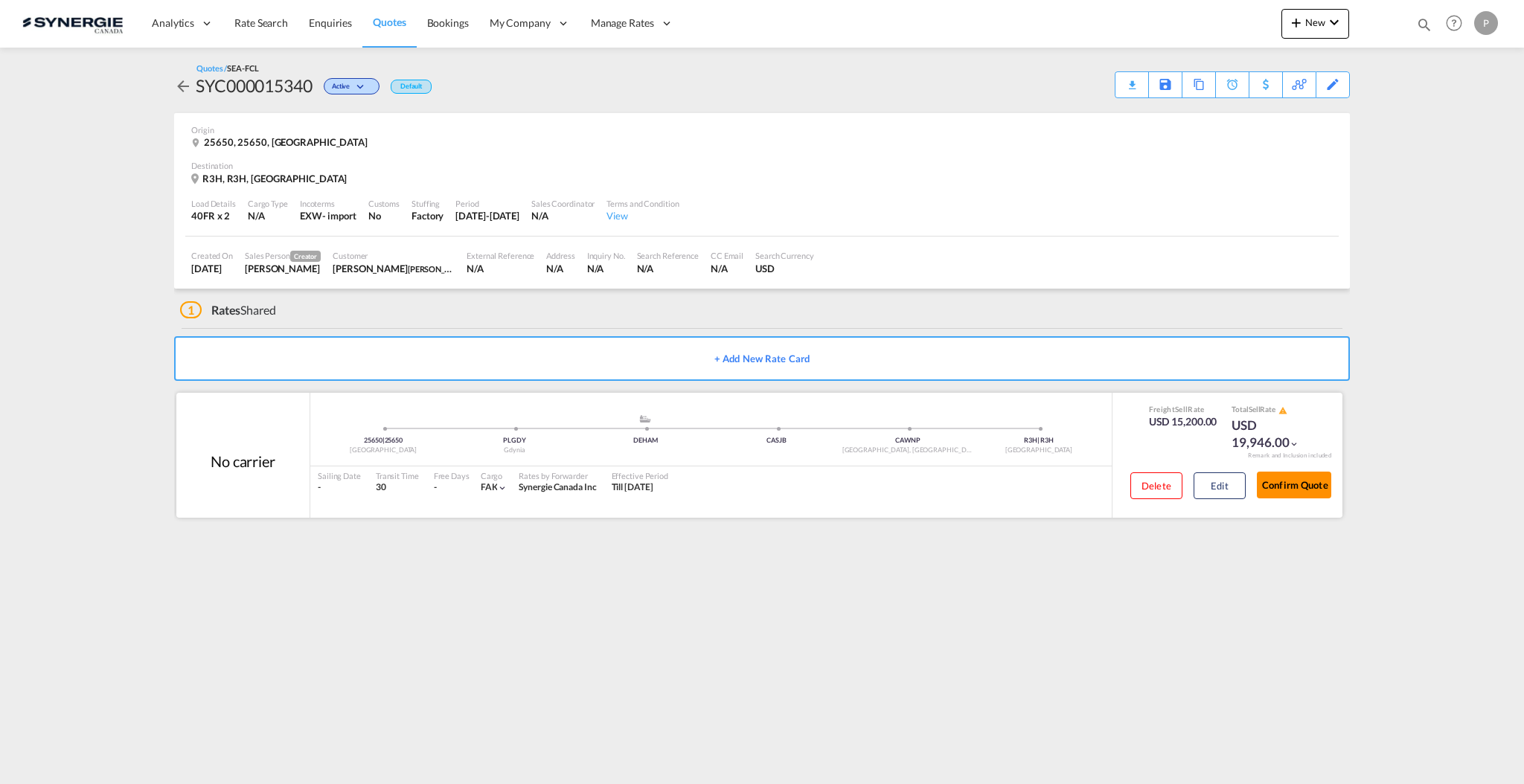
click at [1292, 476] on button "Confirm Quote" at bounding box center [1294, 485] width 74 height 27
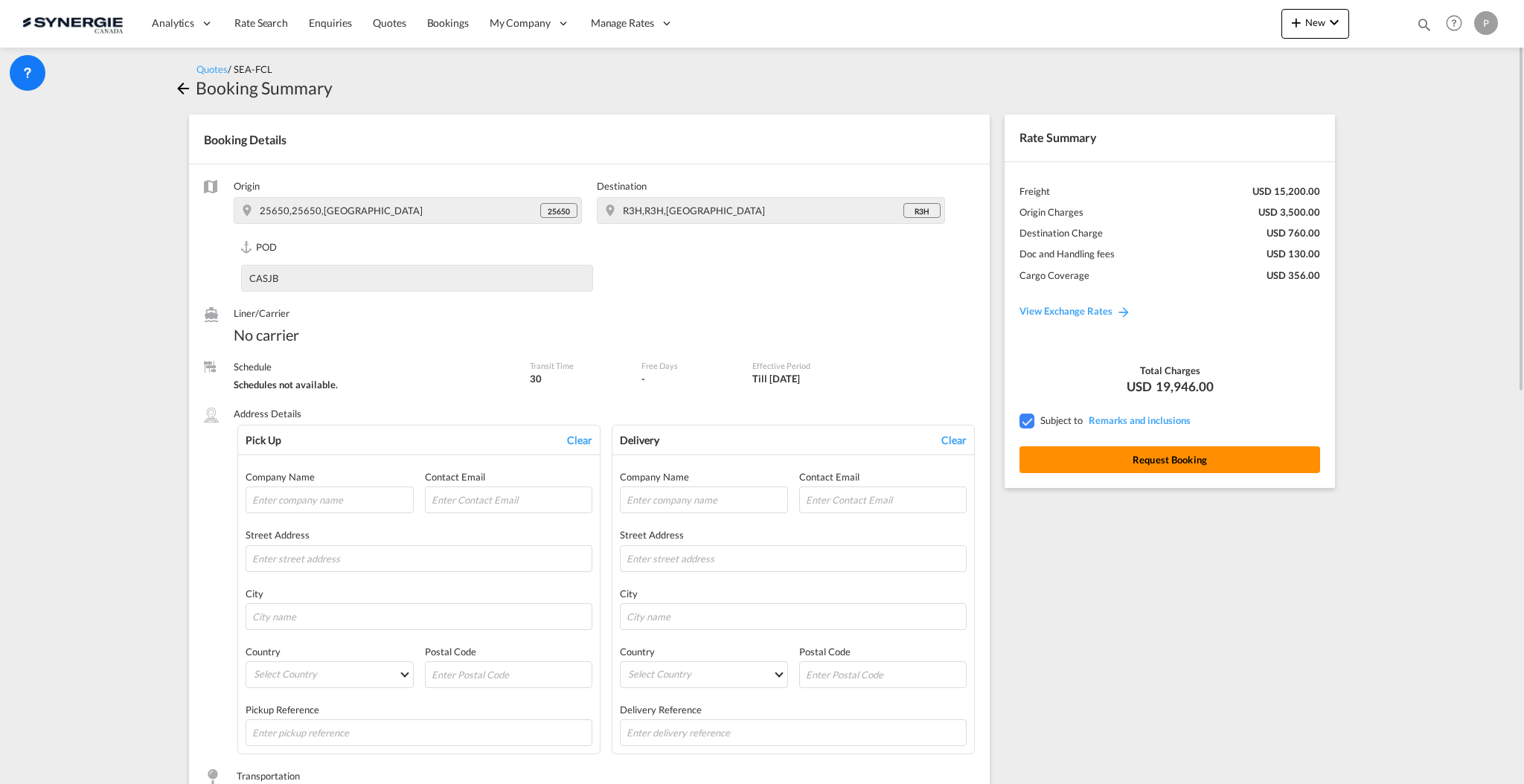
click at [1160, 454] on button "Request Booking" at bounding box center [1170, 460] width 301 height 27
